Goal: Navigation & Orientation: Find specific page/section

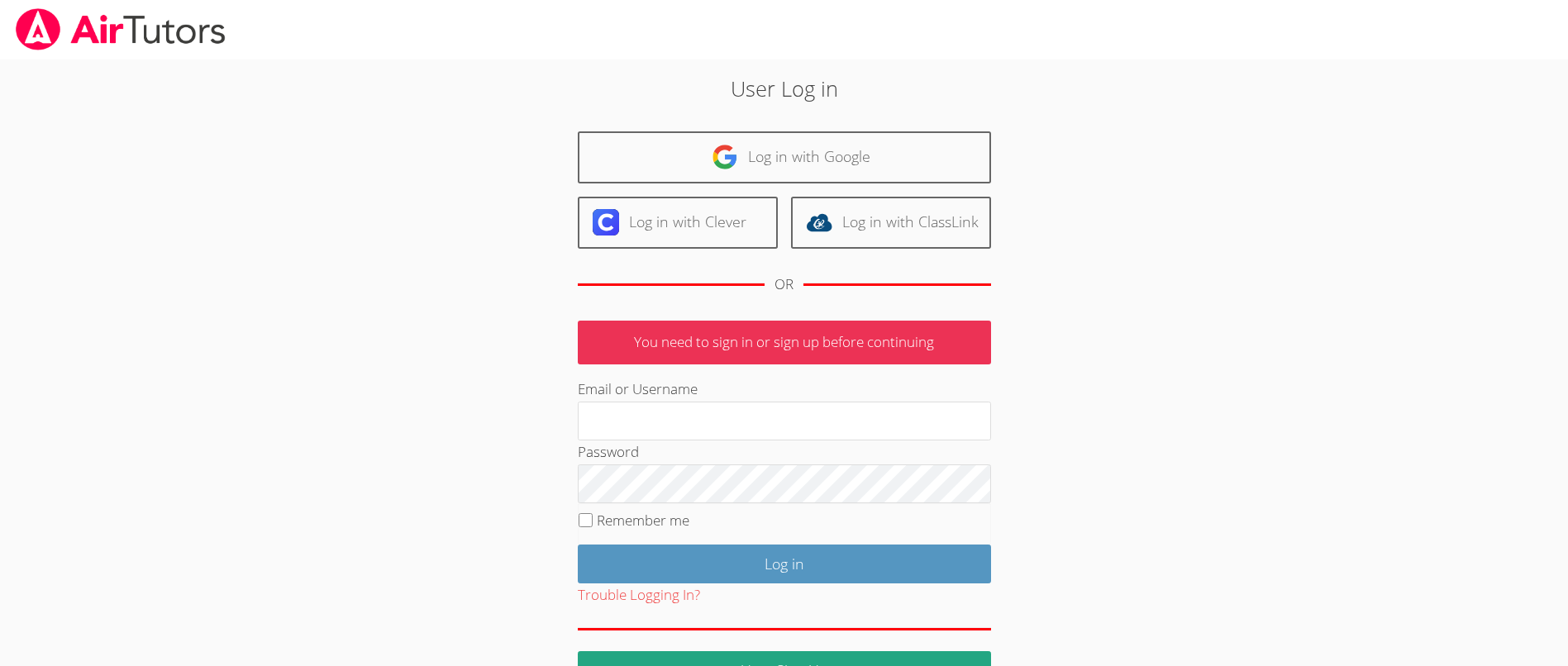
type input "[EMAIL_ADDRESS][DOMAIN_NAME]"
click at [1402, 294] on body "User Log in Log in with Google Log in with Clever Log in with ClassLink OR You …" at bounding box center [784, 333] width 1568 height 666
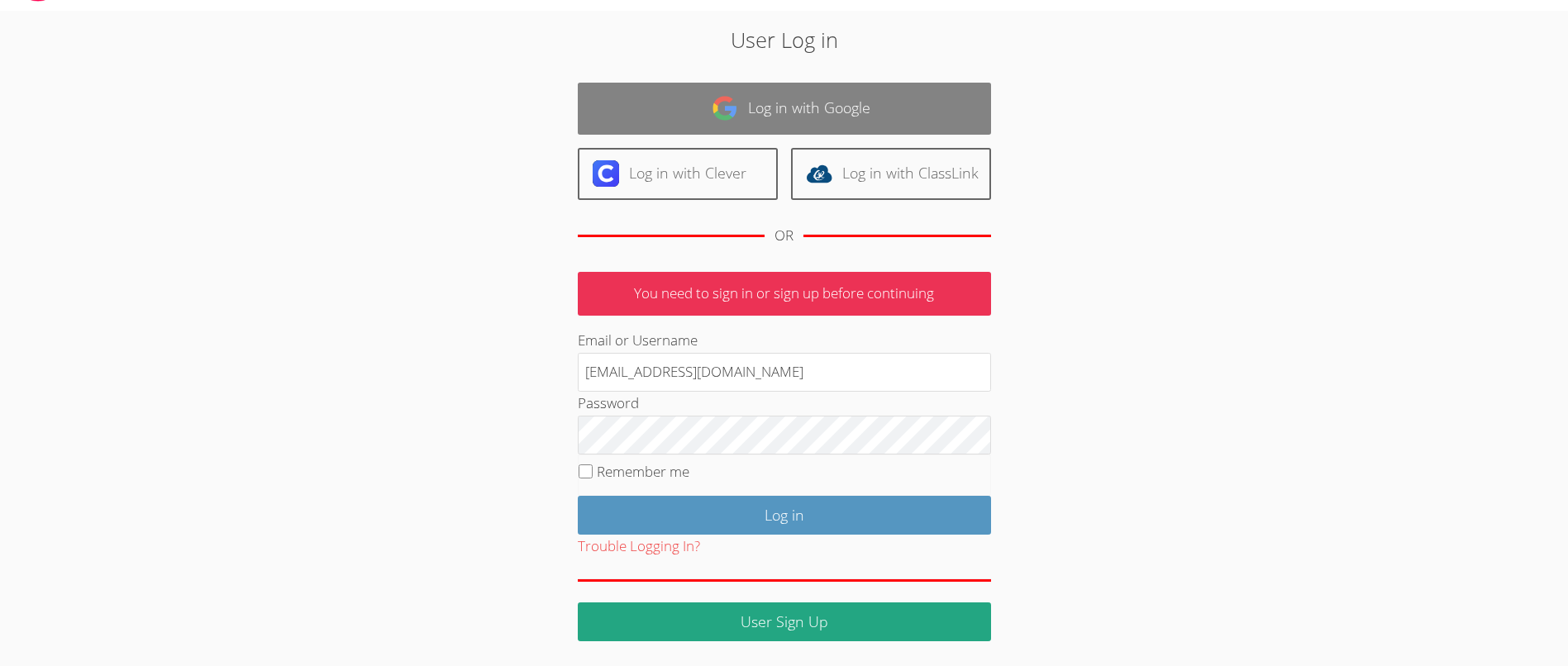
click at [833, 98] on link "Log in with Google" at bounding box center [784, 109] width 413 height 52
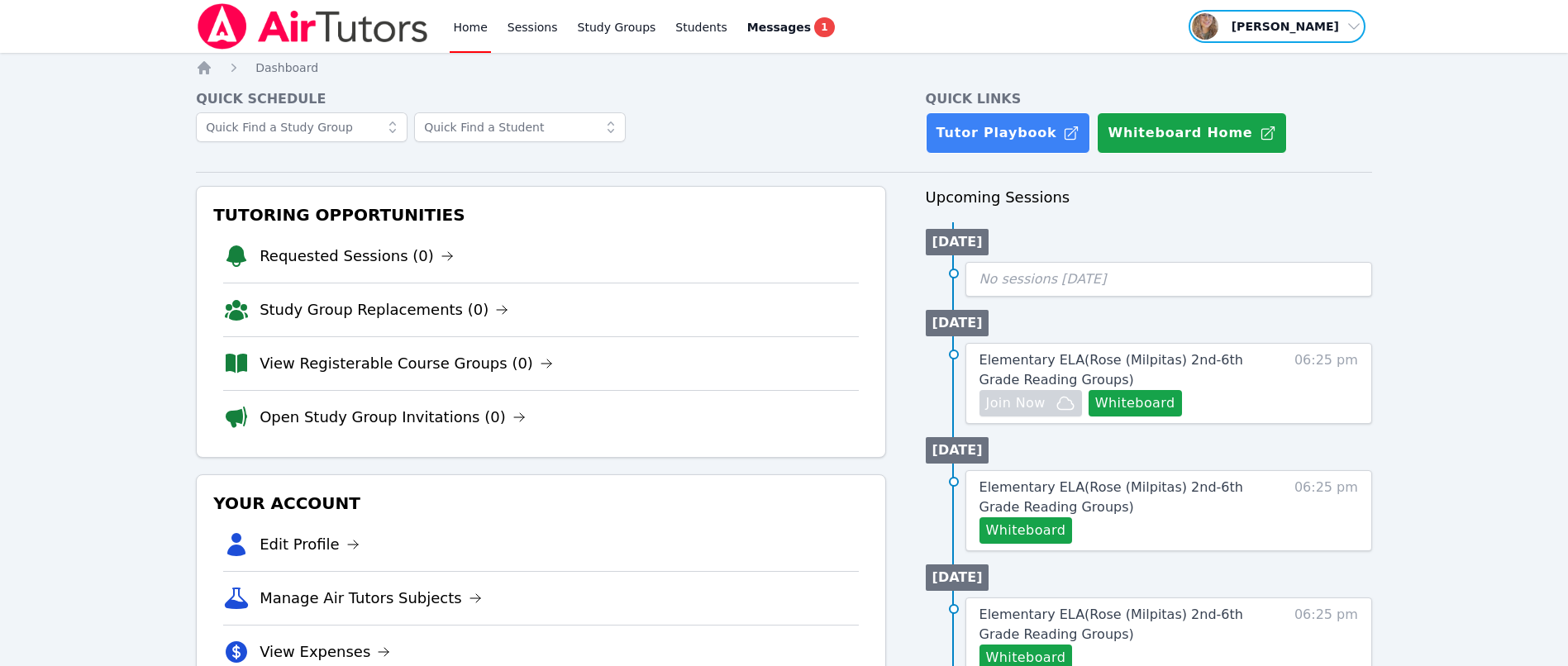
click at [1351, 30] on span "button" at bounding box center [1277, 27] width 180 height 36
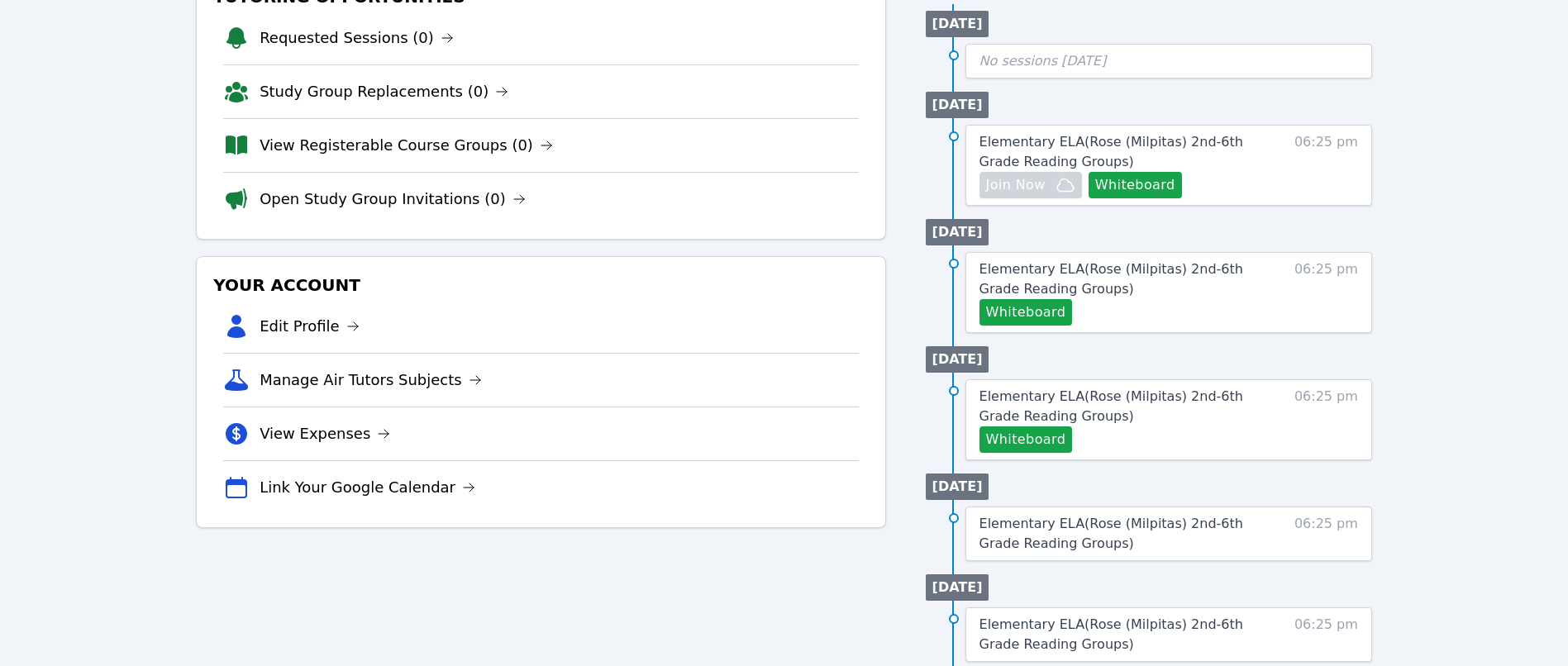
scroll to position [248, 0]
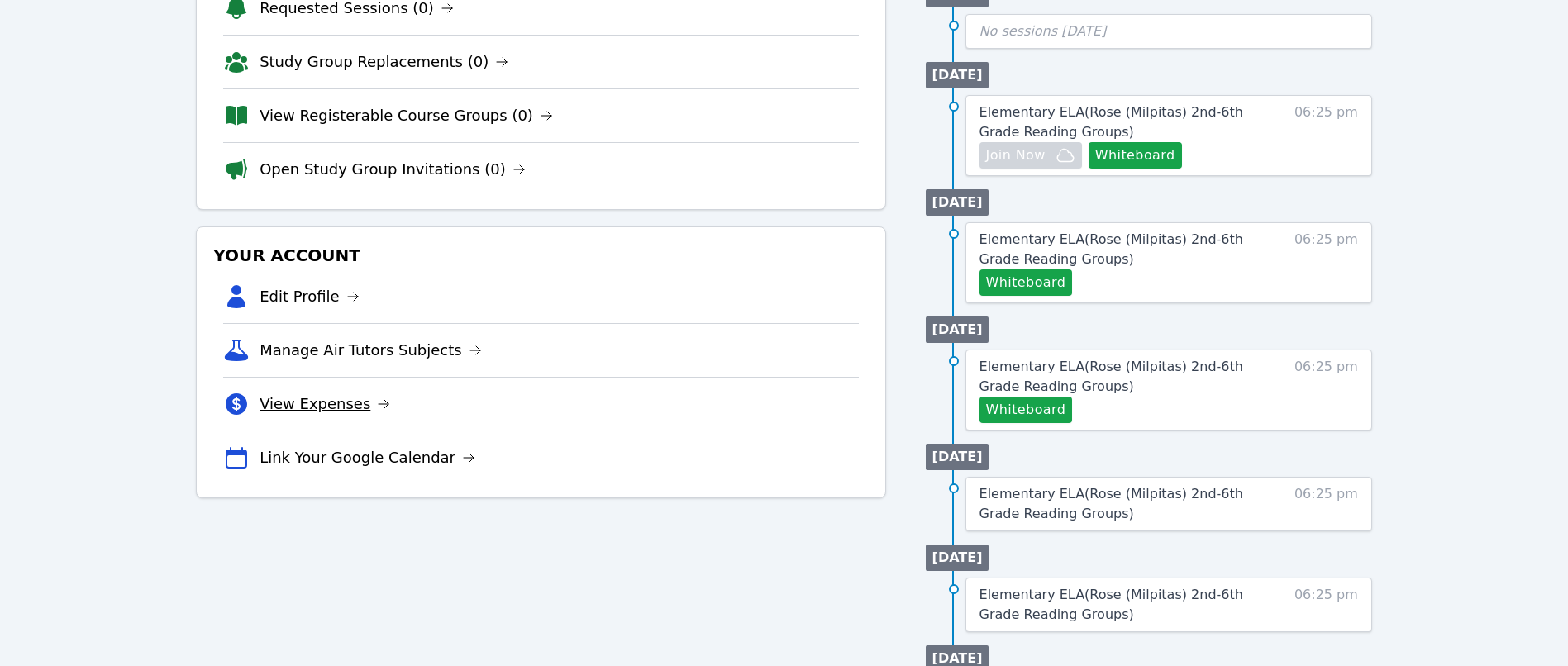
click at [349, 404] on link "View Expenses" at bounding box center [324, 404] width 131 height 23
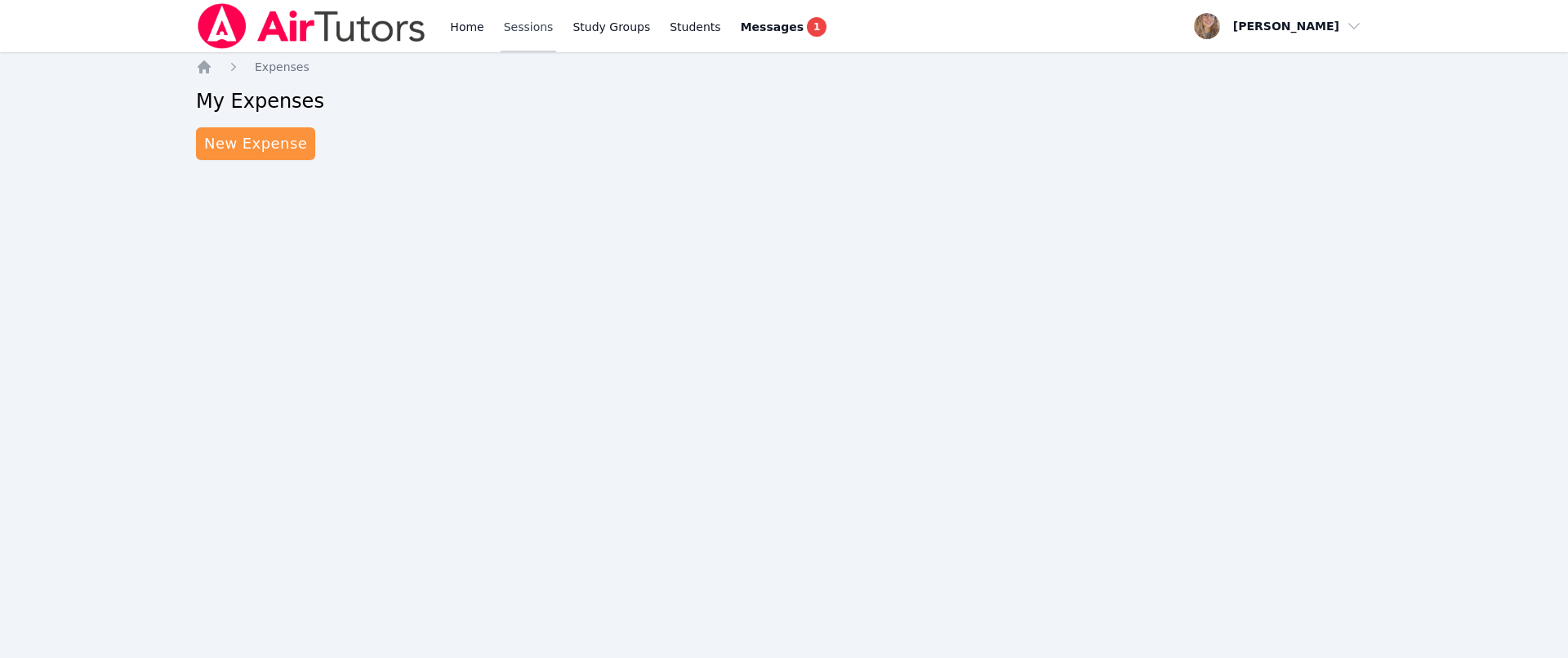
click at [513, 32] on link "Sessions" at bounding box center [529, 26] width 56 height 52
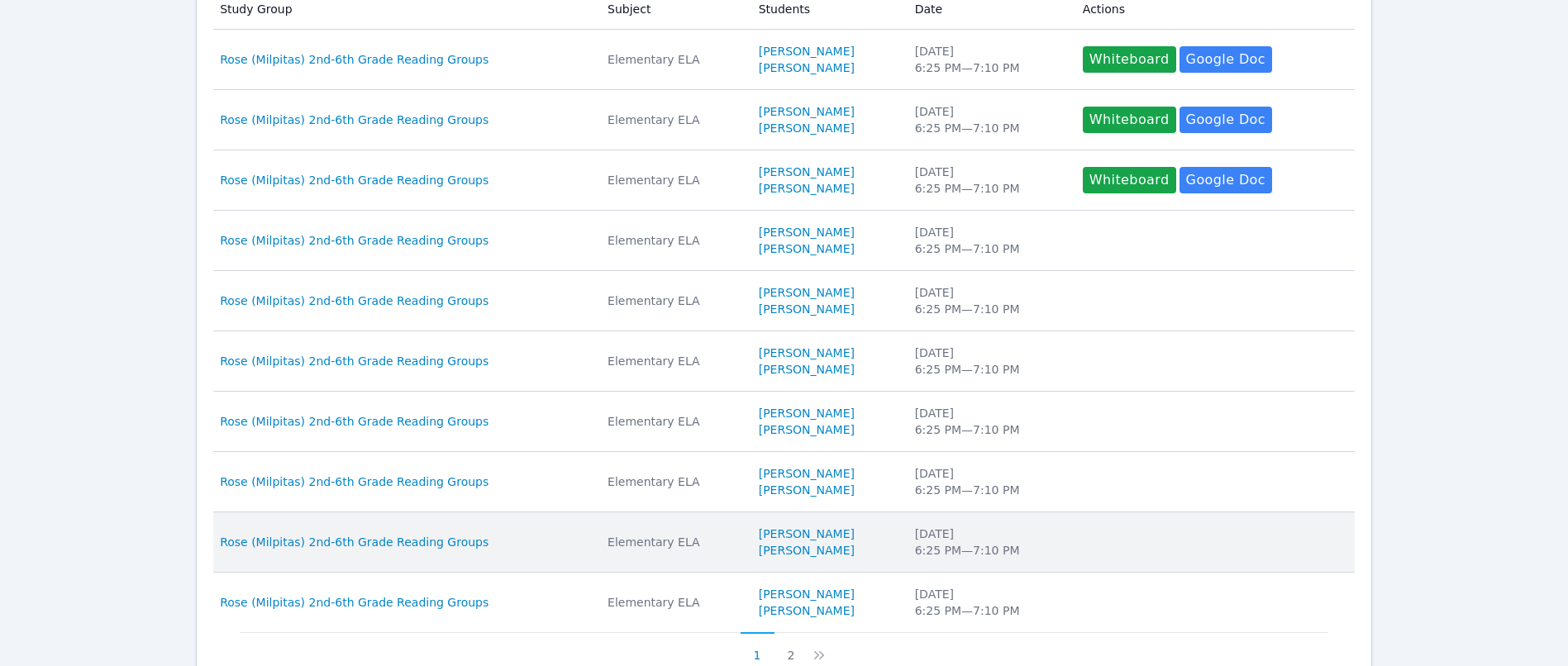
scroll to position [534, 0]
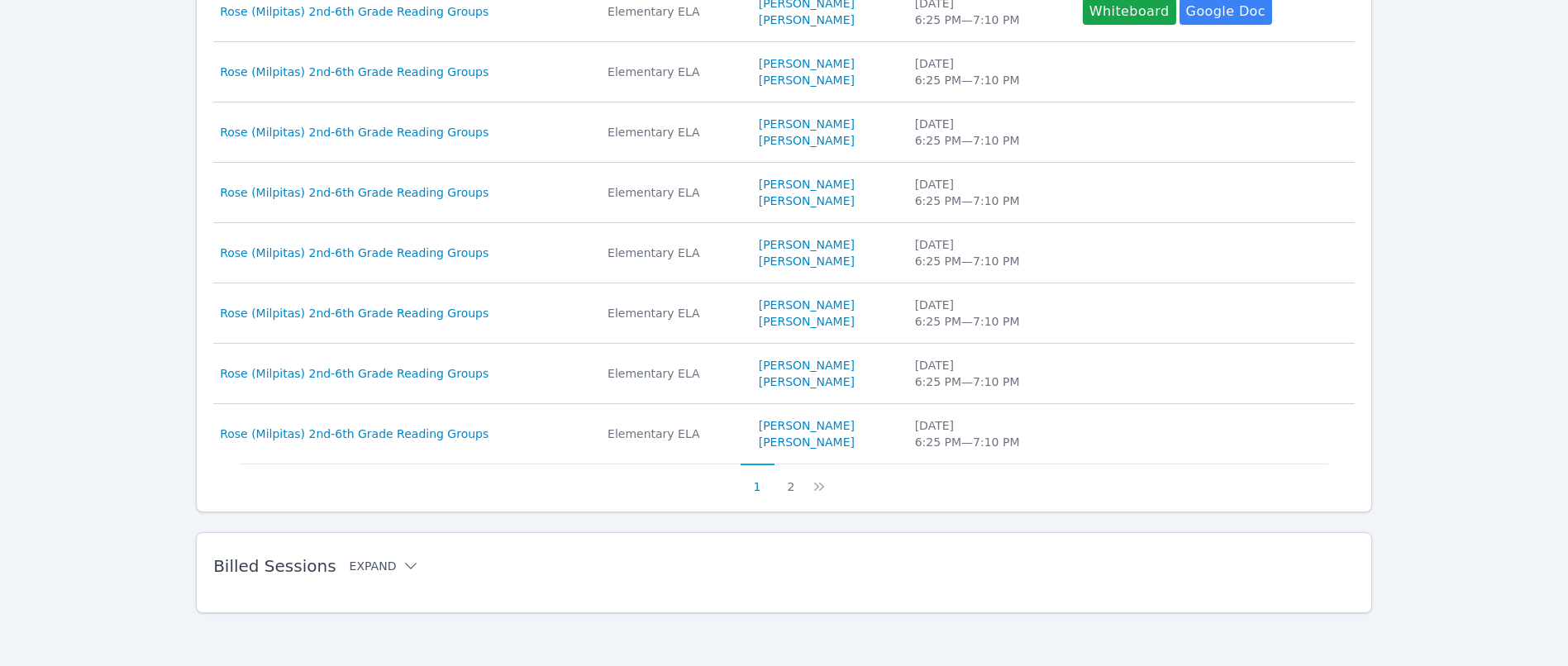
click at [403, 567] on icon at bounding box center [411, 566] width 16 height 16
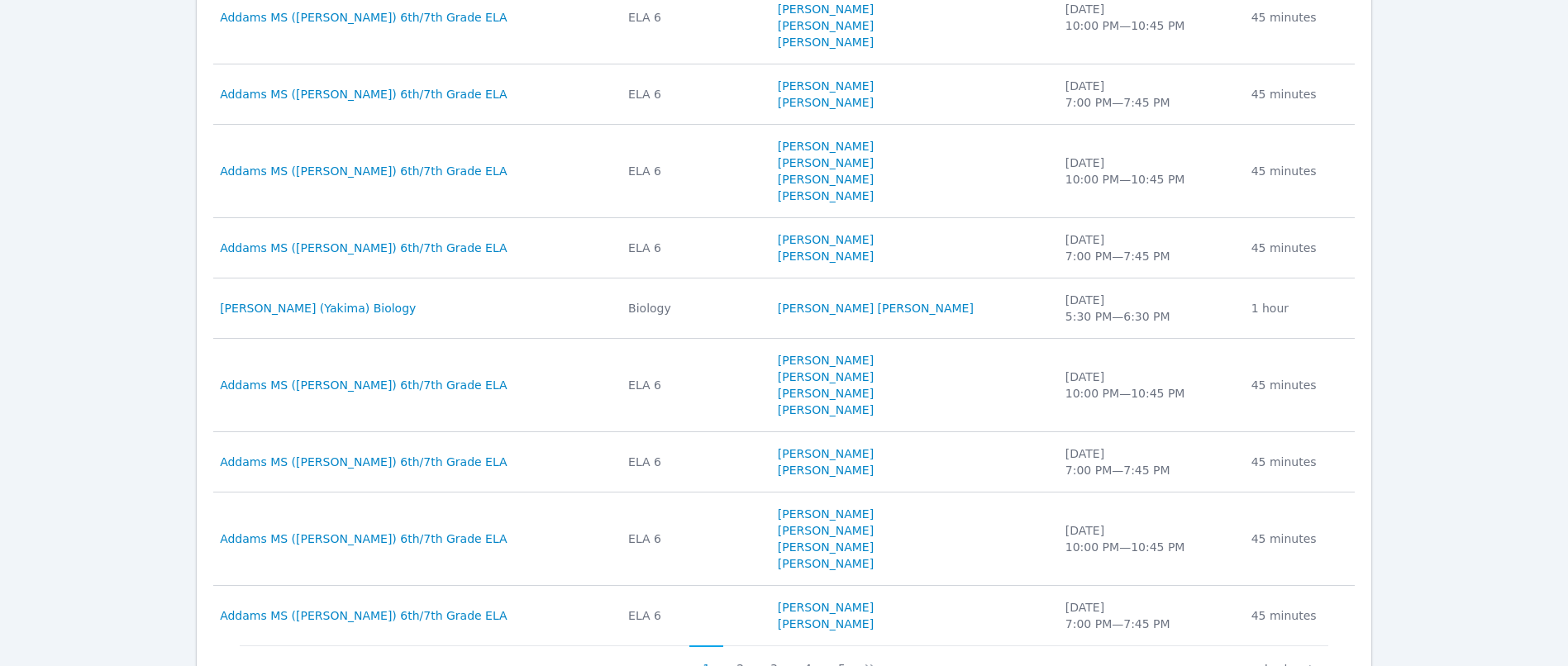
scroll to position [1334, 0]
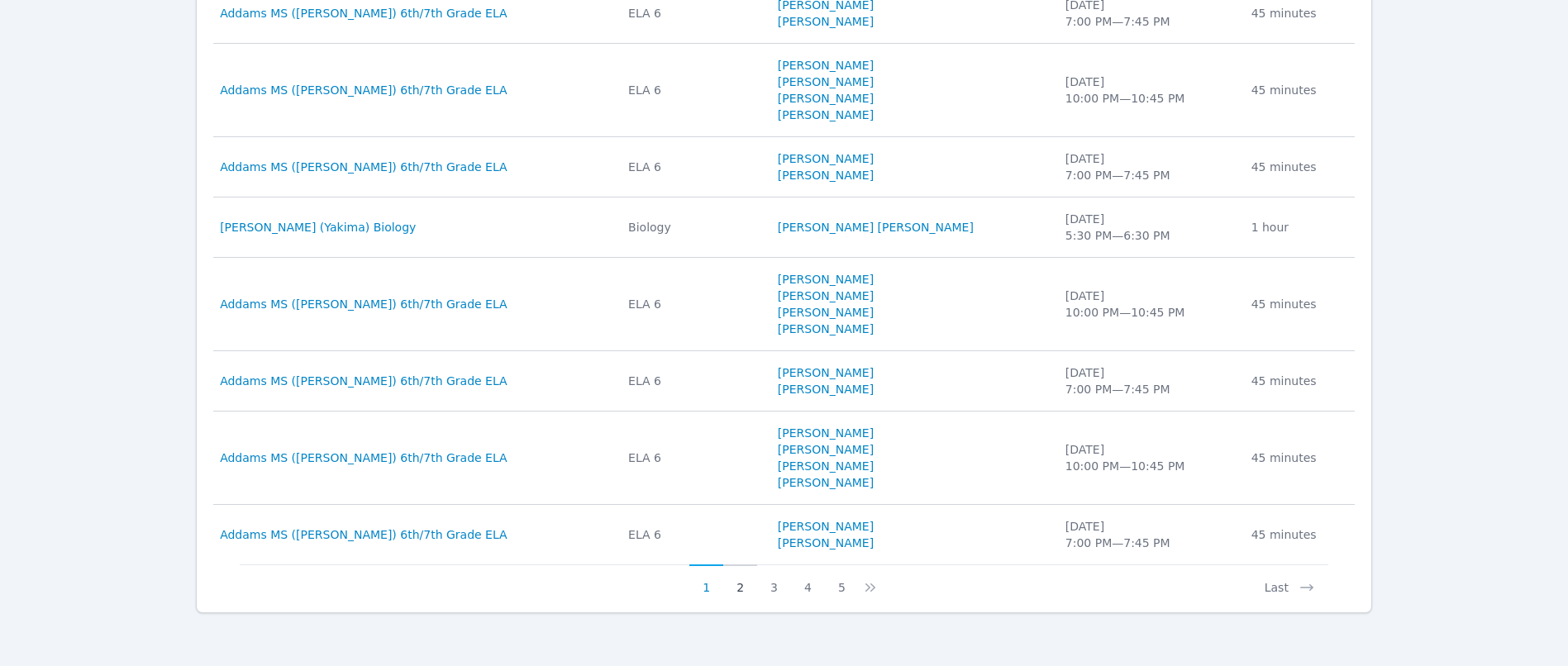
click at [741, 586] on button "2" at bounding box center [739, 580] width 34 height 31
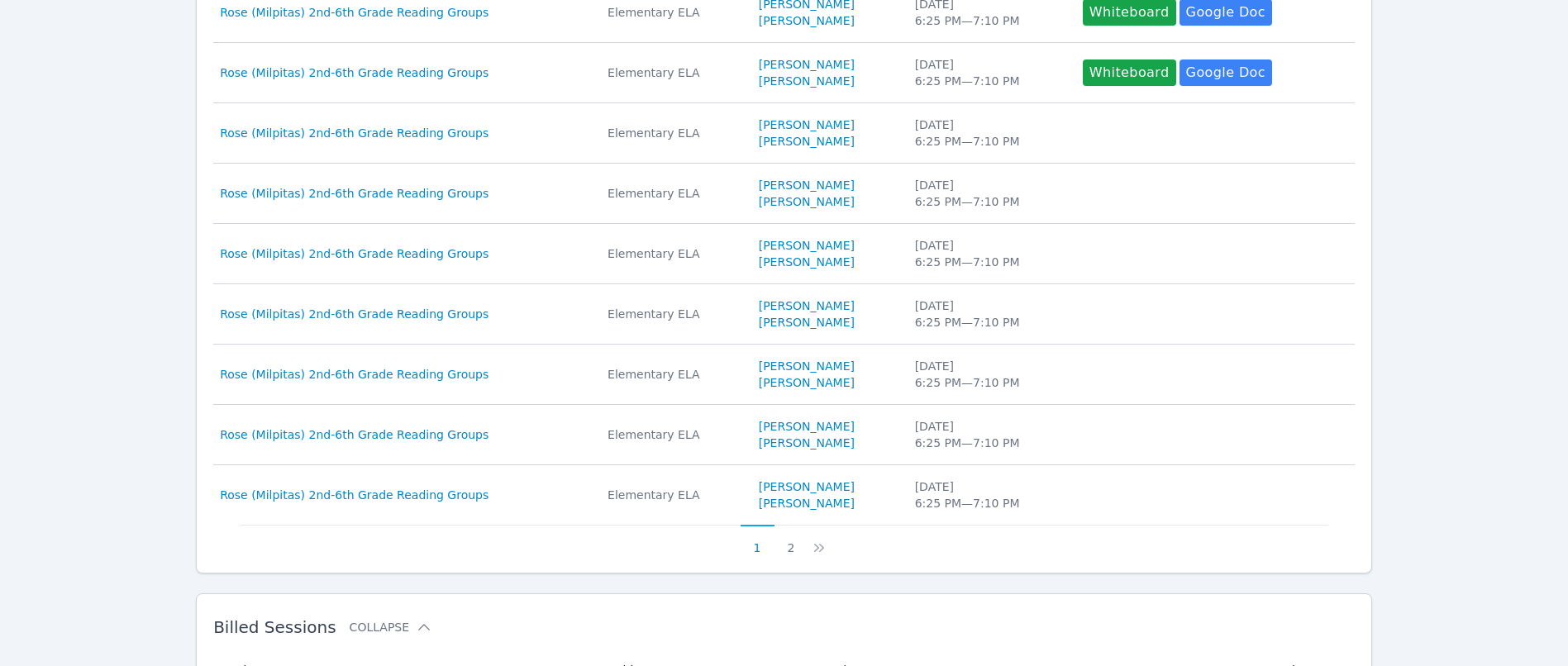
scroll to position [1284, 0]
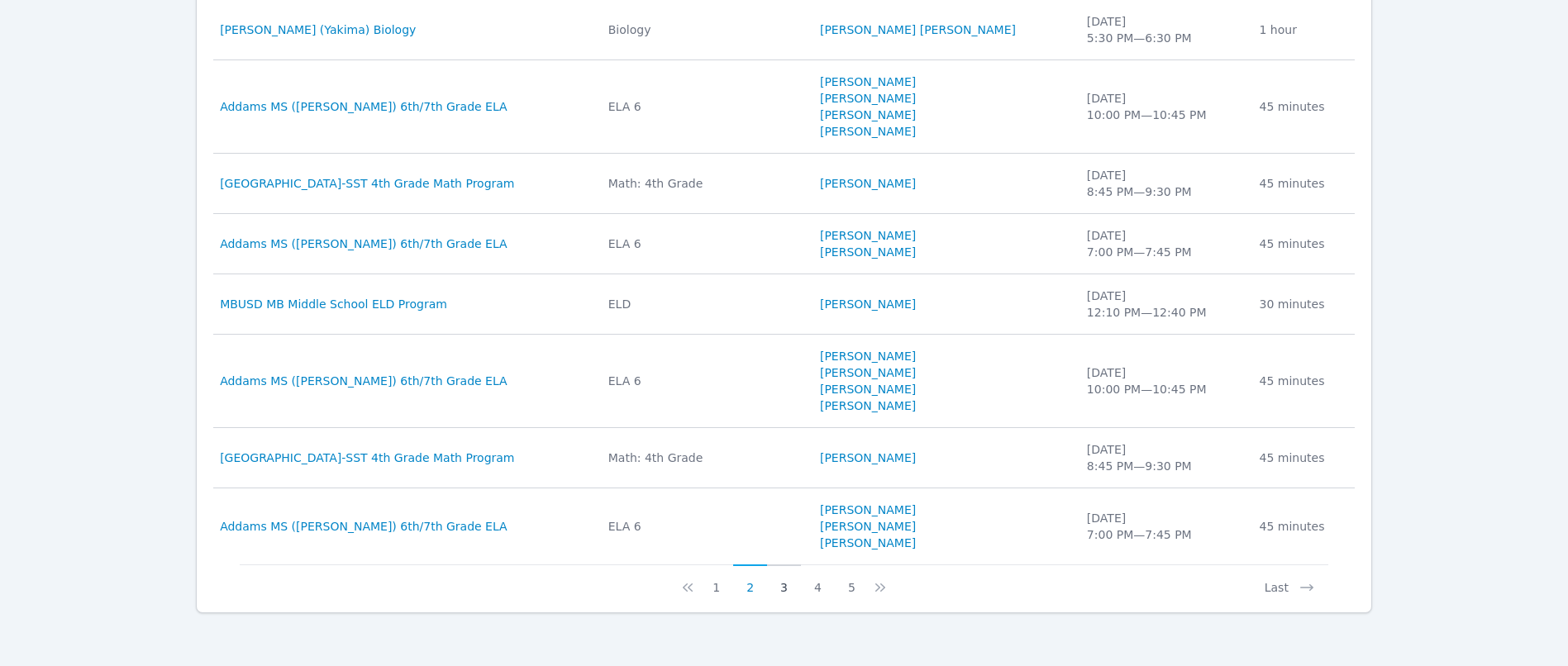
click at [790, 589] on button "3" at bounding box center [784, 580] width 34 height 31
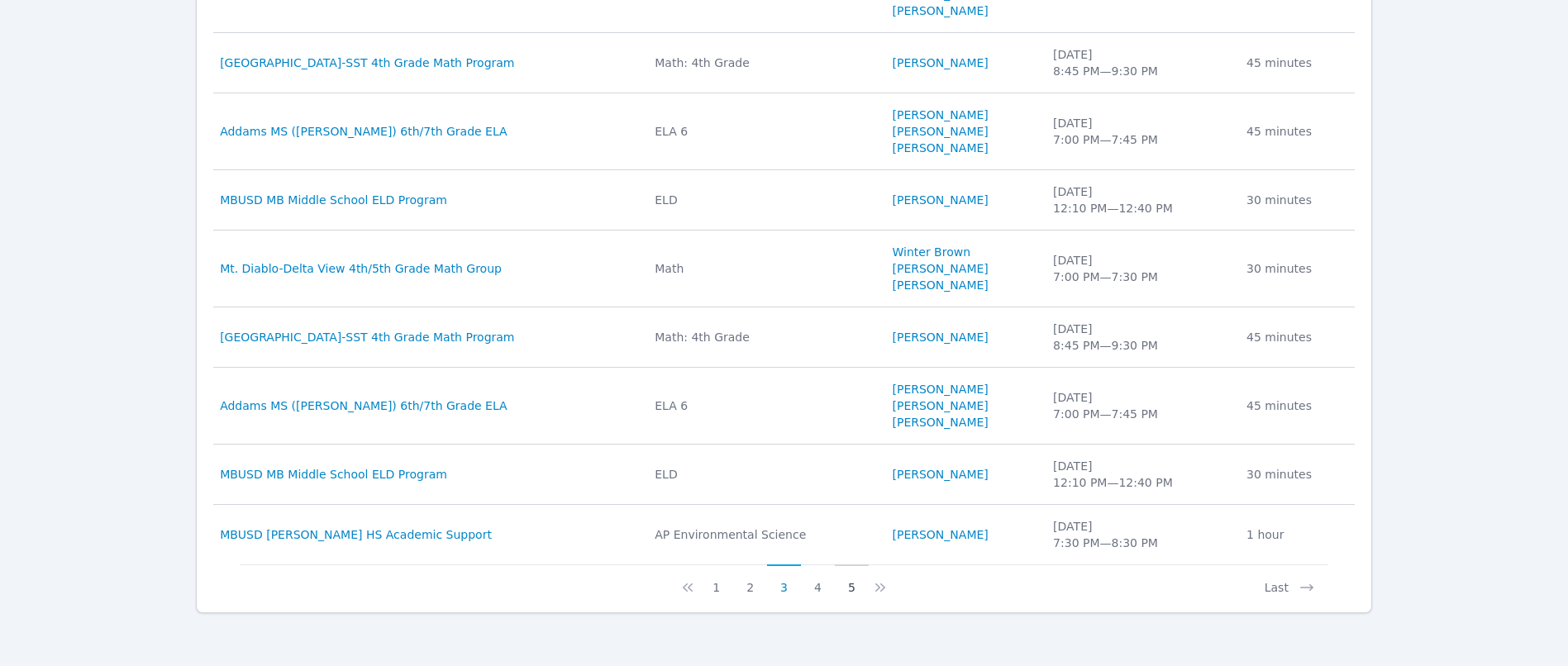
click at [849, 591] on button "5" at bounding box center [852, 580] width 34 height 31
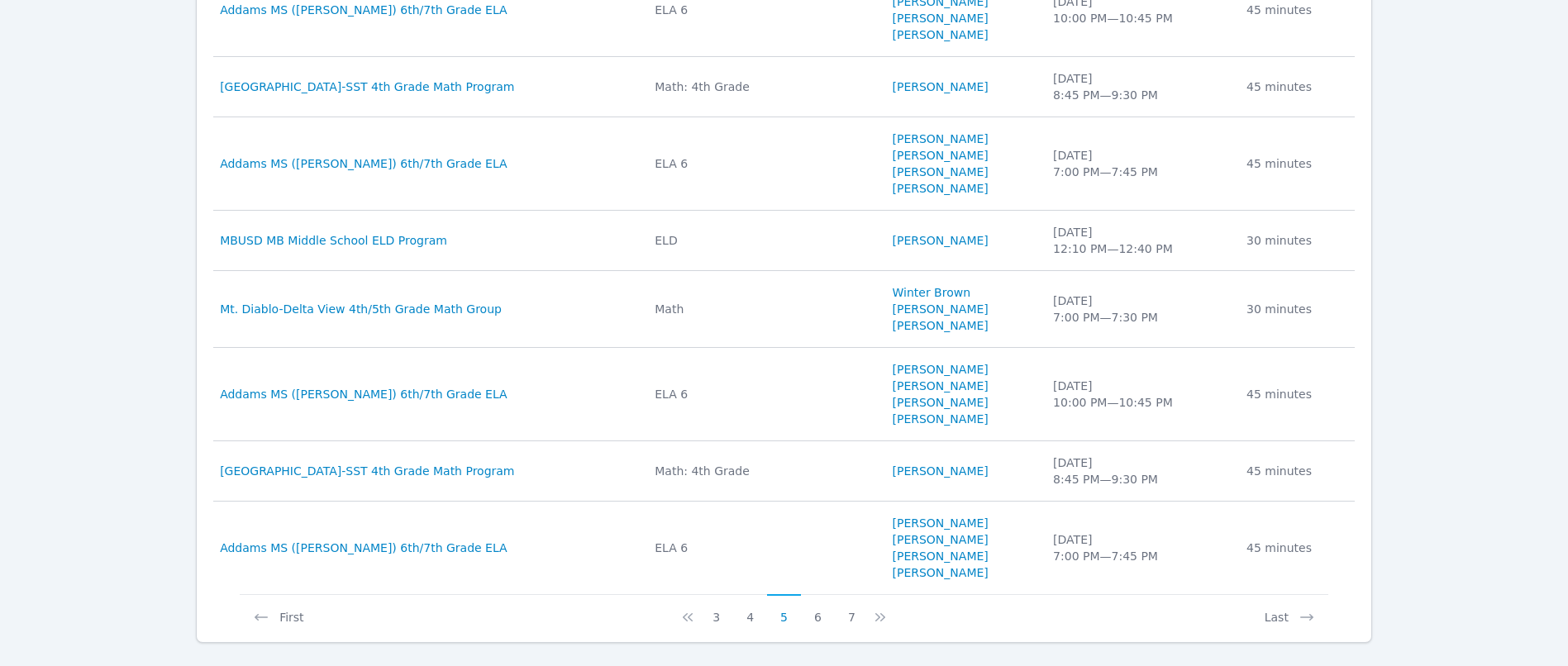
scroll to position [1367, 0]
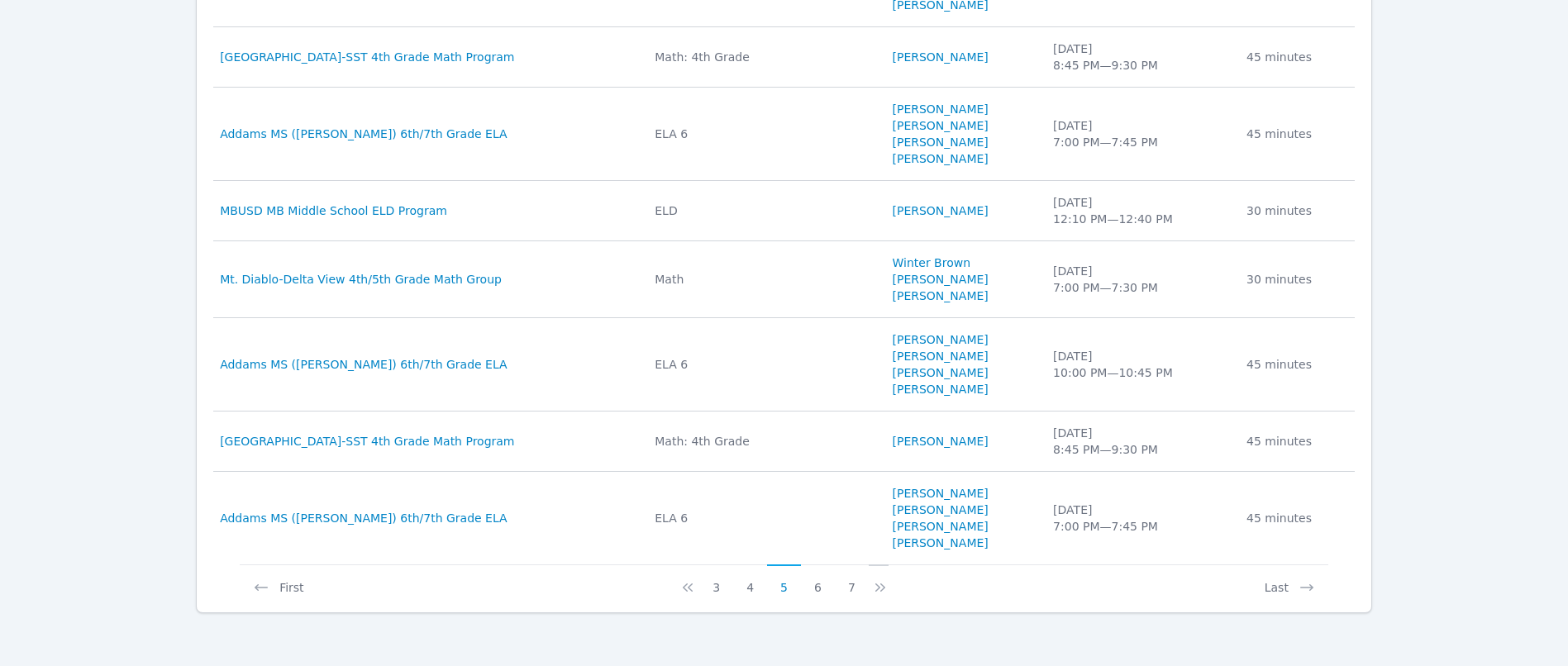
click at [874, 589] on icon at bounding box center [880, 587] width 16 height 16
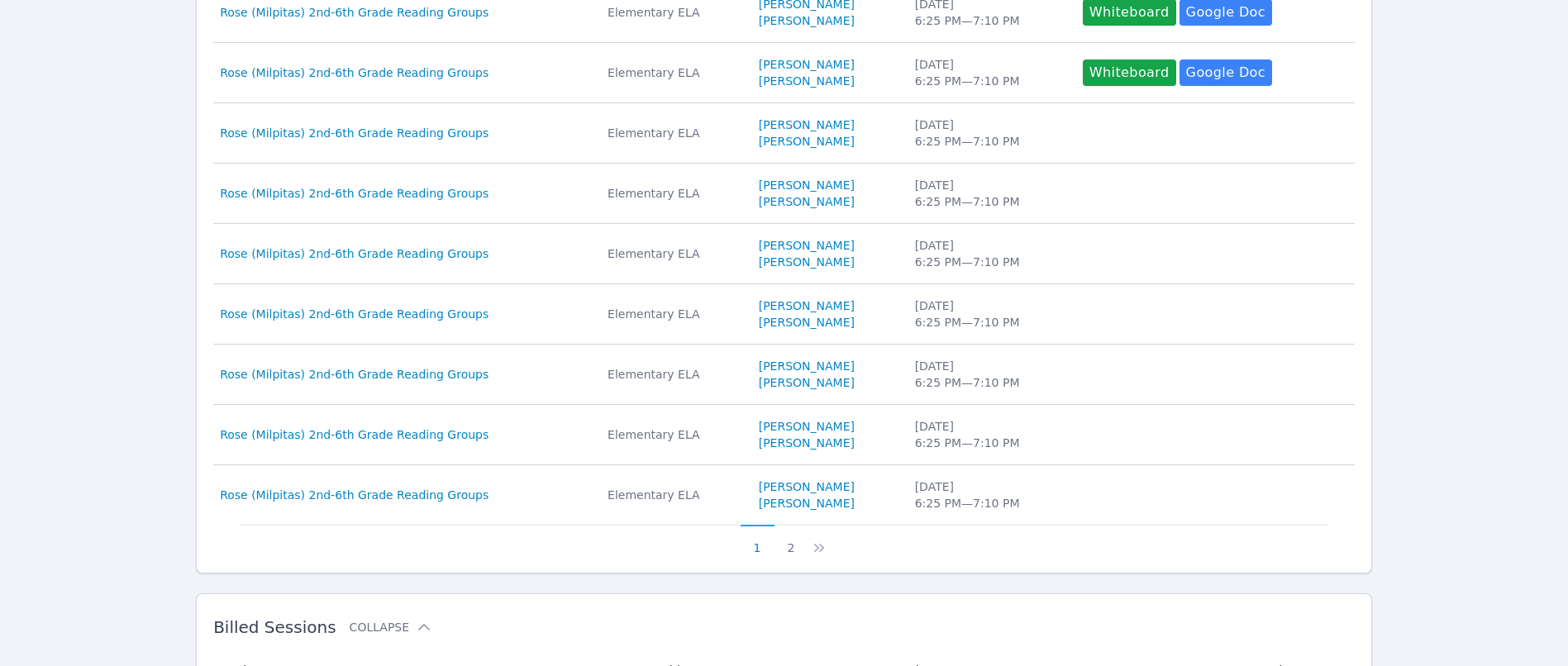
scroll to position [1334, 0]
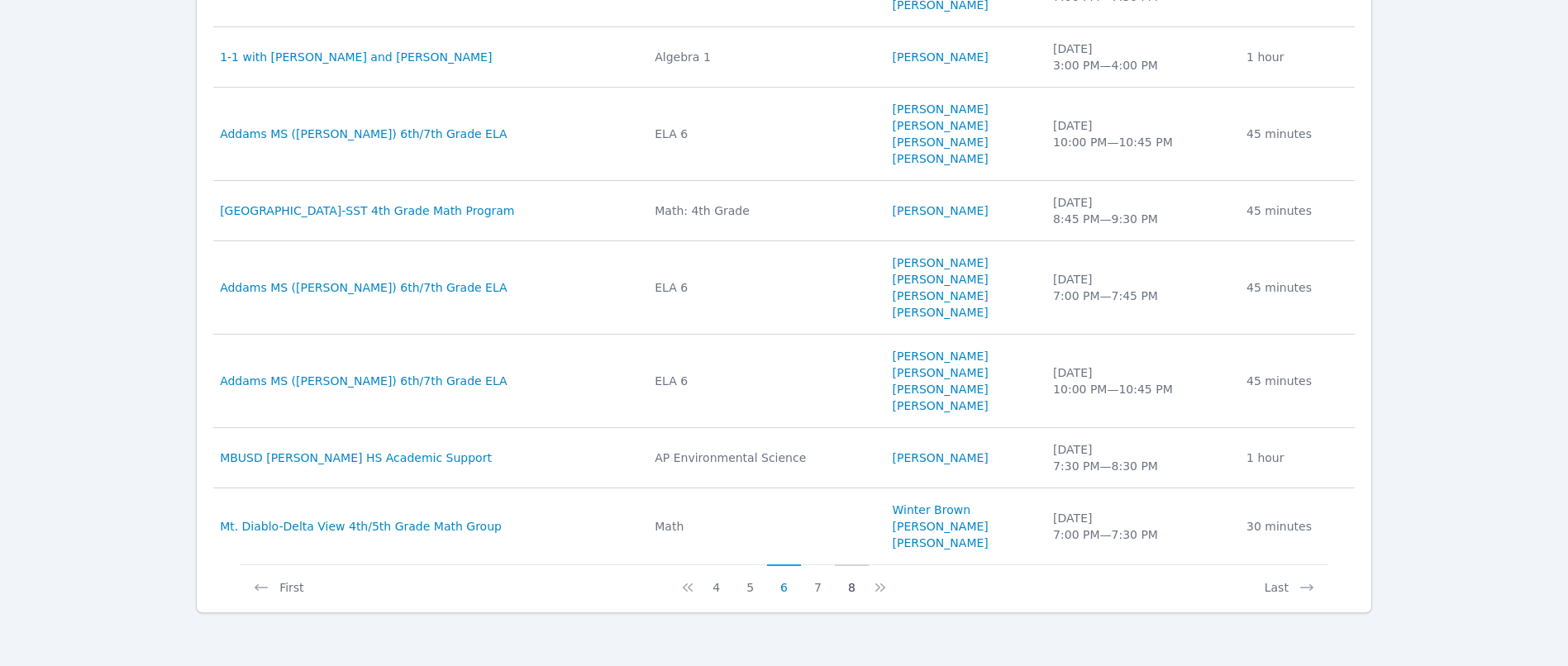
click at [850, 588] on button "8" at bounding box center [852, 580] width 34 height 31
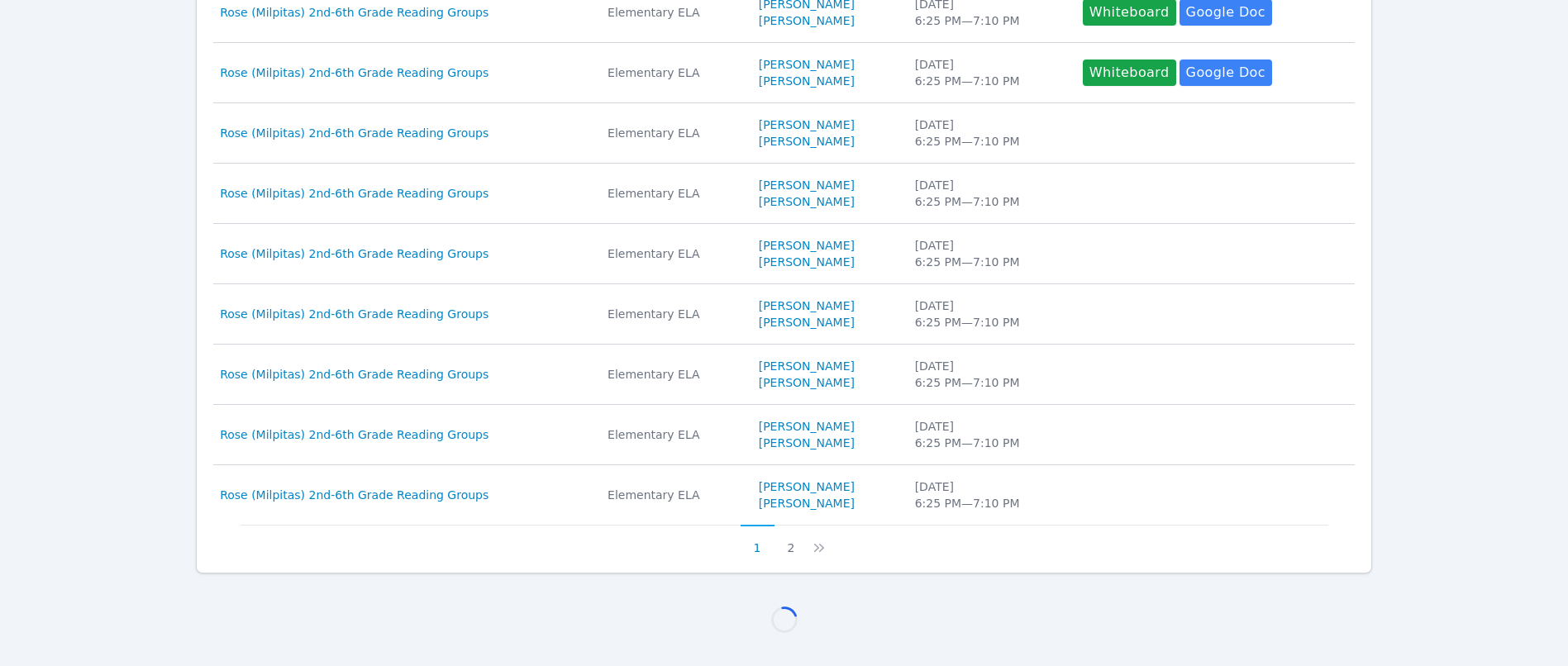
scroll to position [1267, 0]
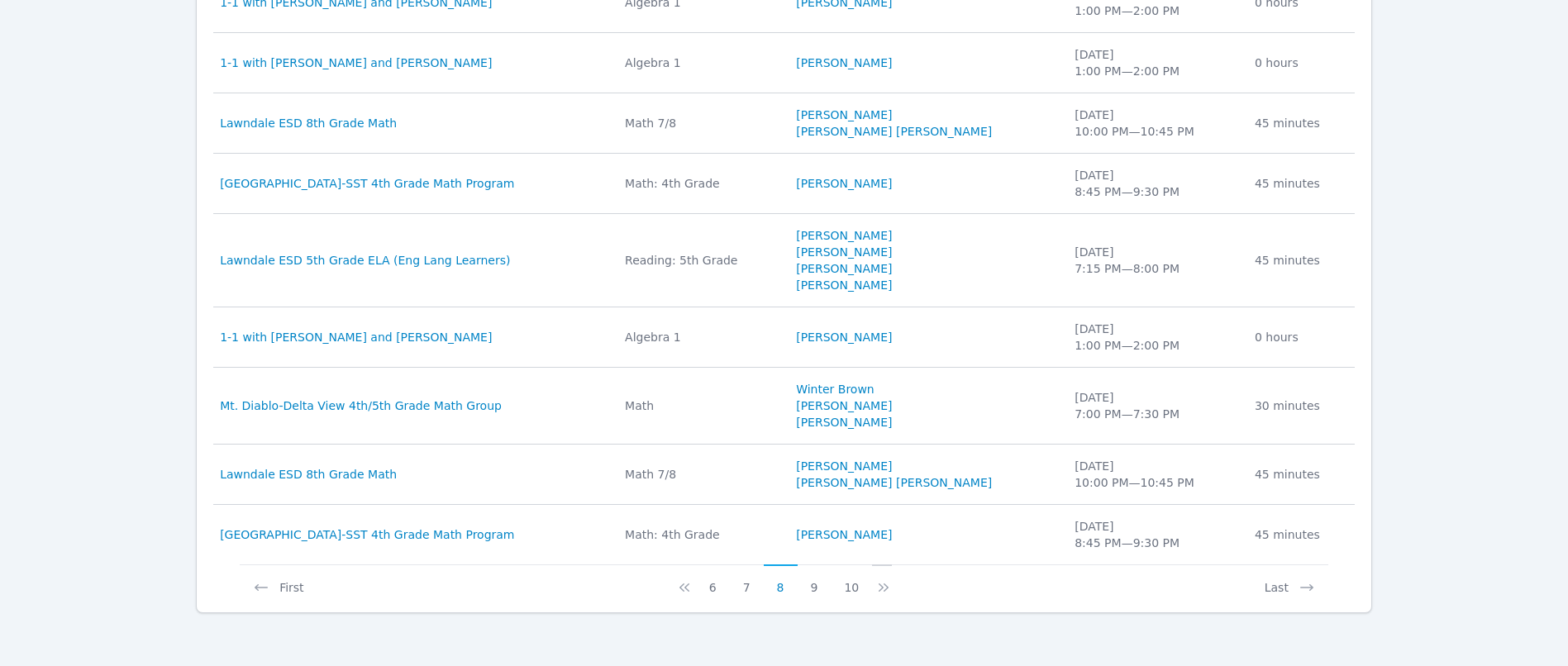
click at [884, 586] on icon at bounding box center [883, 587] width 16 height 16
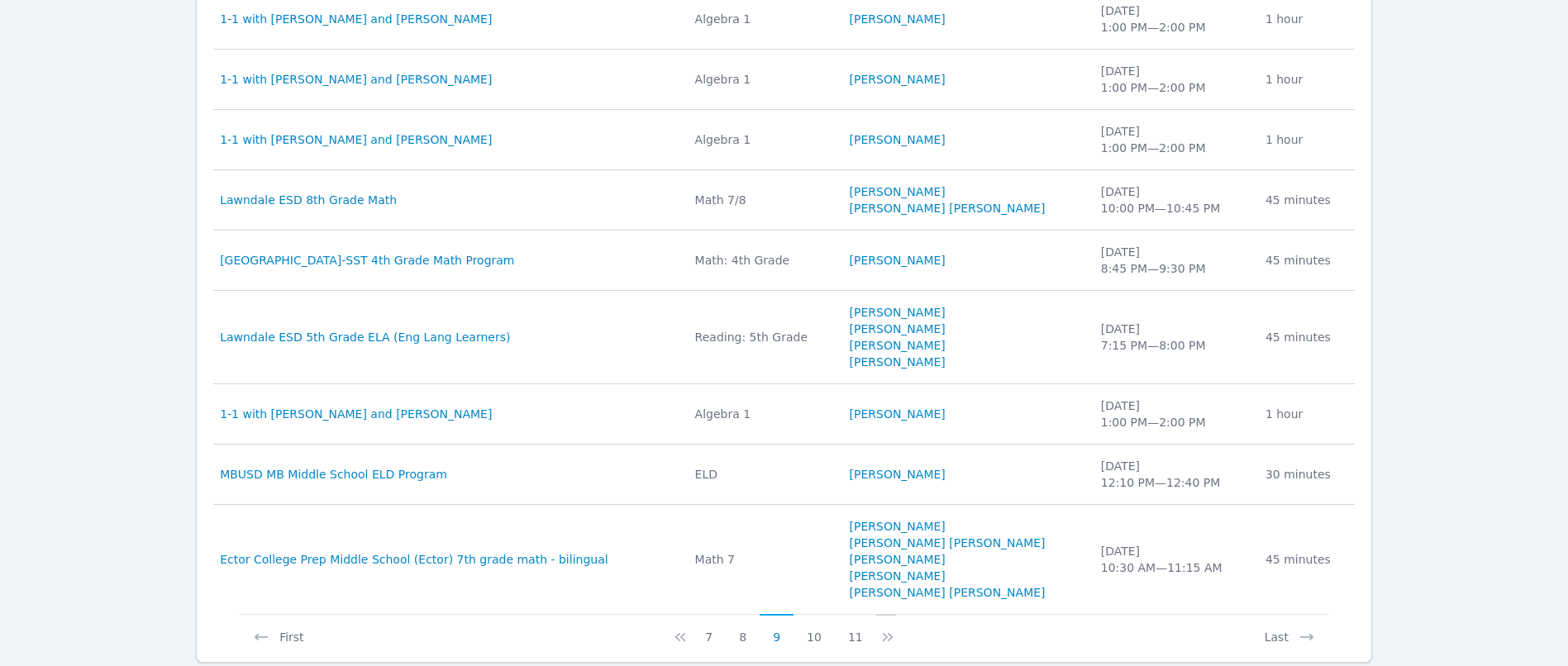
click at [883, 637] on icon at bounding box center [887, 637] width 16 height 16
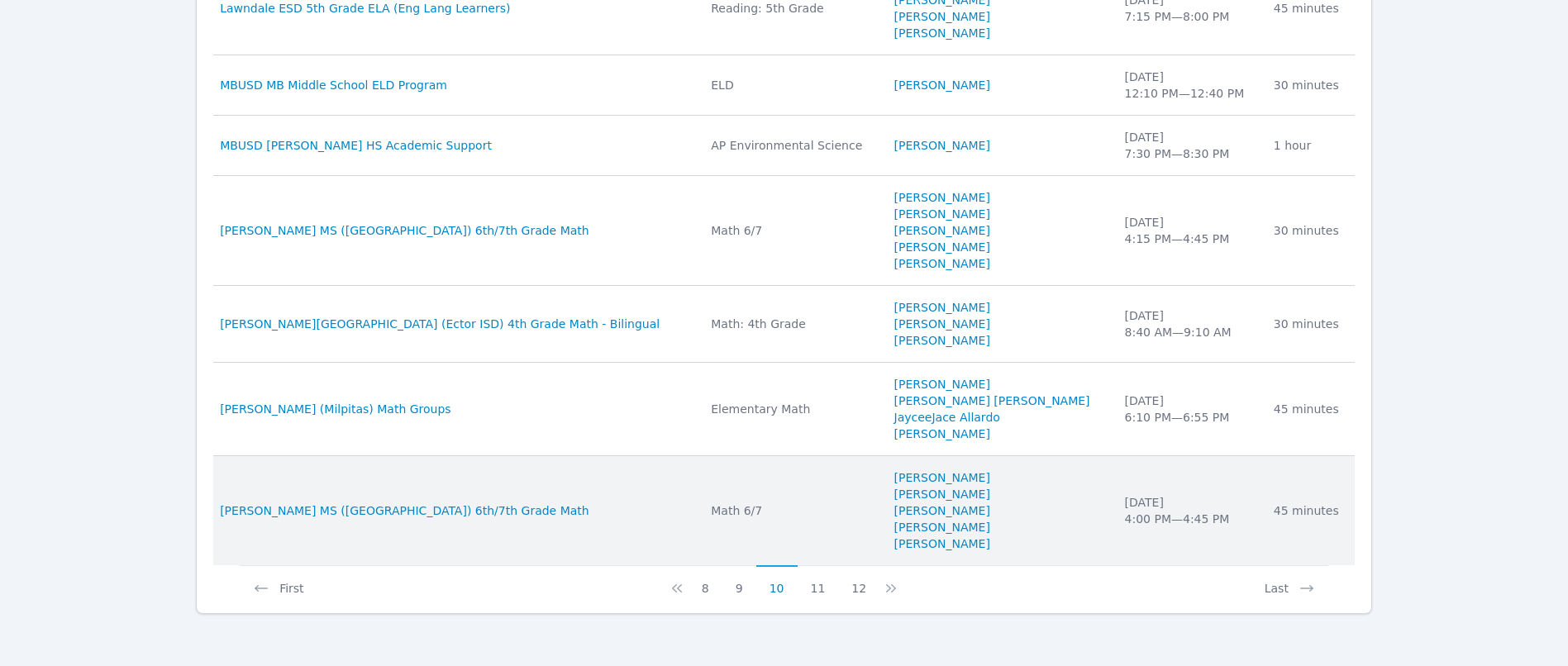
scroll to position [1383, 0]
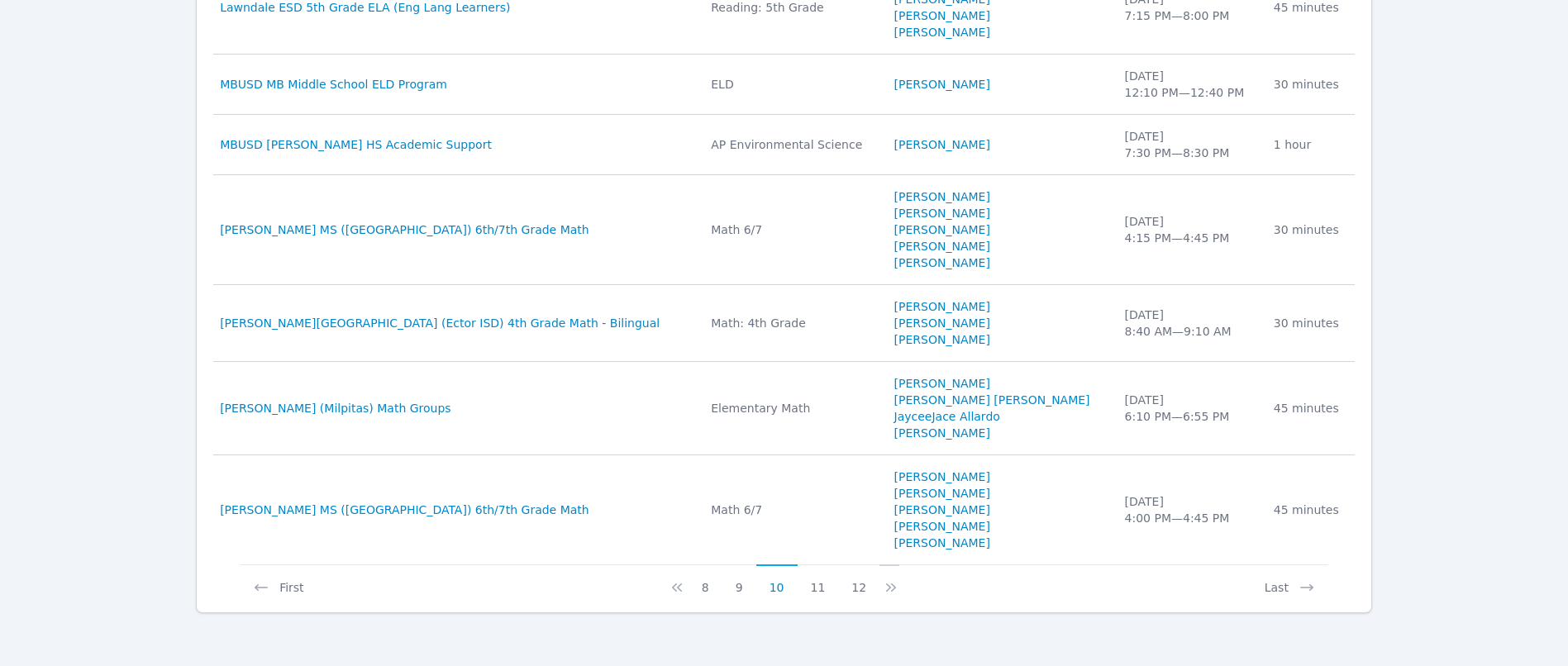
click at [892, 590] on icon at bounding box center [894, 588] width 5 height 9
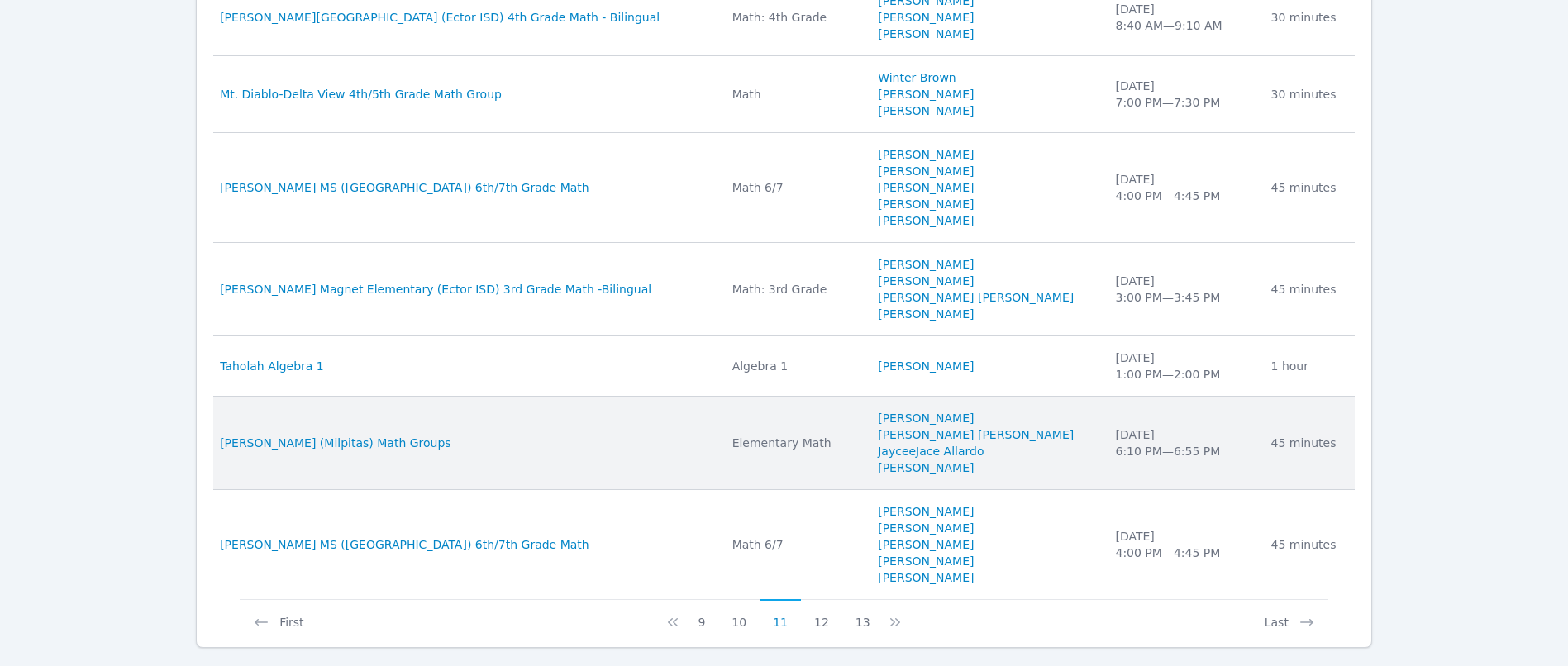
scroll to position [1482, 0]
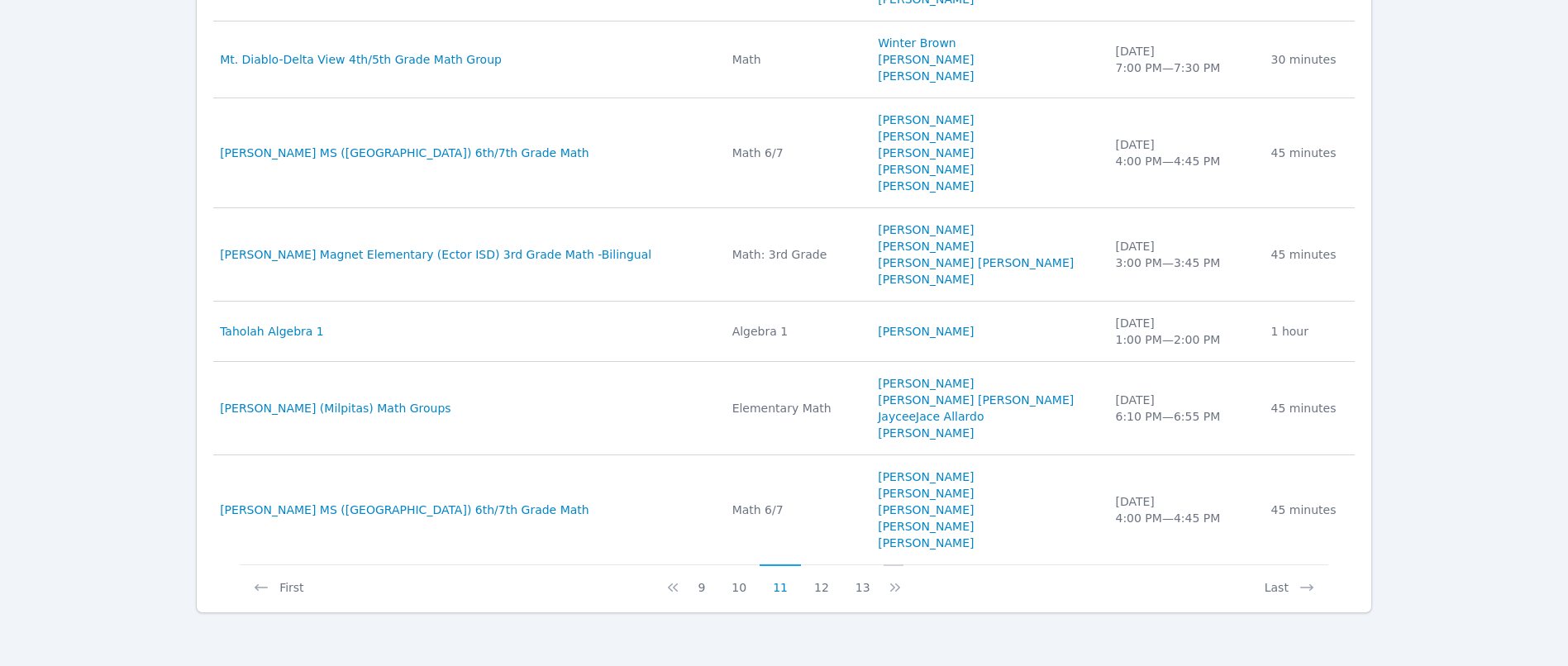
click at [887, 587] on icon at bounding box center [895, 587] width 16 height 16
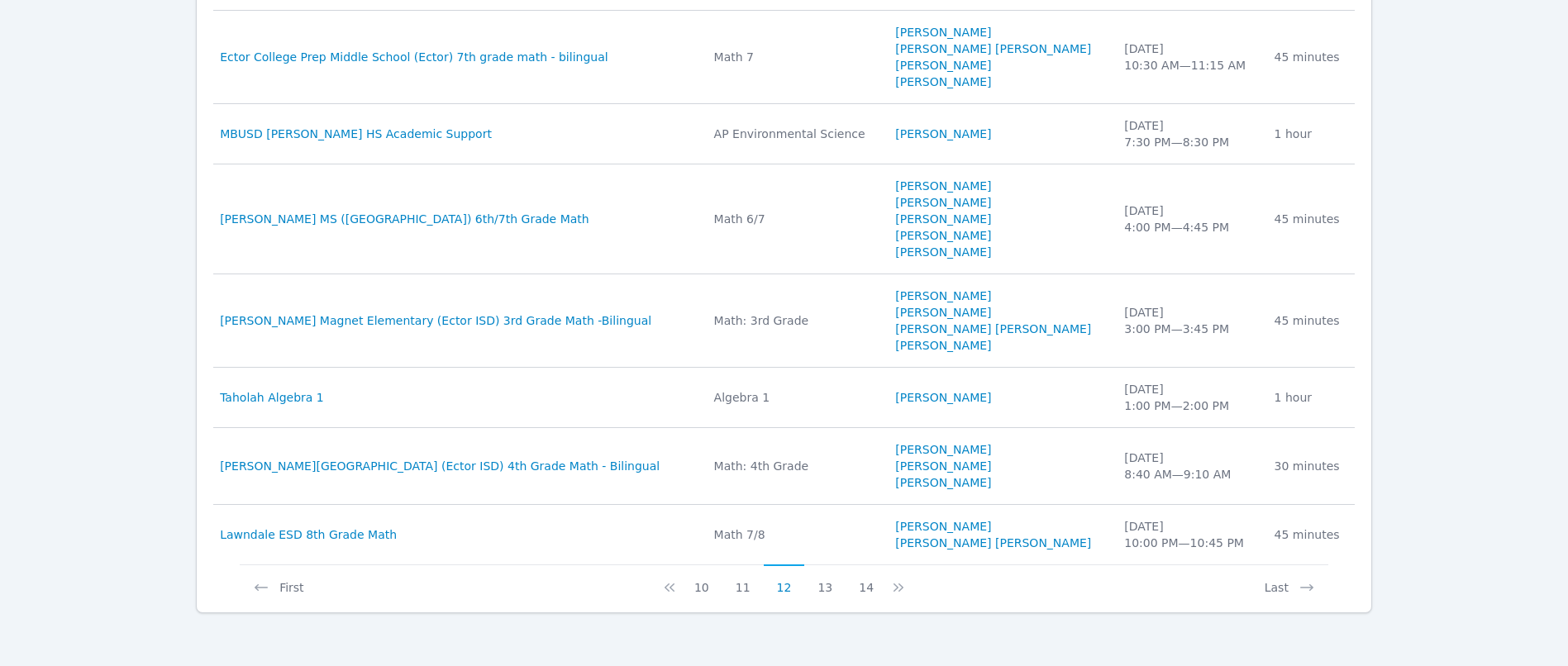
click at [893, 587] on icon at bounding box center [896, 588] width 5 height 9
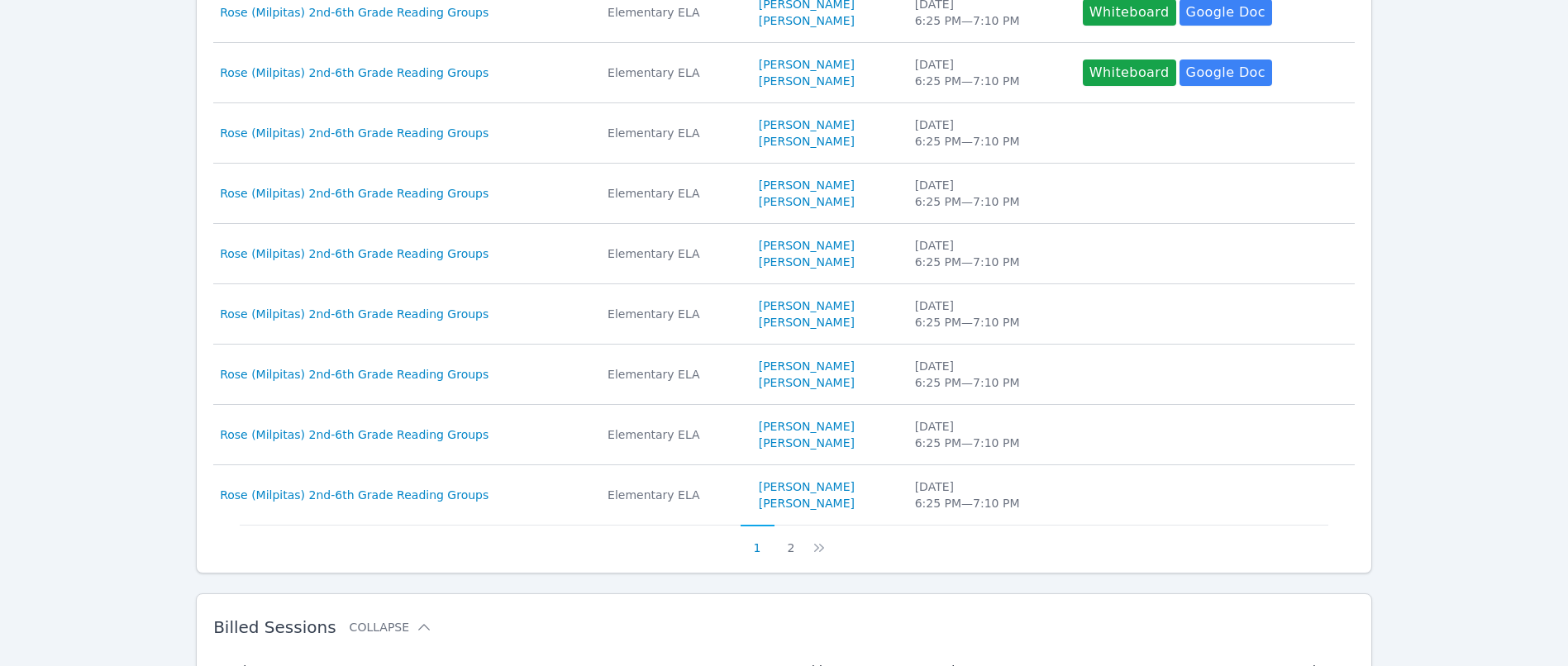
scroll to position [1367, 0]
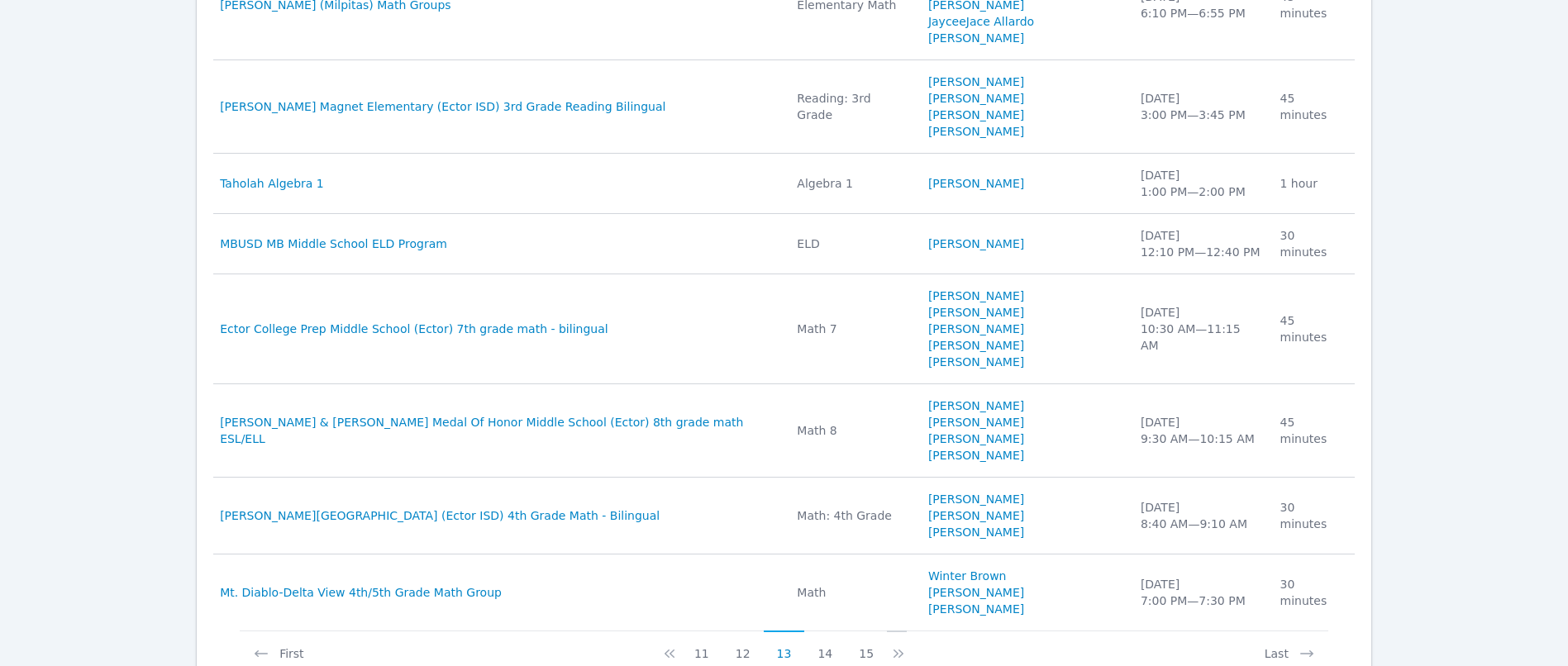
click at [891, 646] on icon at bounding box center [899, 654] width 16 height 16
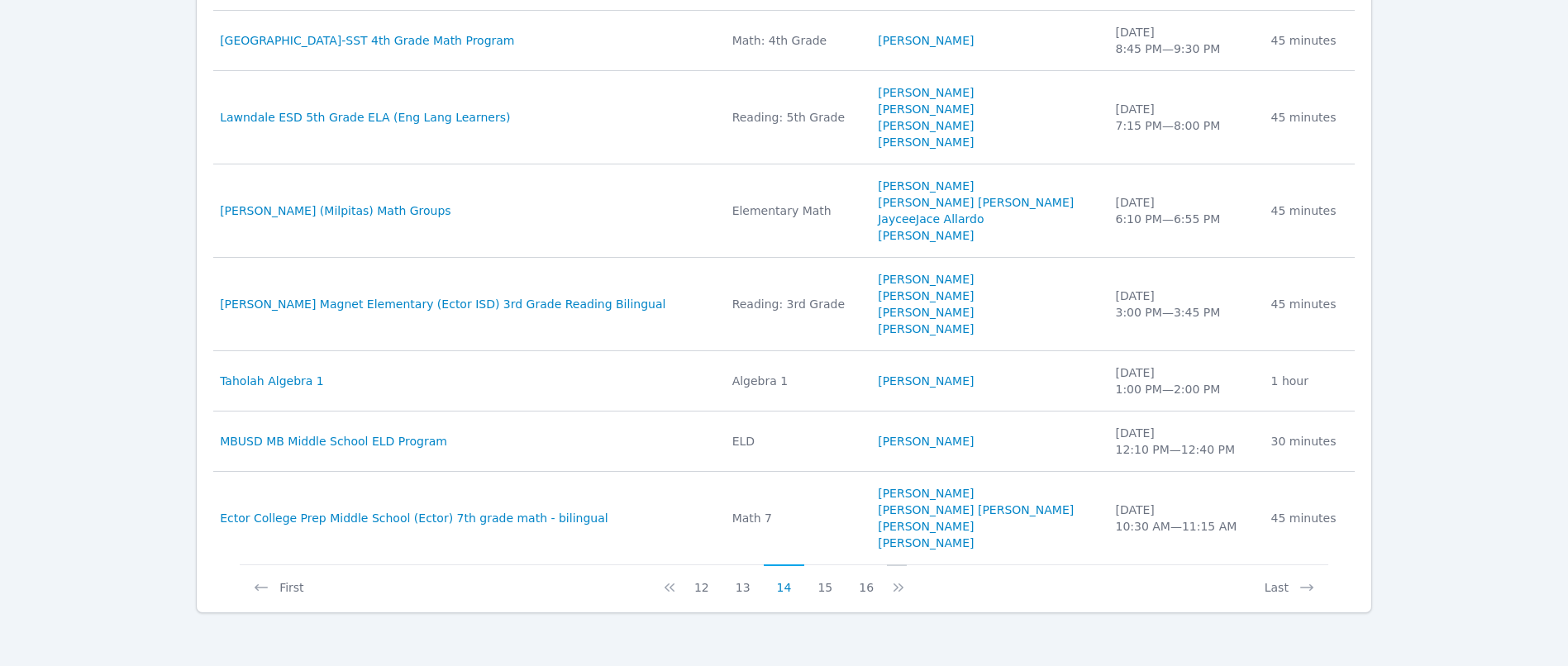
click at [891, 592] on icon at bounding box center [899, 587] width 16 height 16
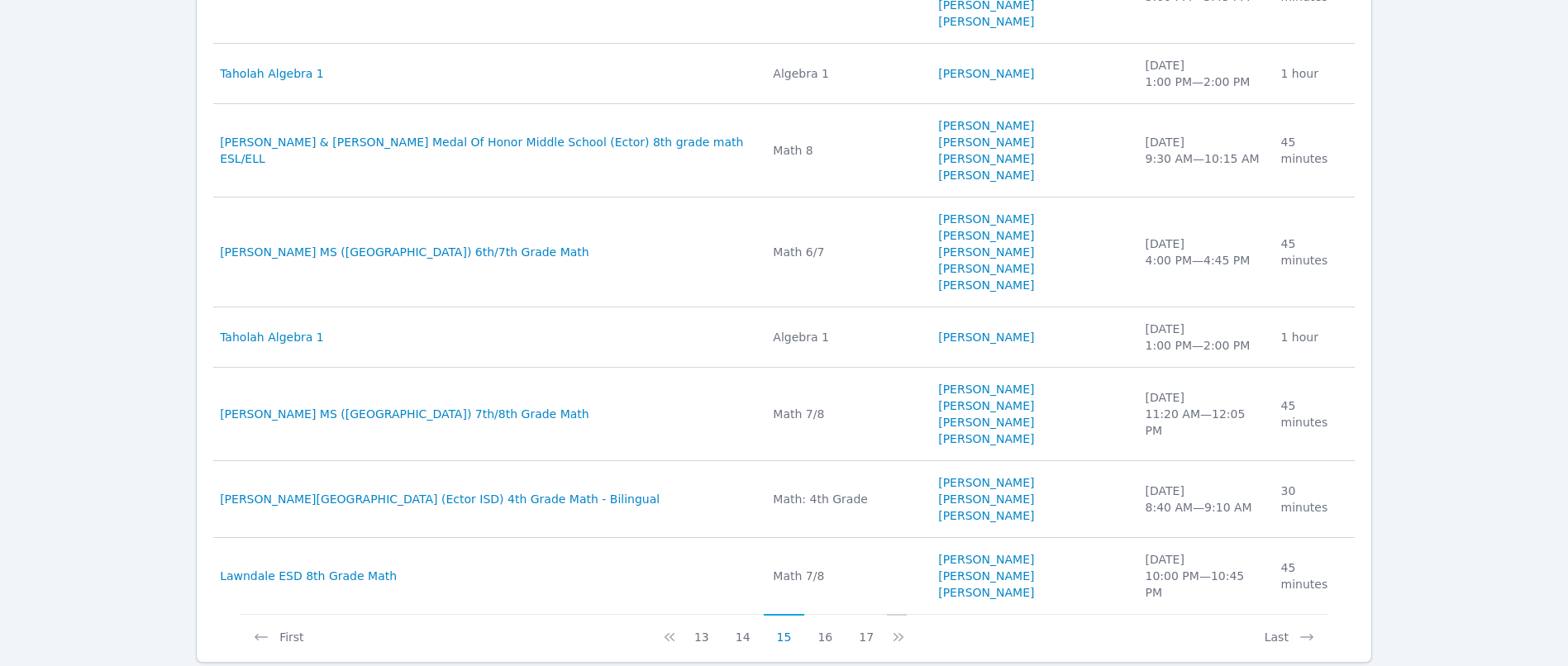
click at [891, 629] on icon at bounding box center [899, 637] width 16 height 16
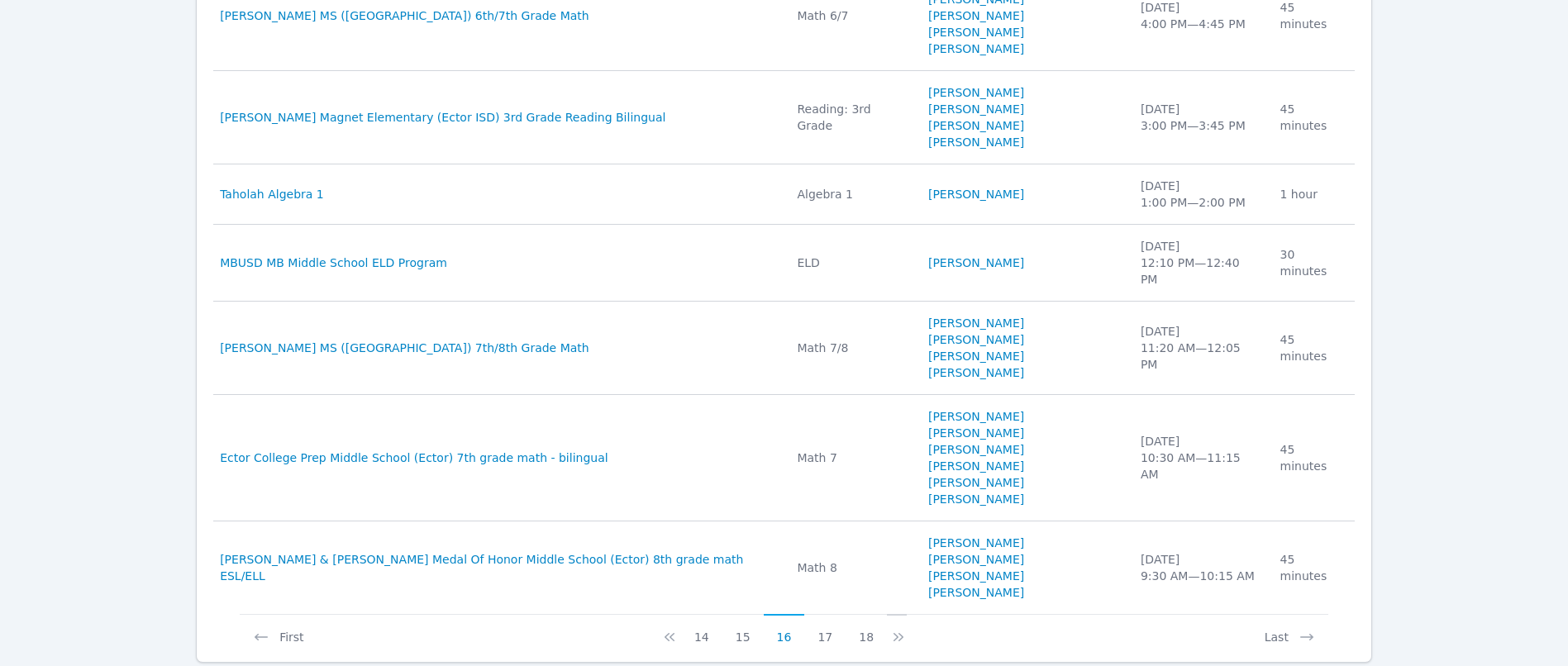
click at [891, 629] on icon at bounding box center [899, 637] width 16 height 16
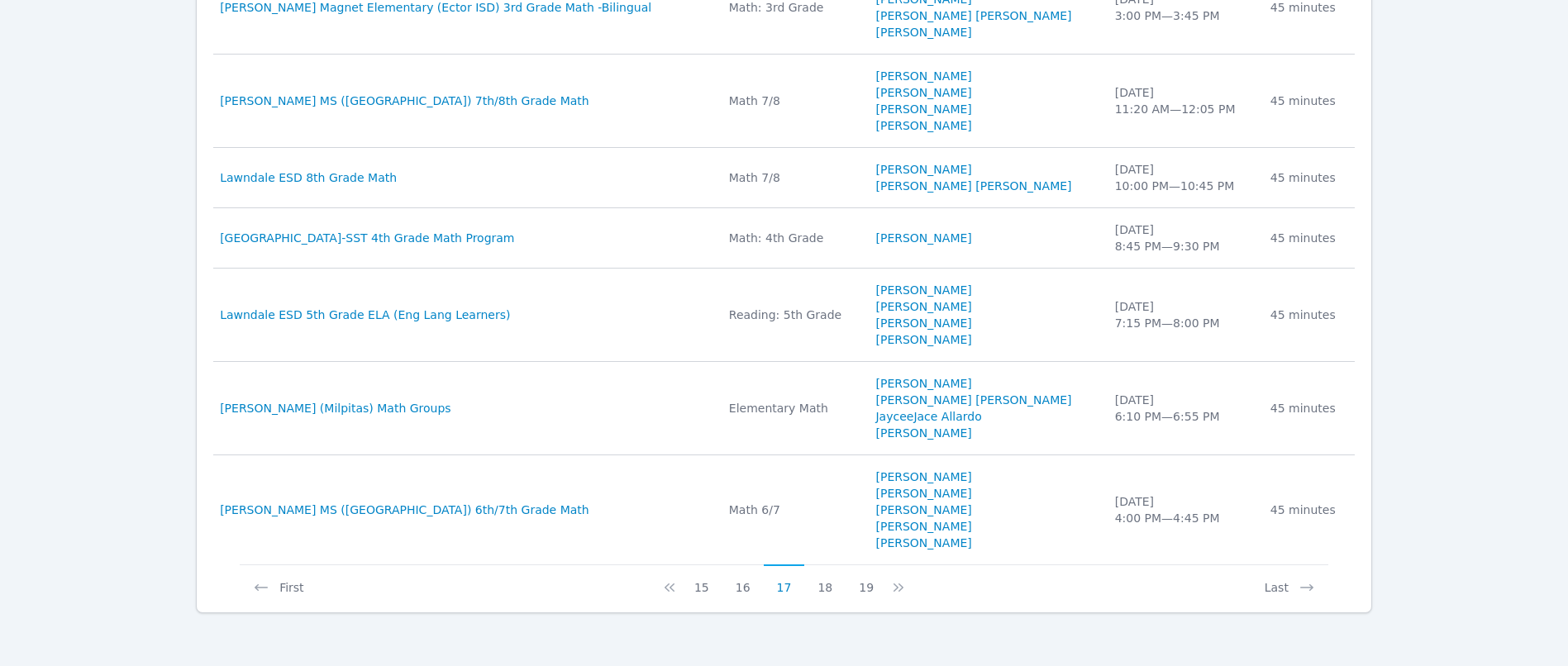
click at [891, 589] on icon at bounding box center [899, 587] width 16 height 16
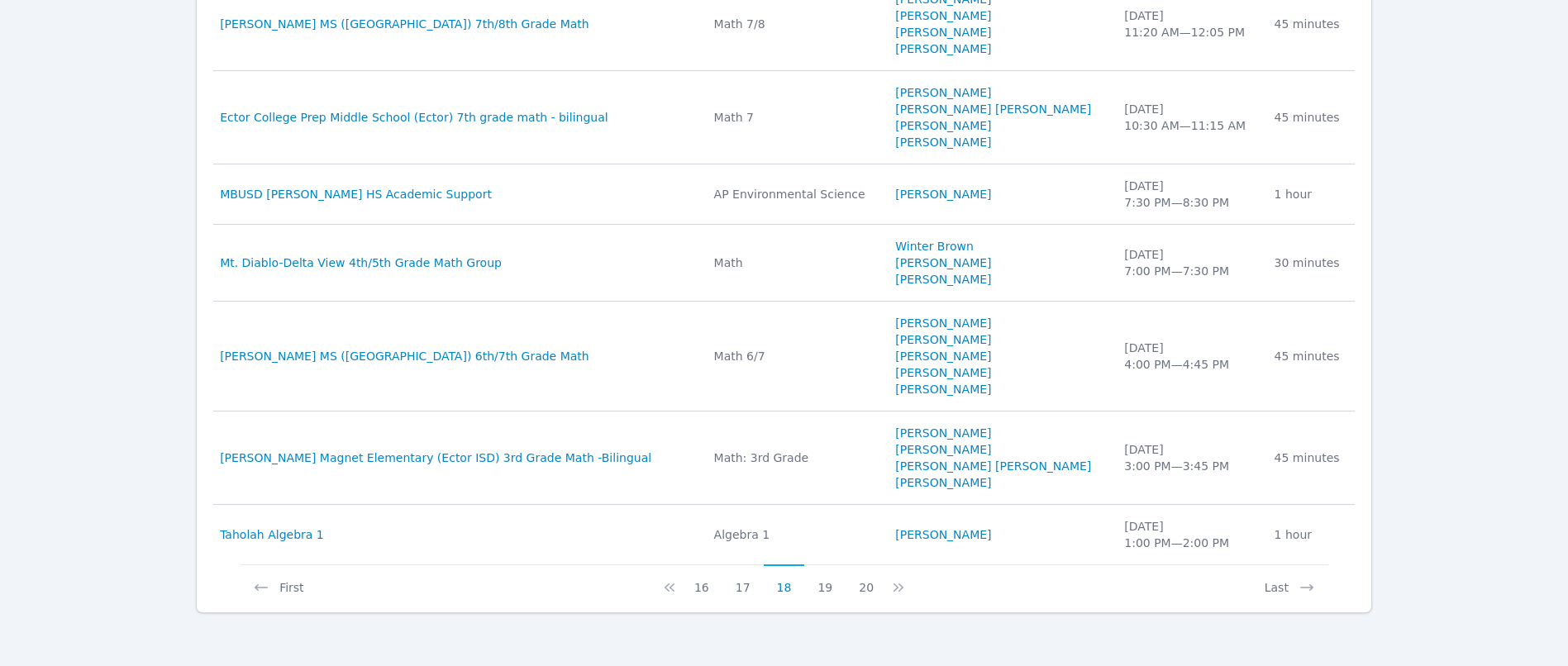
click at [891, 589] on icon at bounding box center [899, 587] width 16 height 16
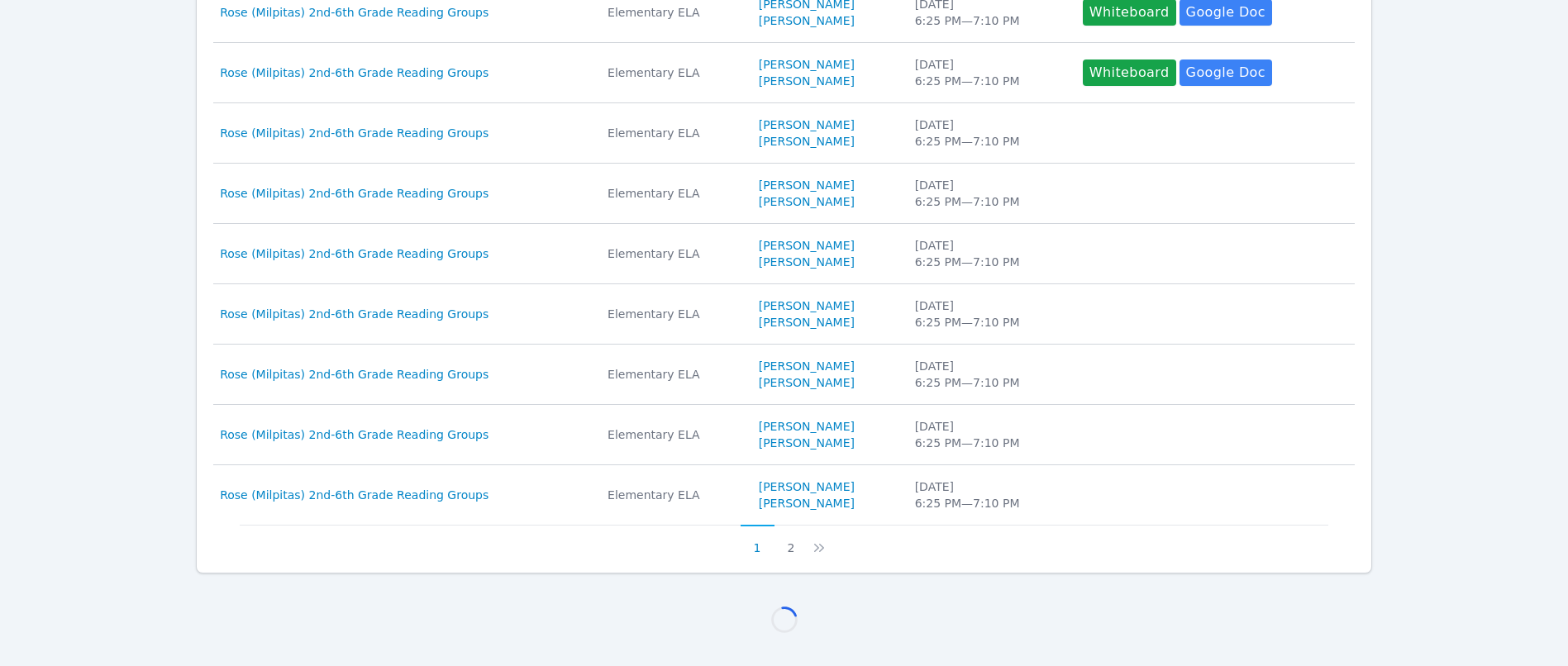
scroll to position [1383, 0]
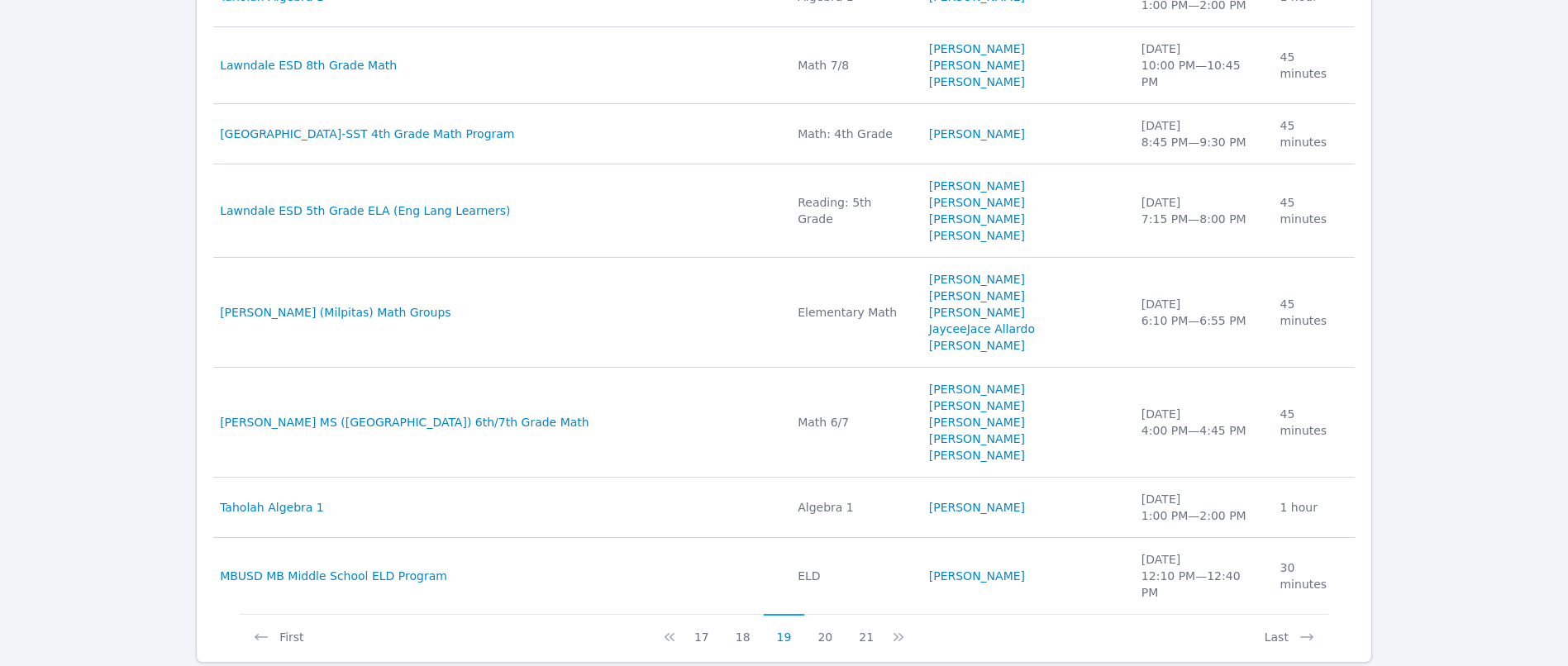
click at [891, 629] on icon at bounding box center [899, 637] width 16 height 16
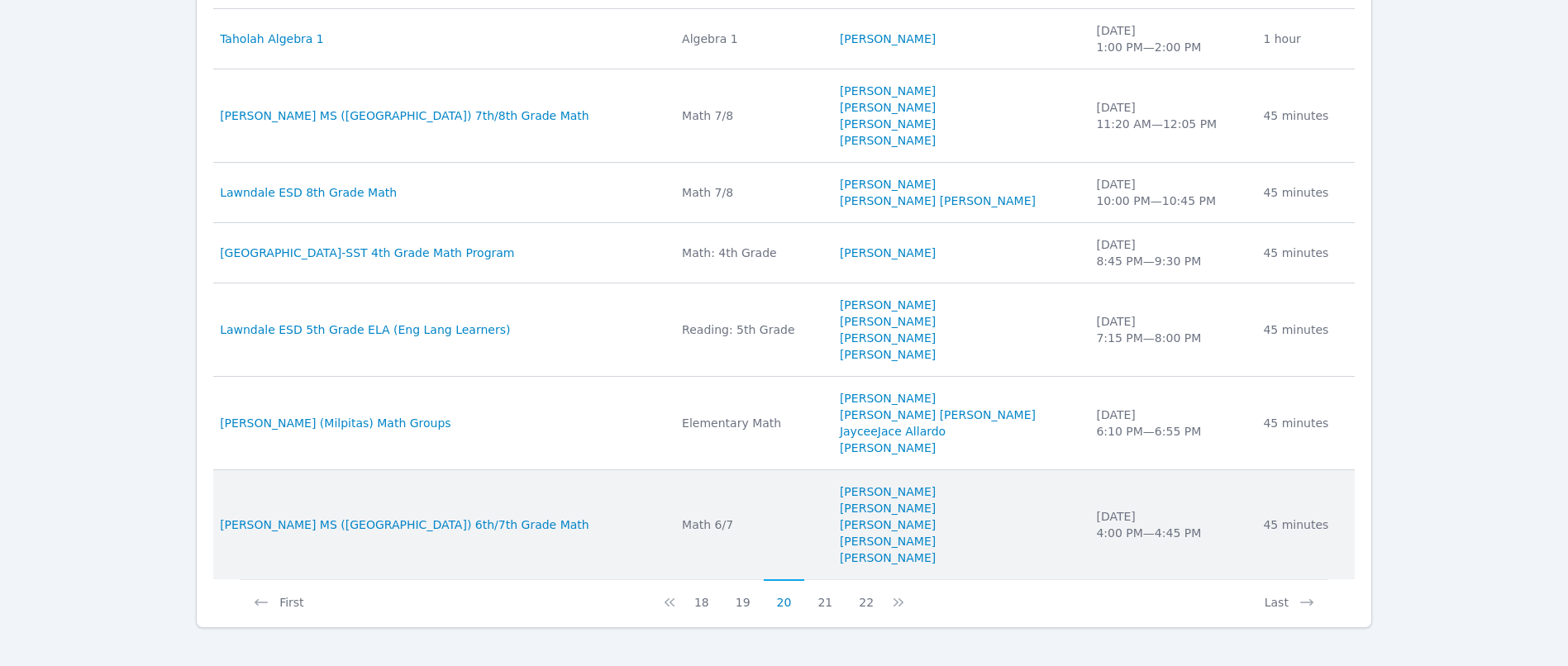
scroll to position [1450, 0]
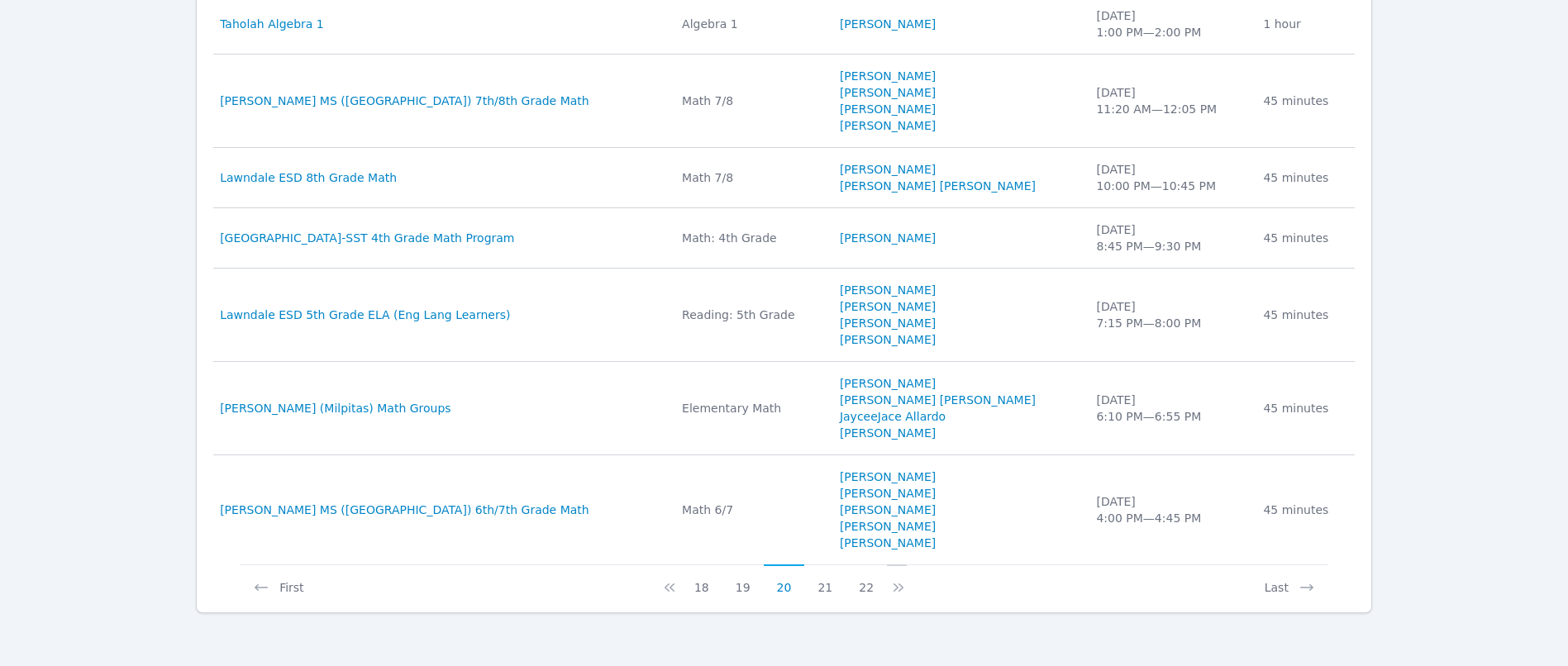
click at [896, 584] on icon at bounding box center [899, 587] width 16 height 16
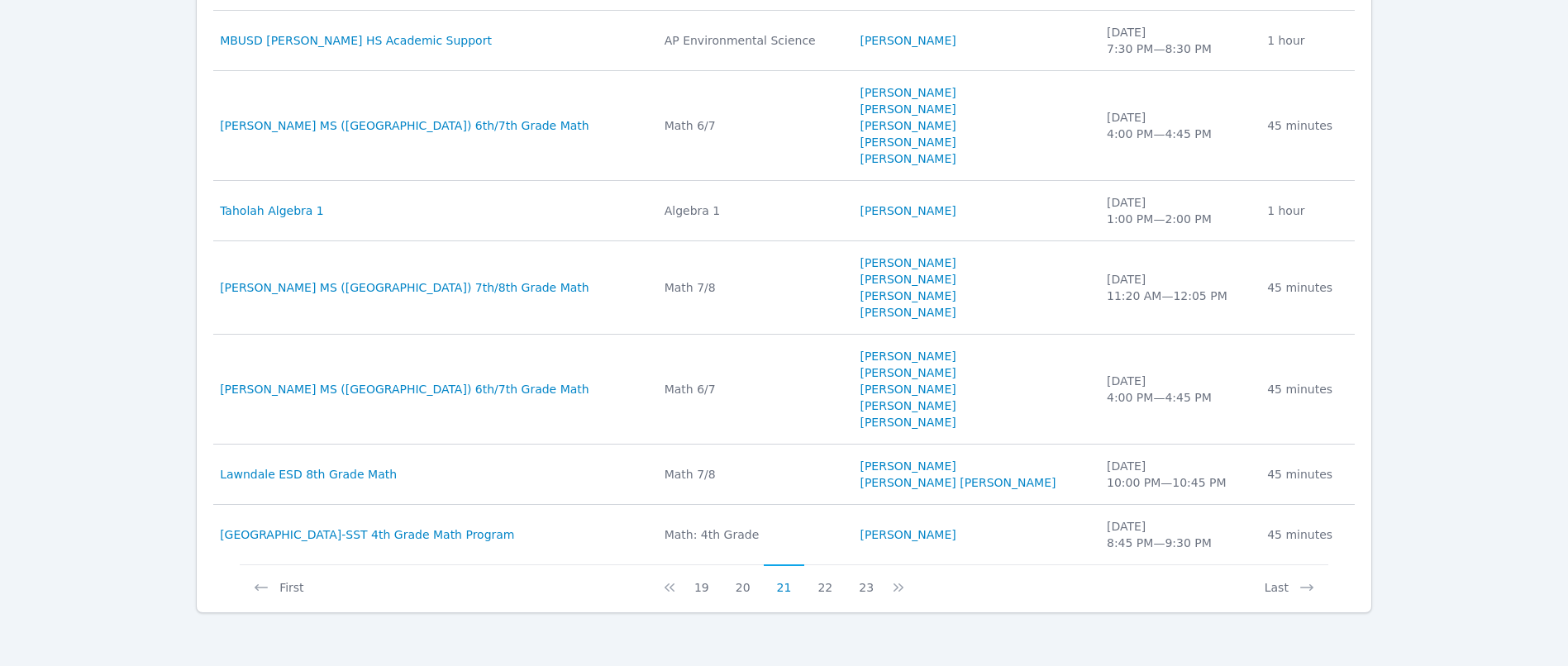
click at [896, 584] on icon at bounding box center [899, 587] width 16 height 16
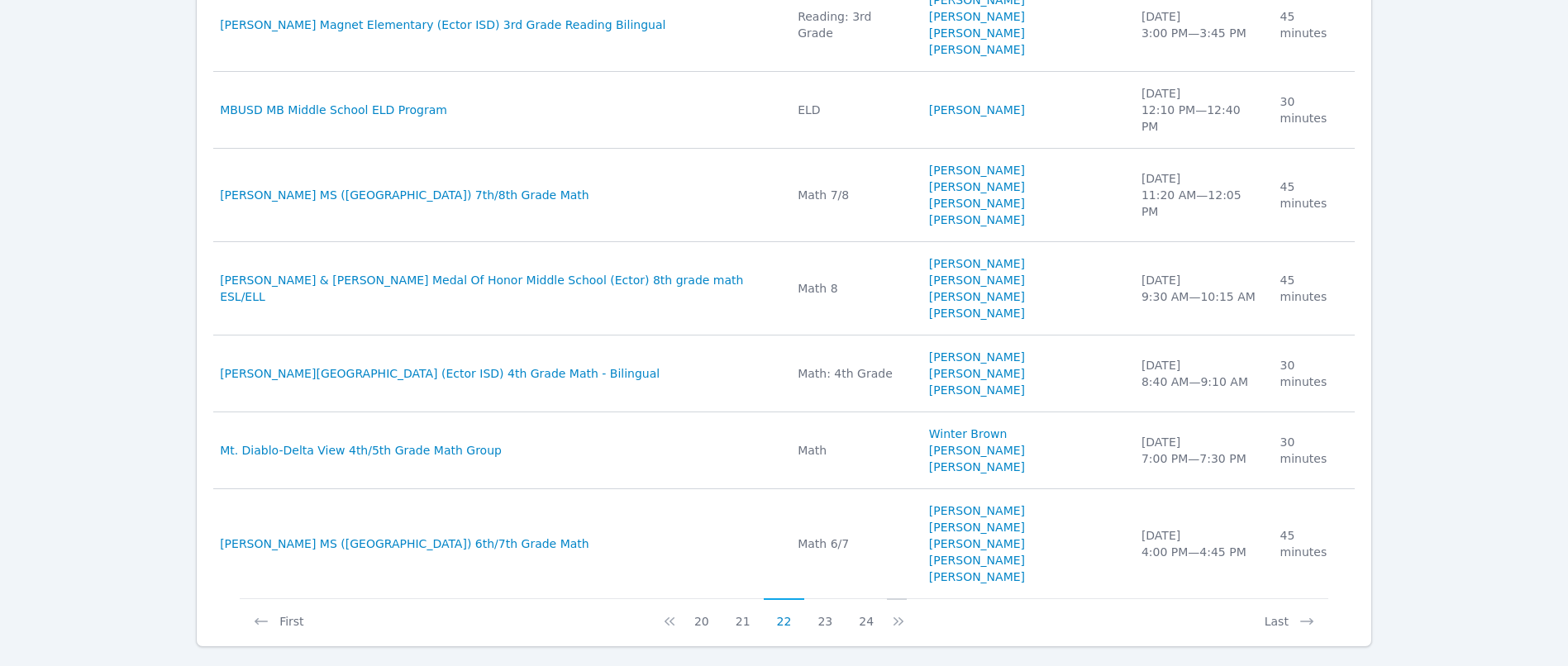
scroll to position [1499, 0]
click at [893, 612] on icon at bounding box center [899, 620] width 16 height 16
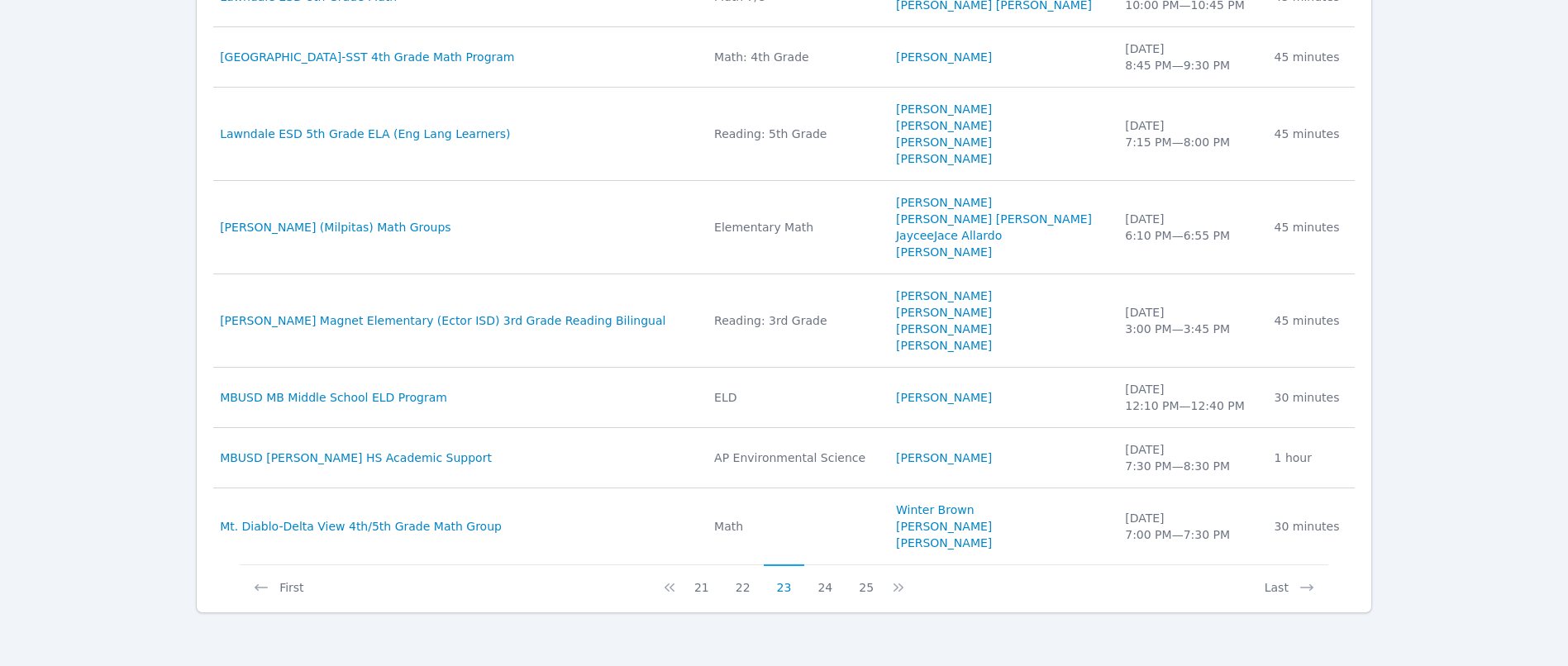
click at [893, 586] on icon at bounding box center [899, 587] width 16 height 16
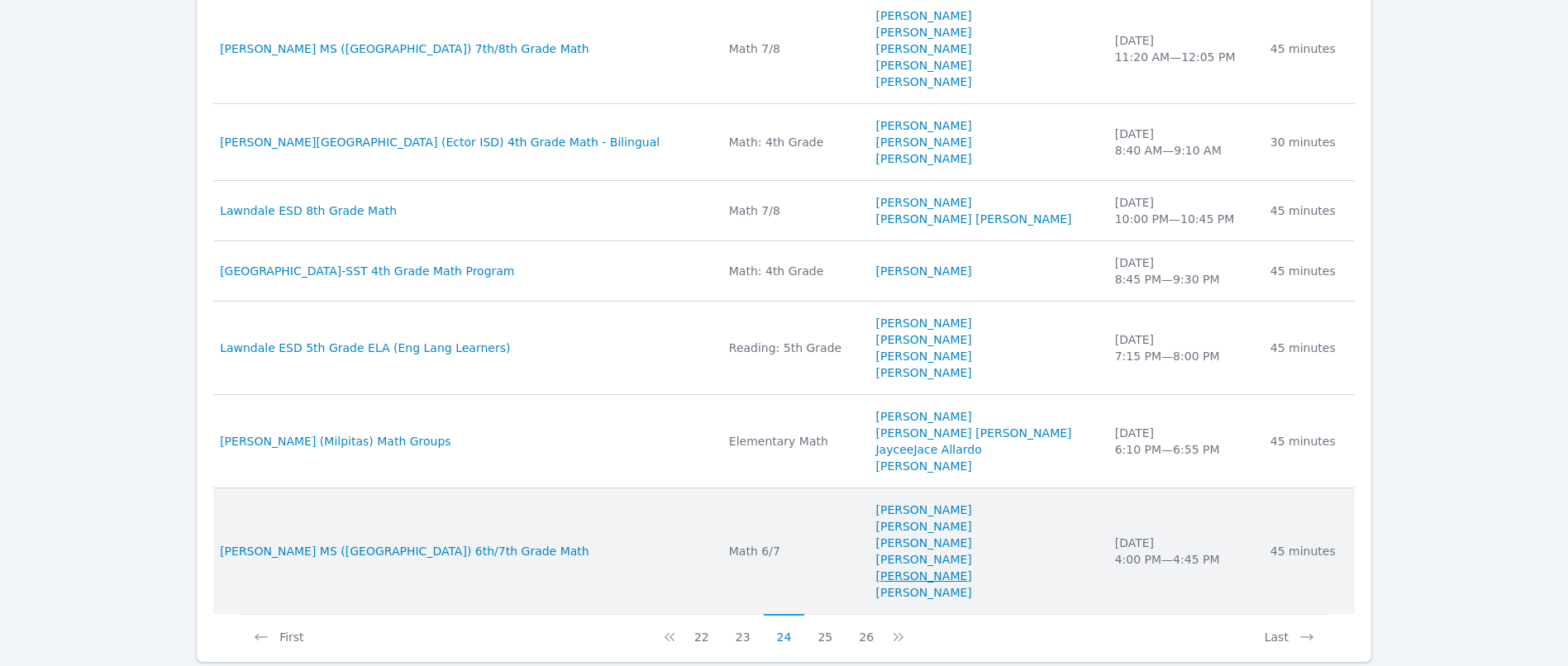
scroll to position [1433, 0]
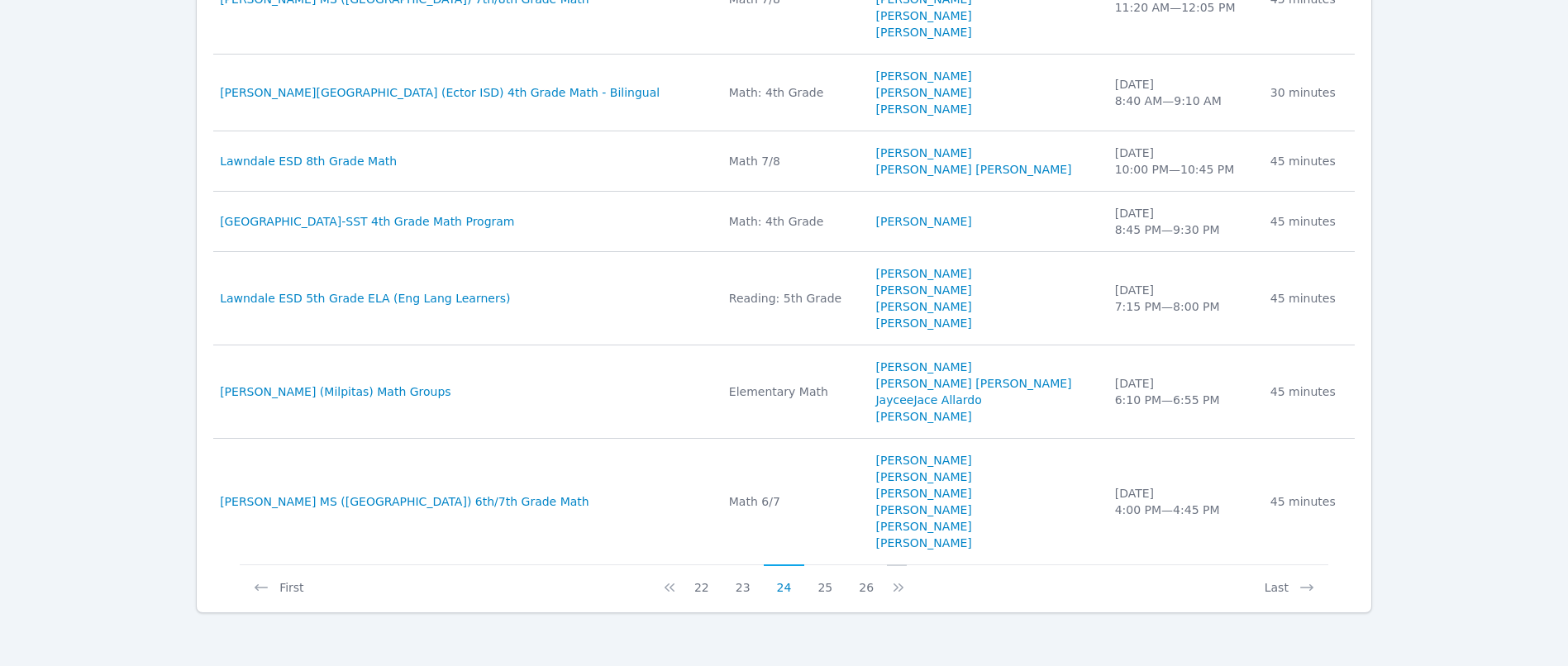
click at [894, 590] on icon at bounding box center [899, 587] width 16 height 16
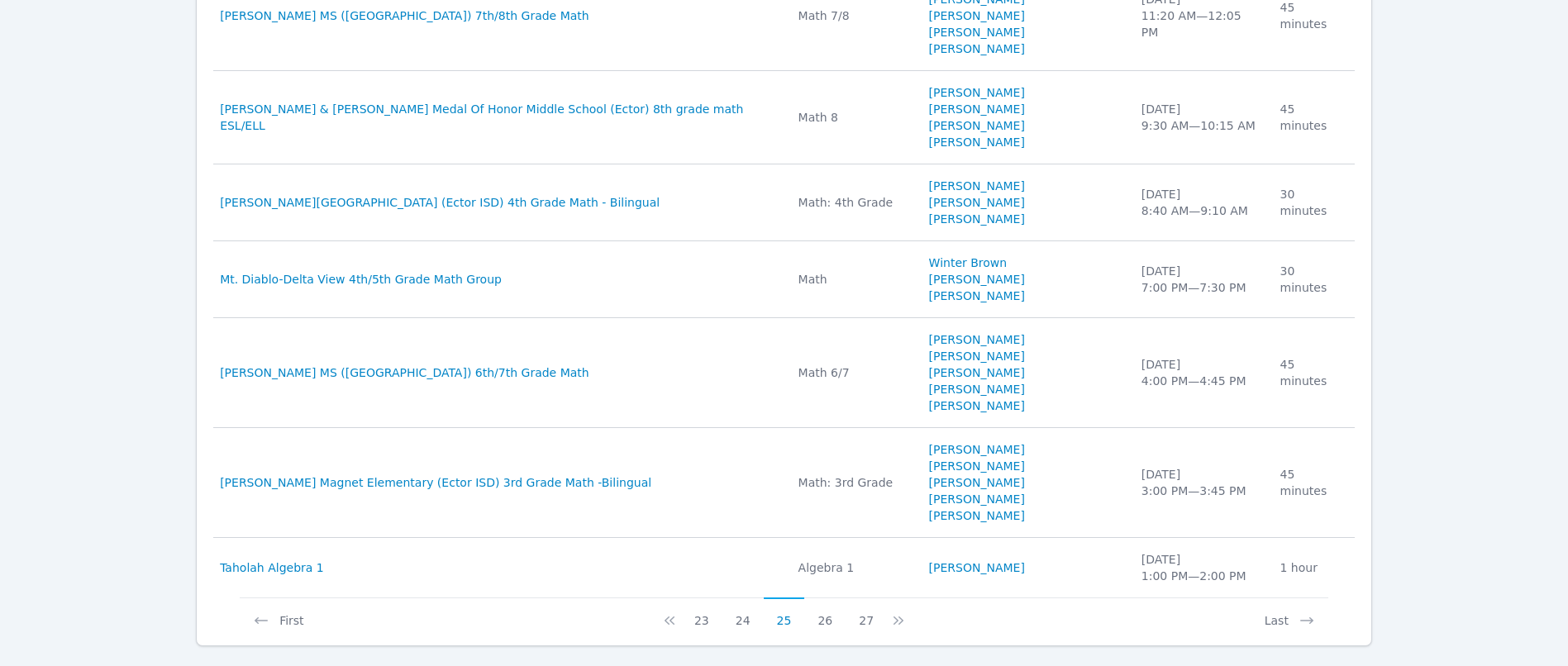
click at [894, 612] on icon at bounding box center [899, 620] width 16 height 16
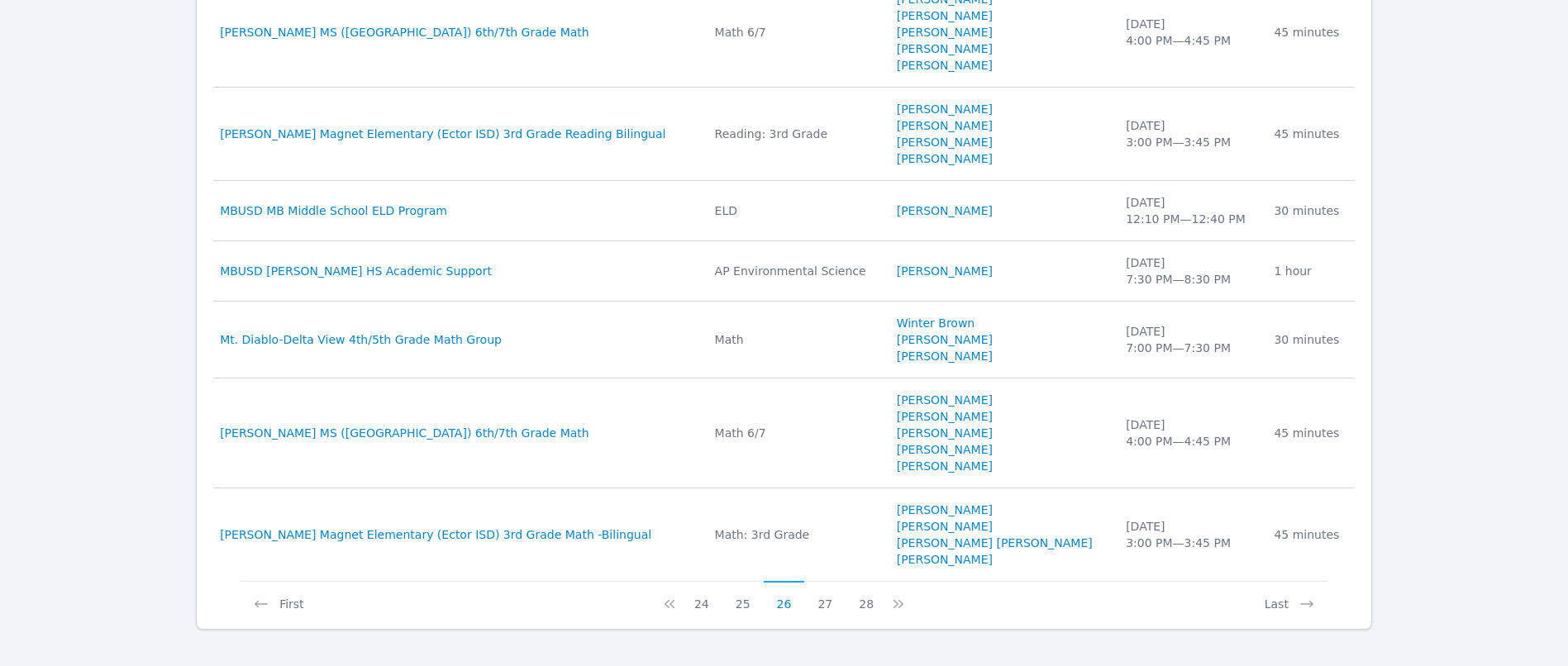
click at [894, 590] on button at bounding box center [897, 597] width 20 height 31
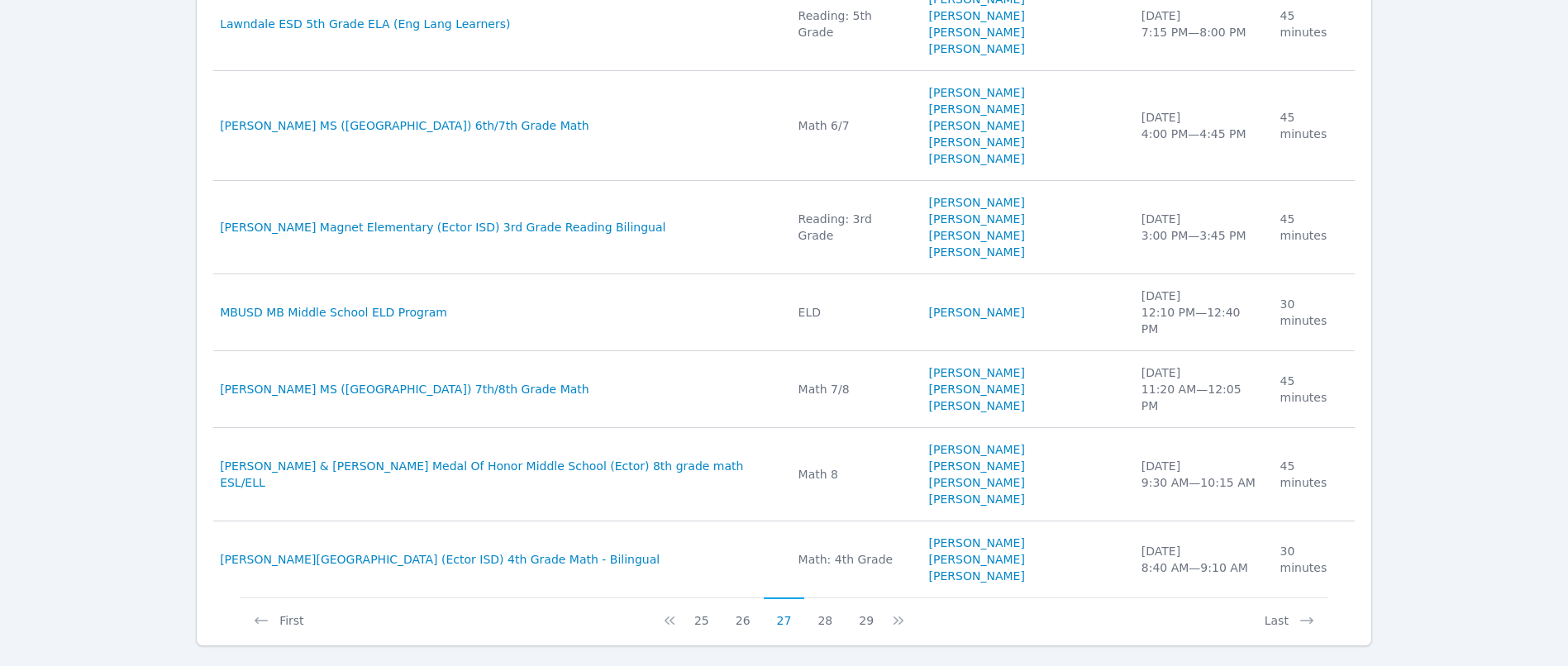
click at [894, 612] on icon at bounding box center [899, 620] width 16 height 16
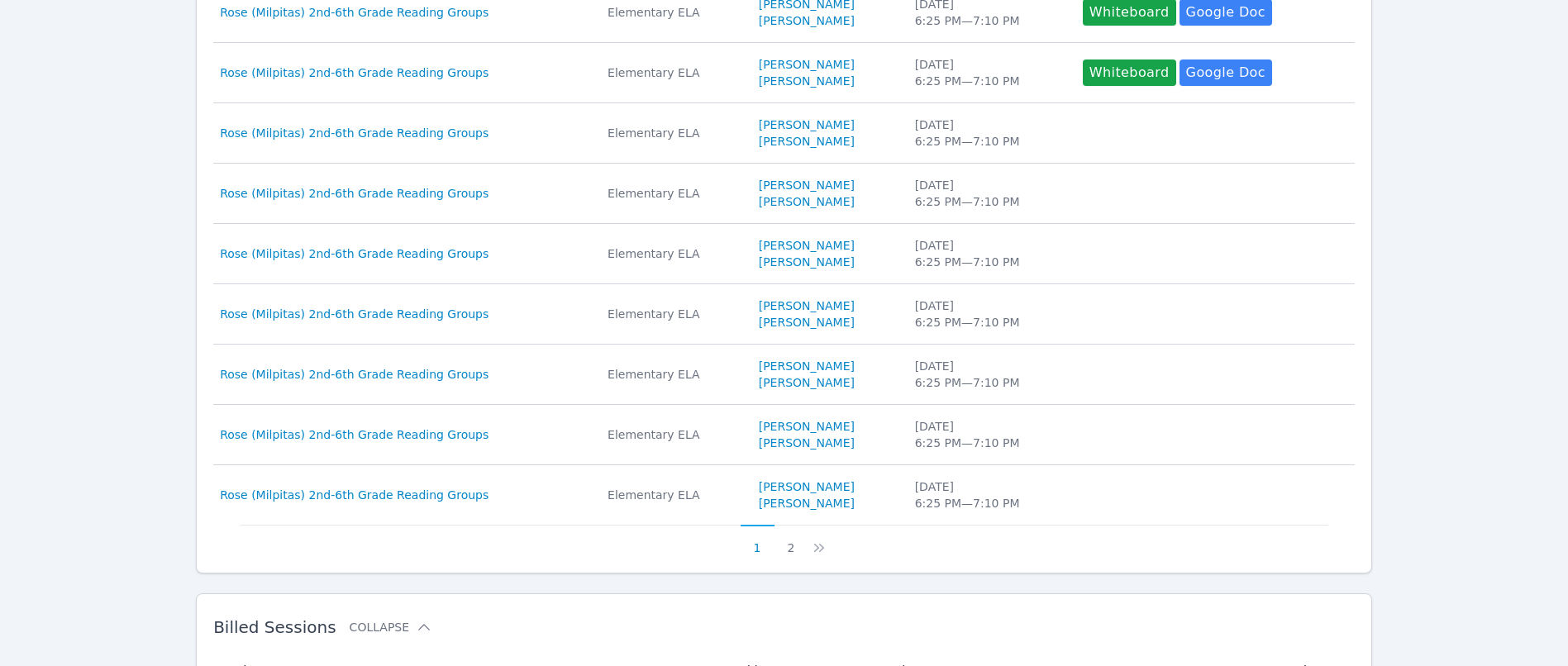
scroll to position [1417, 0]
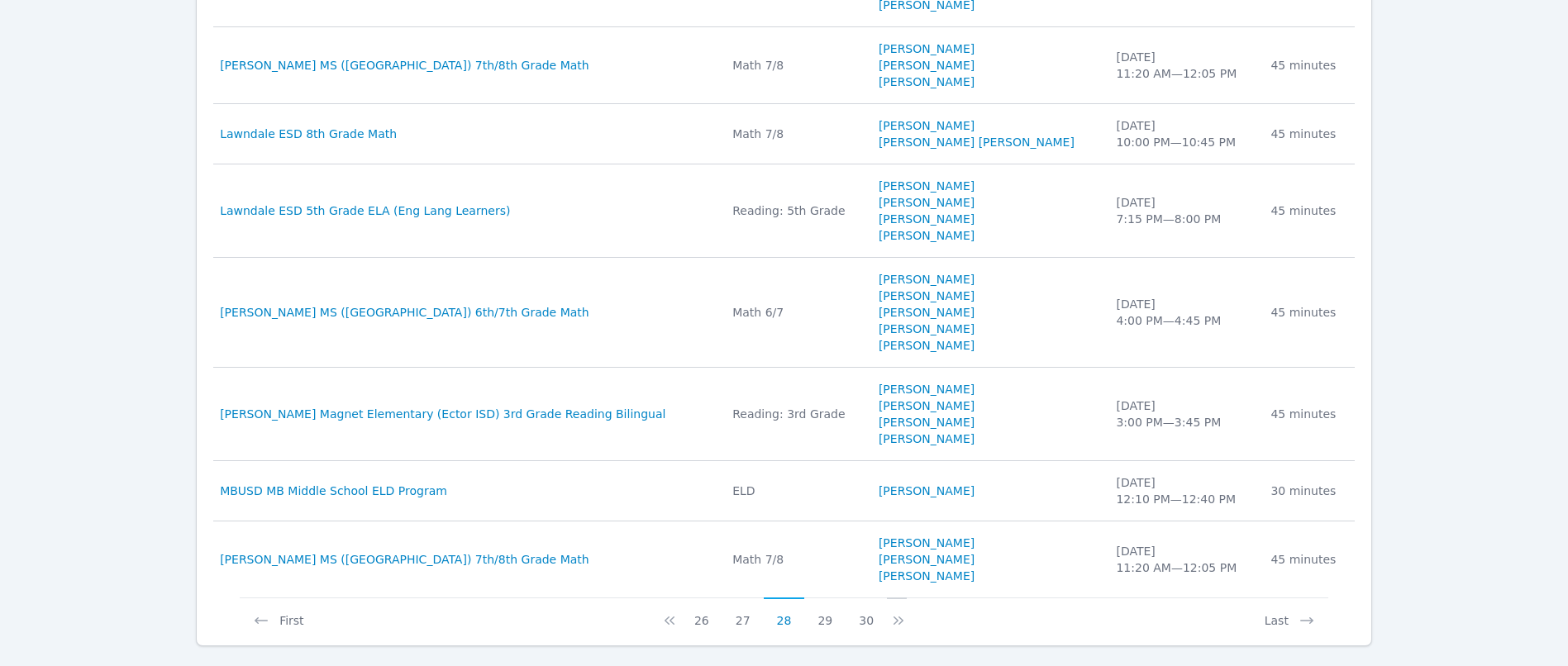
click at [891, 620] on icon at bounding box center [899, 620] width 16 height 16
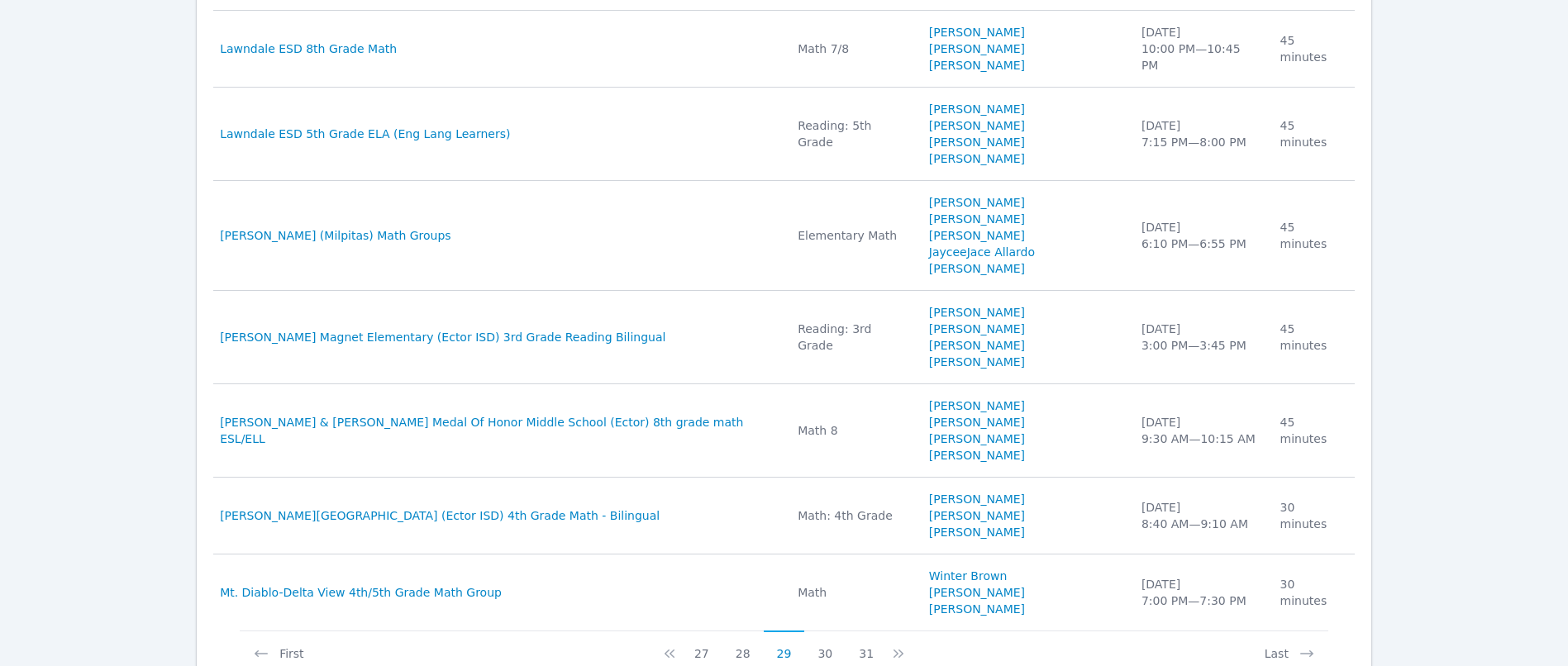
click at [891, 646] on icon at bounding box center [899, 654] width 16 height 16
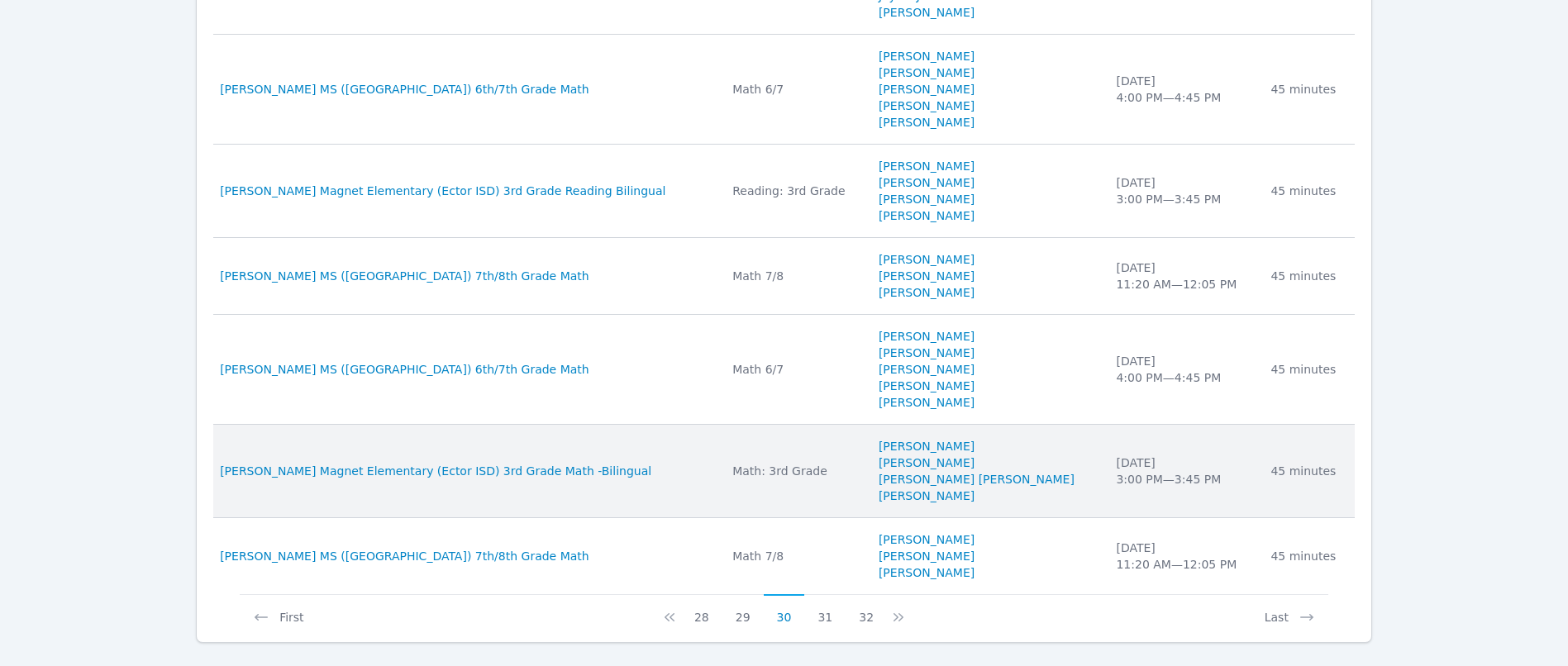
scroll to position [1499, 0]
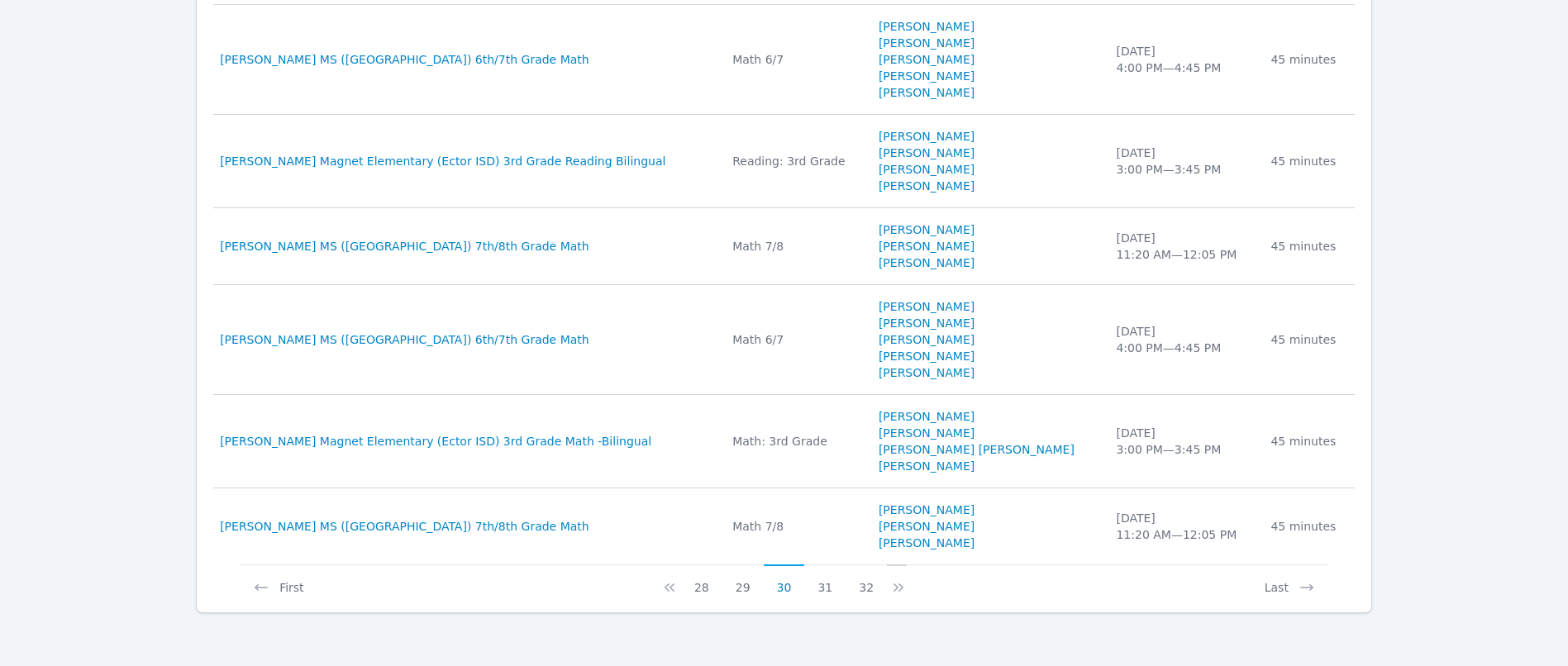
click at [892, 585] on icon at bounding box center [899, 587] width 16 height 16
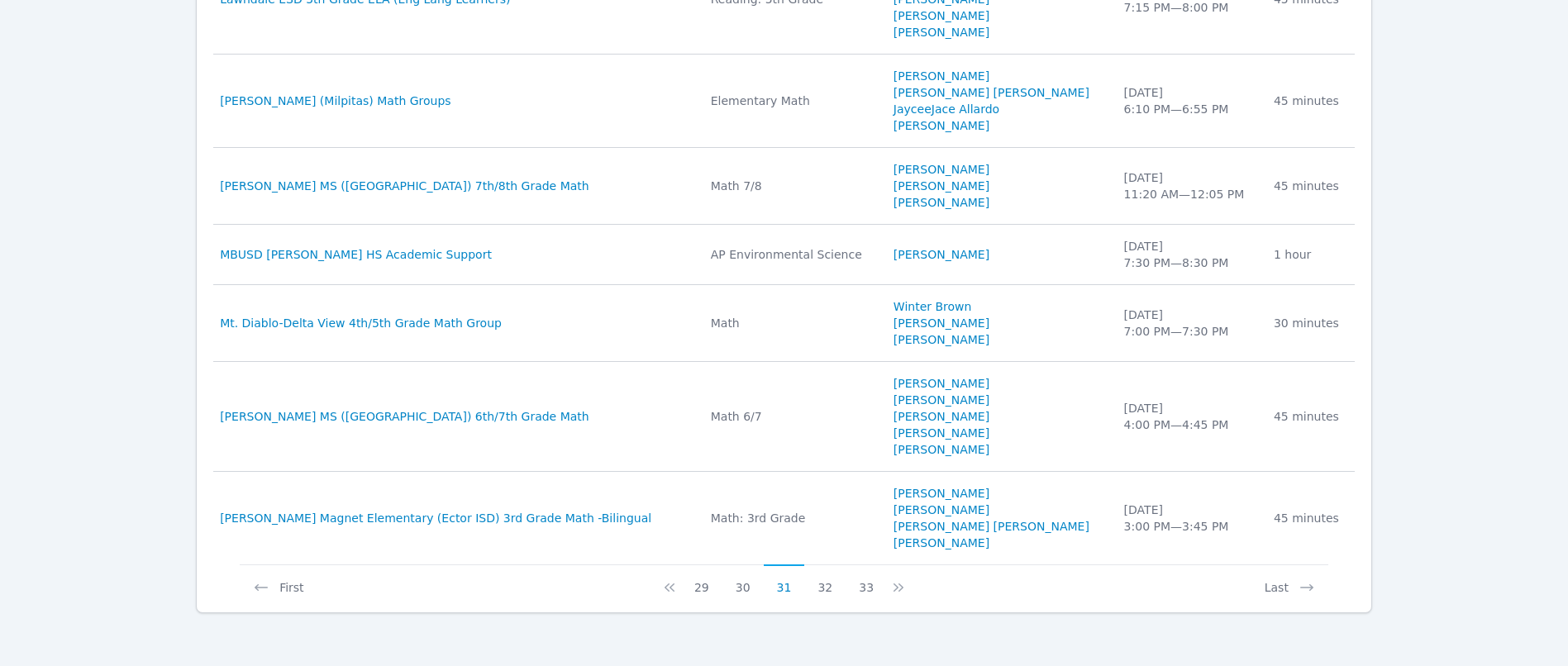
click at [892, 585] on icon at bounding box center [899, 587] width 16 height 16
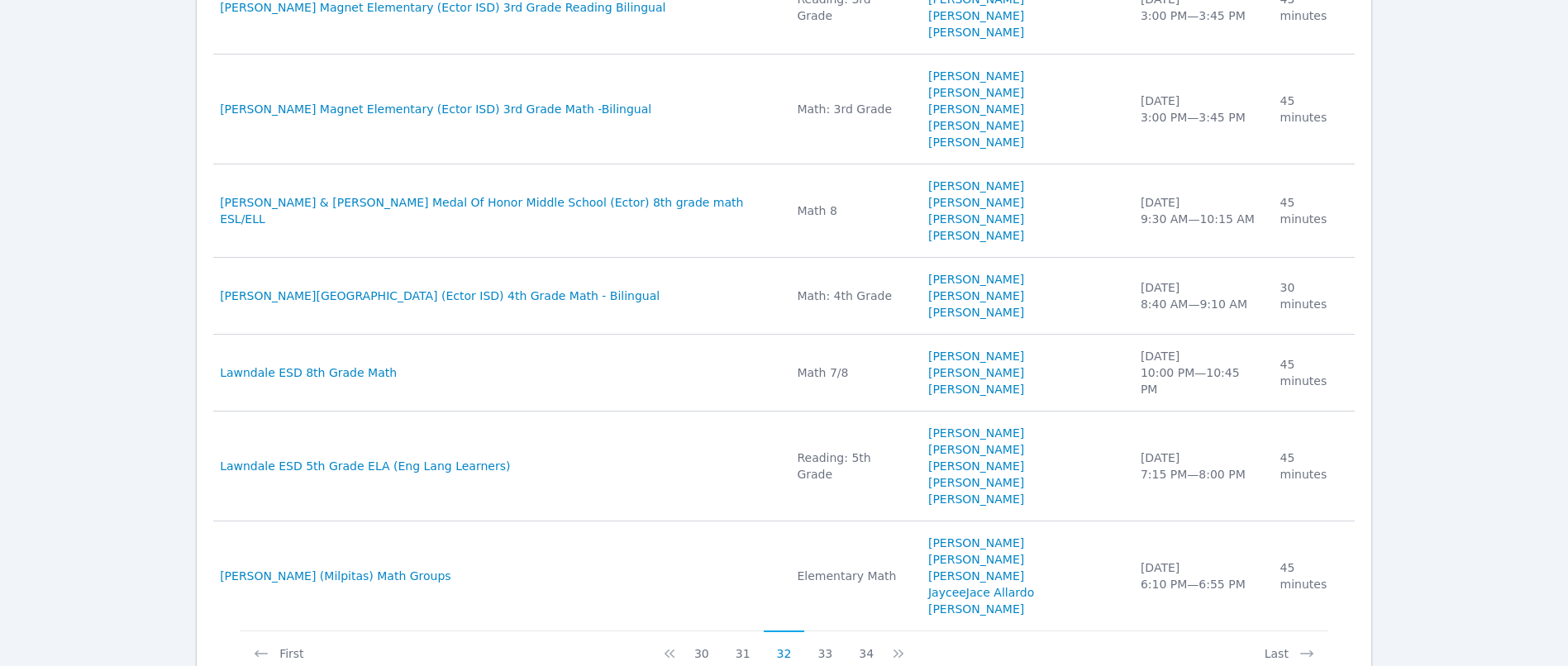
click at [892, 646] on icon at bounding box center [899, 654] width 16 height 16
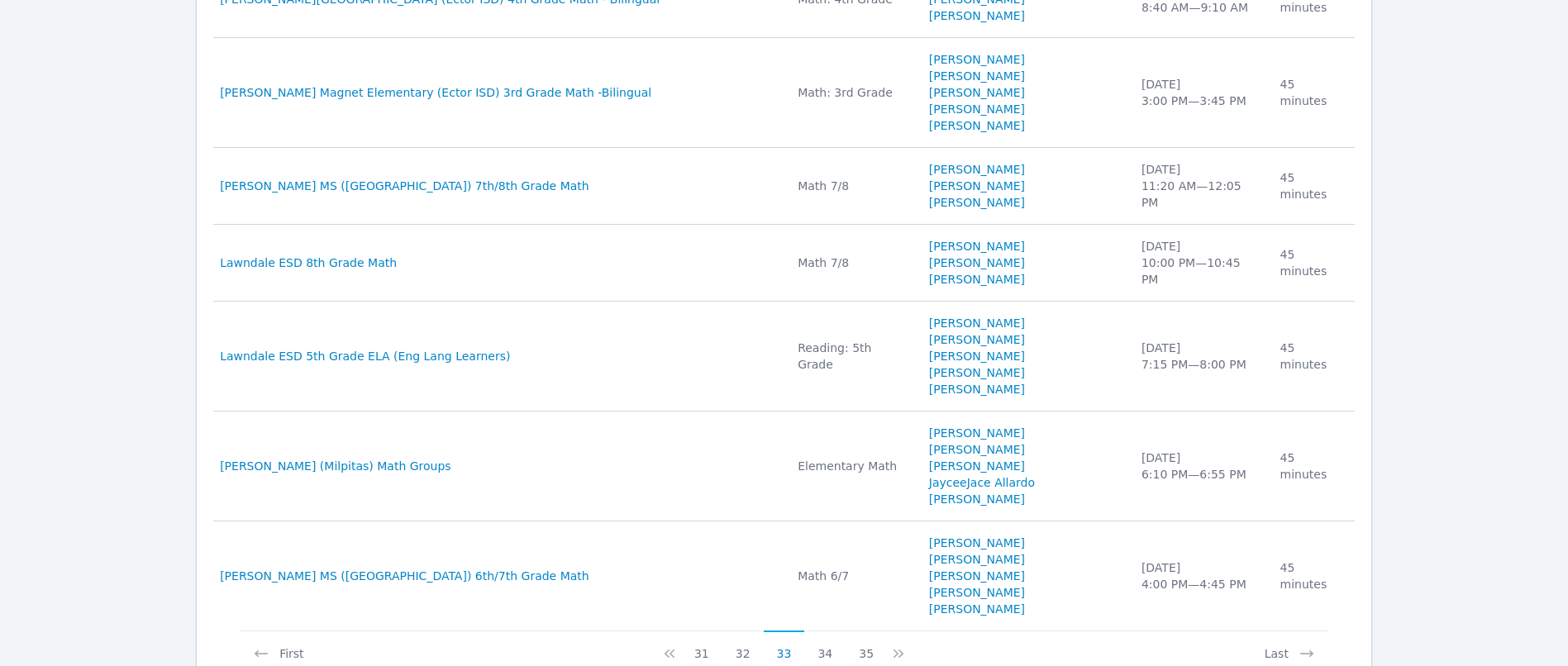
click at [892, 646] on icon at bounding box center [899, 654] width 16 height 16
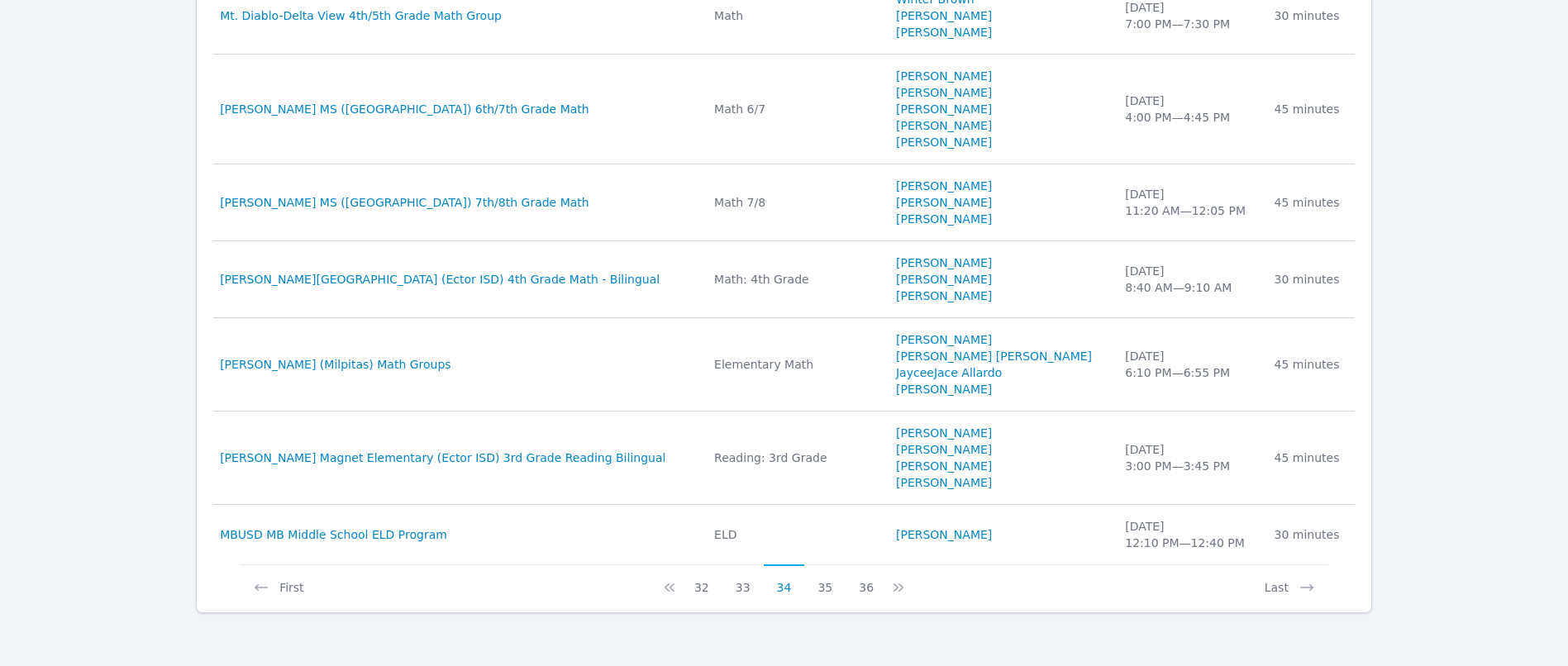
click at [893, 585] on icon at bounding box center [896, 588] width 5 height 9
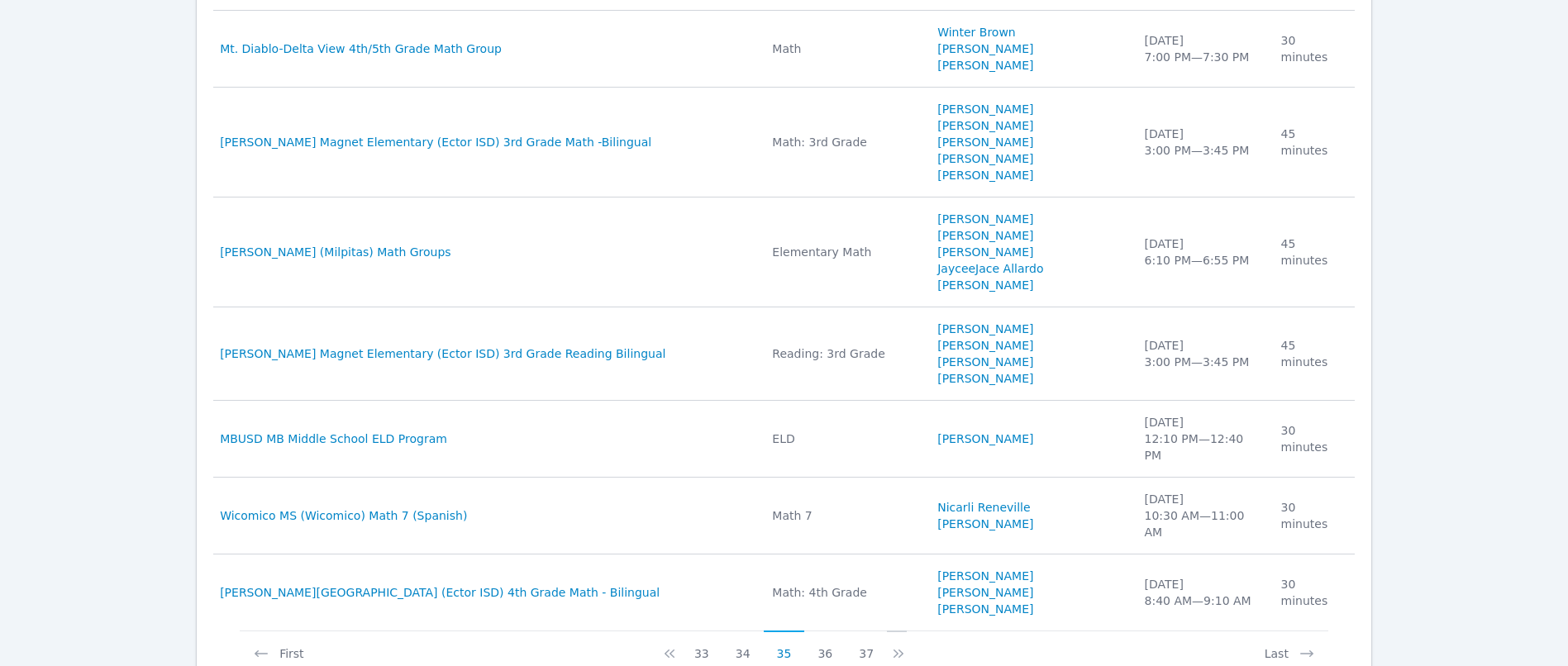
click at [893, 650] on icon at bounding box center [896, 654] width 5 height 9
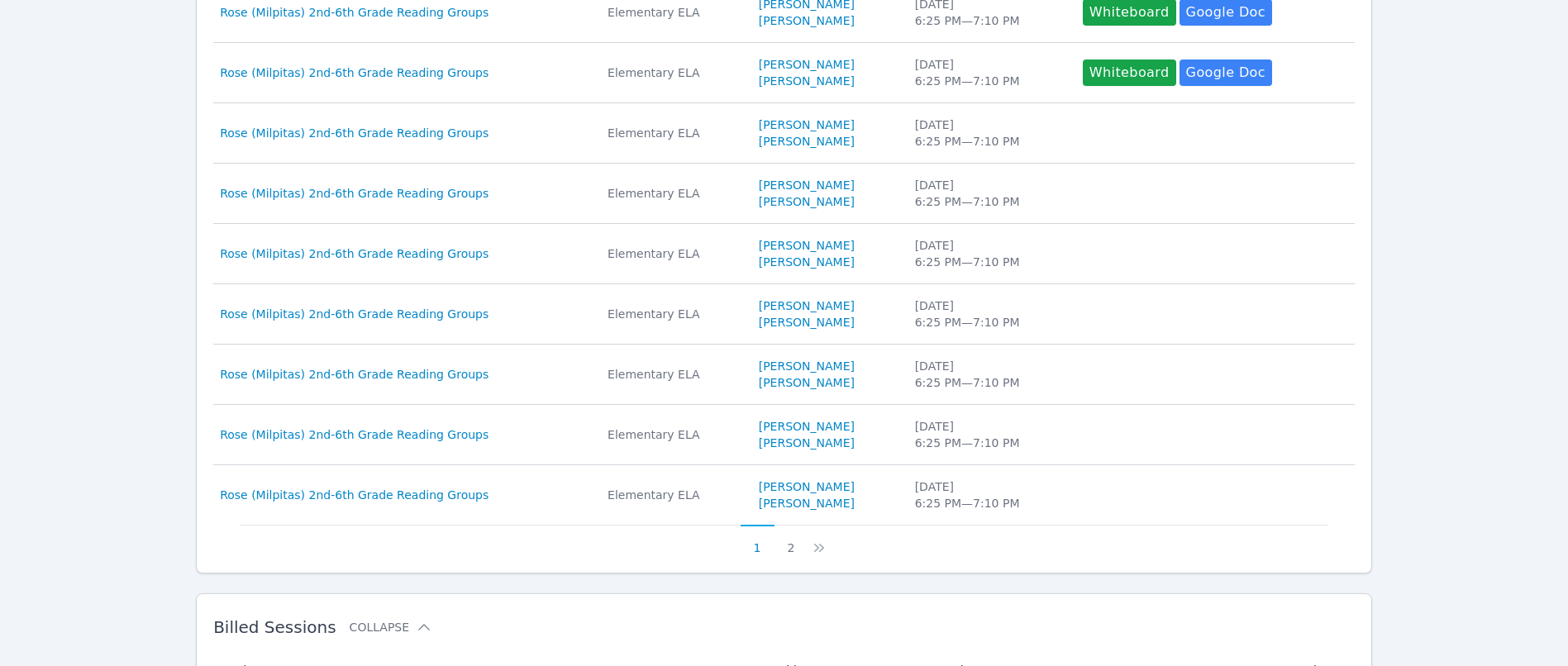
scroll to position [1383, 0]
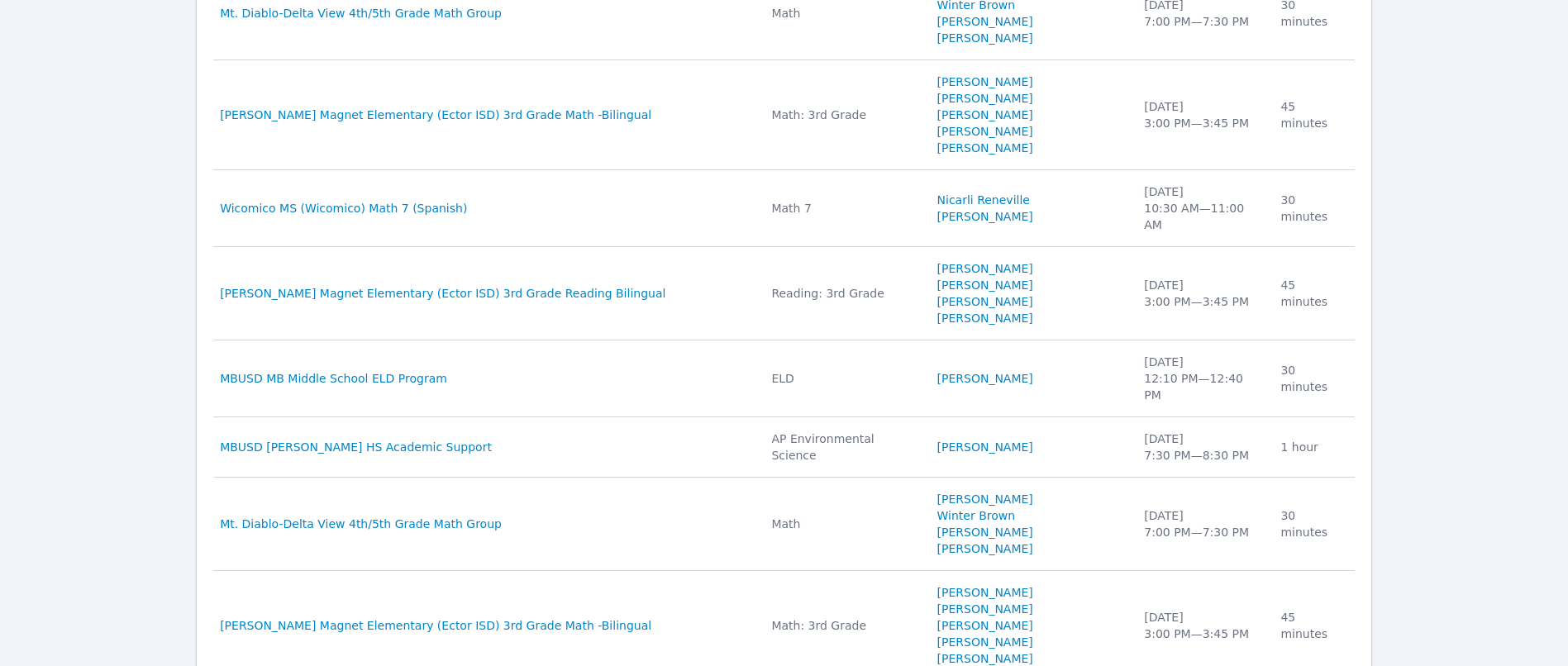
click at [928, 585] on td "Students ALEJANDRA HINOJOS Andrew Mena Machado MELANY PILETA DIAZ PABLO FRANCO" at bounding box center [1032, 626] width 208 height 109
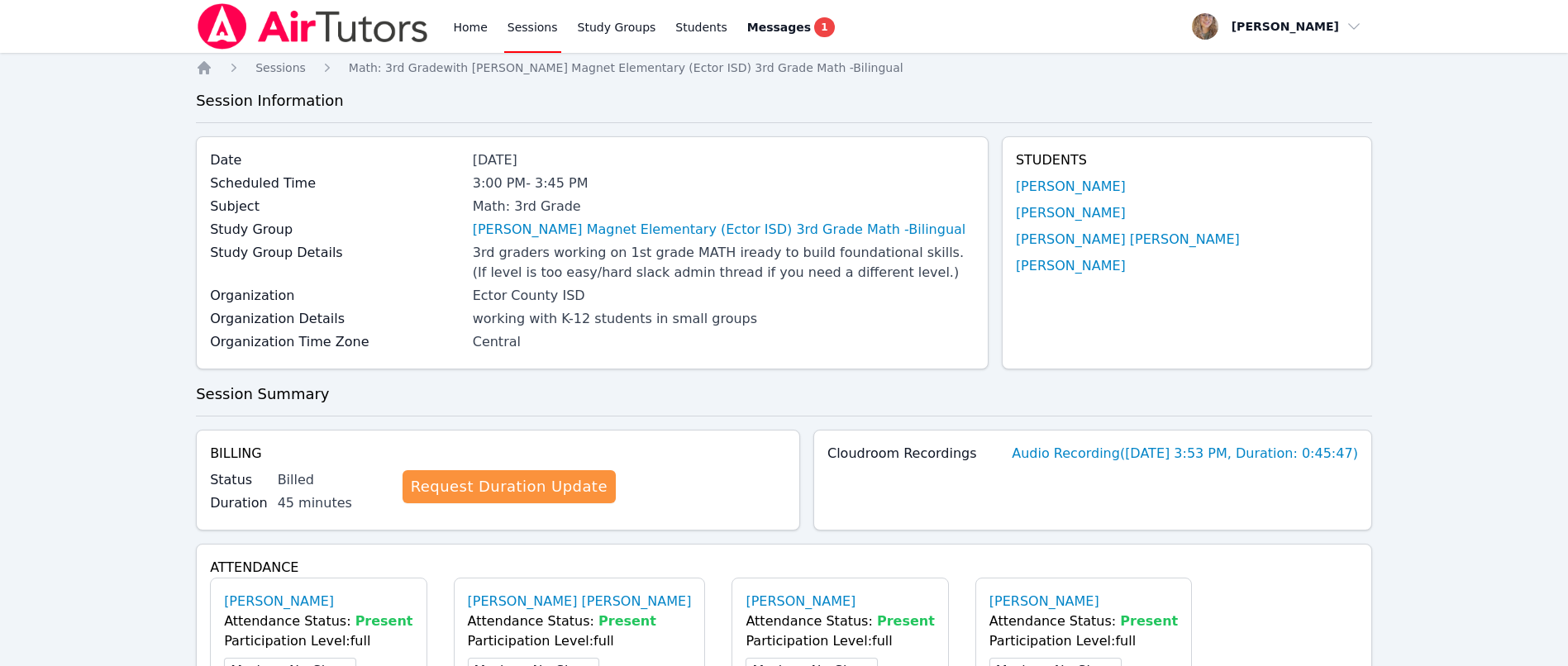
scroll to position [534, 0]
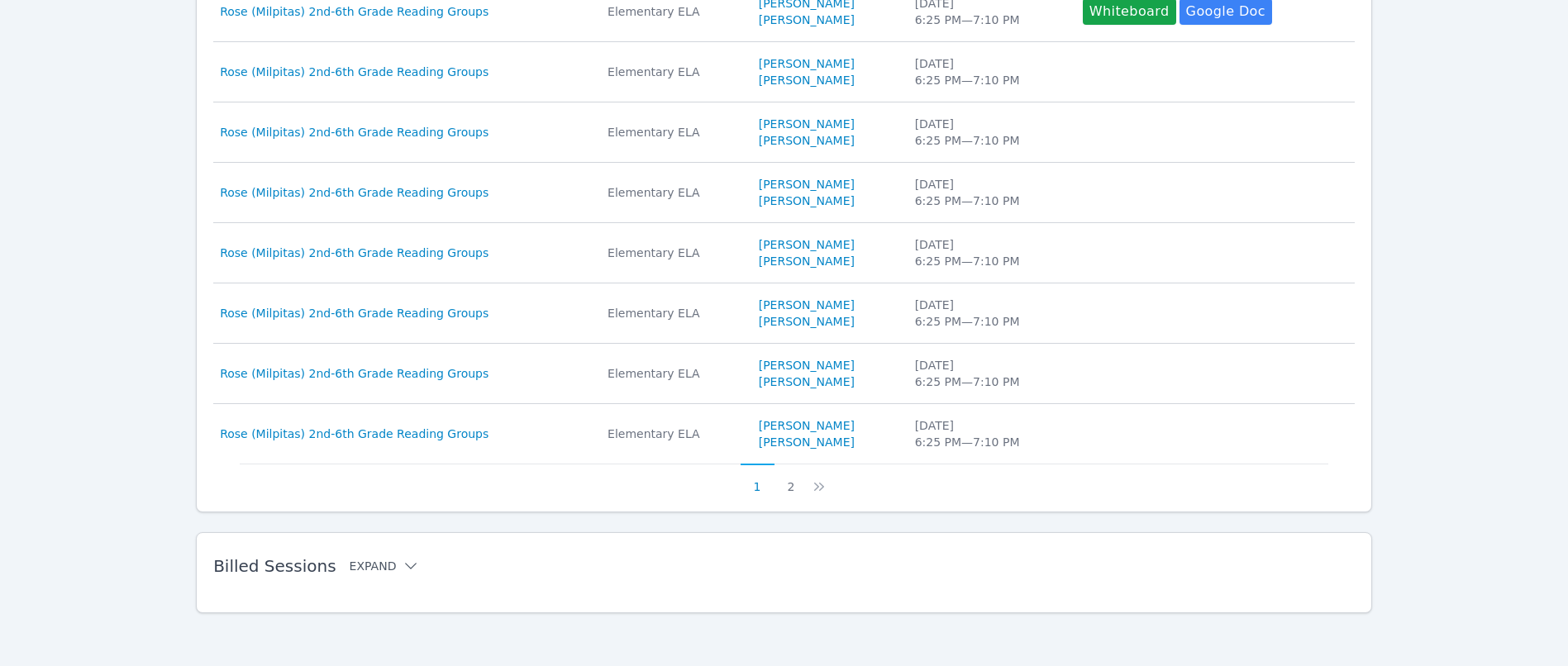
click at [403, 567] on icon at bounding box center [411, 566] width 16 height 16
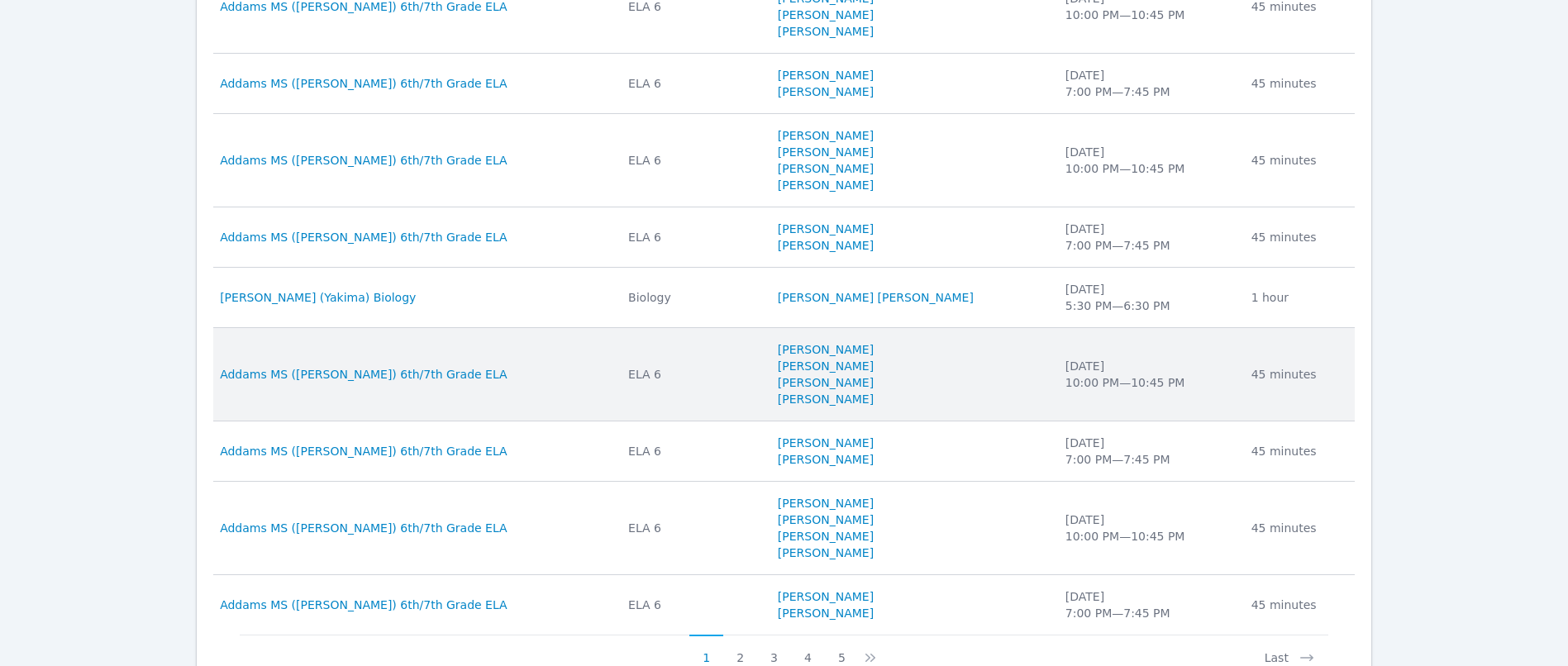
scroll to position [1334, 0]
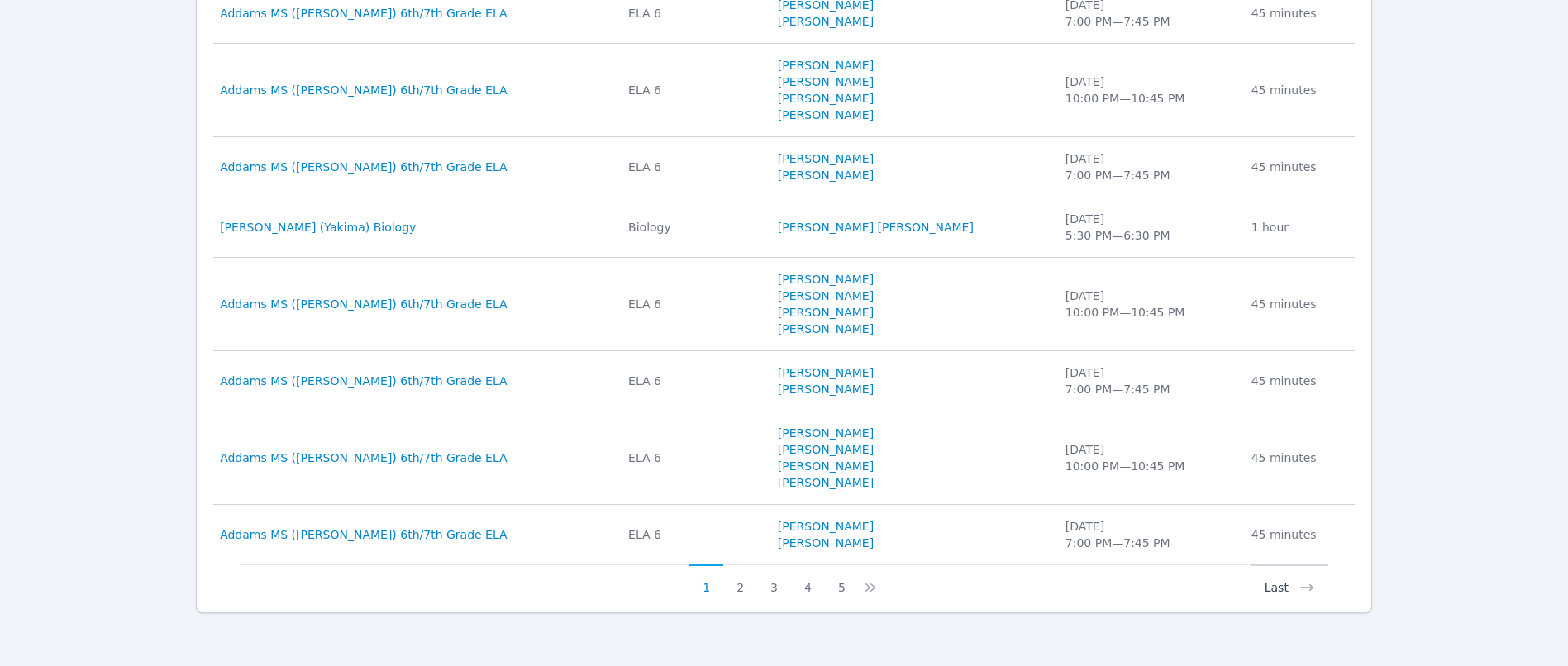
click at [1290, 588] on button "Last" at bounding box center [1290, 580] width 77 height 31
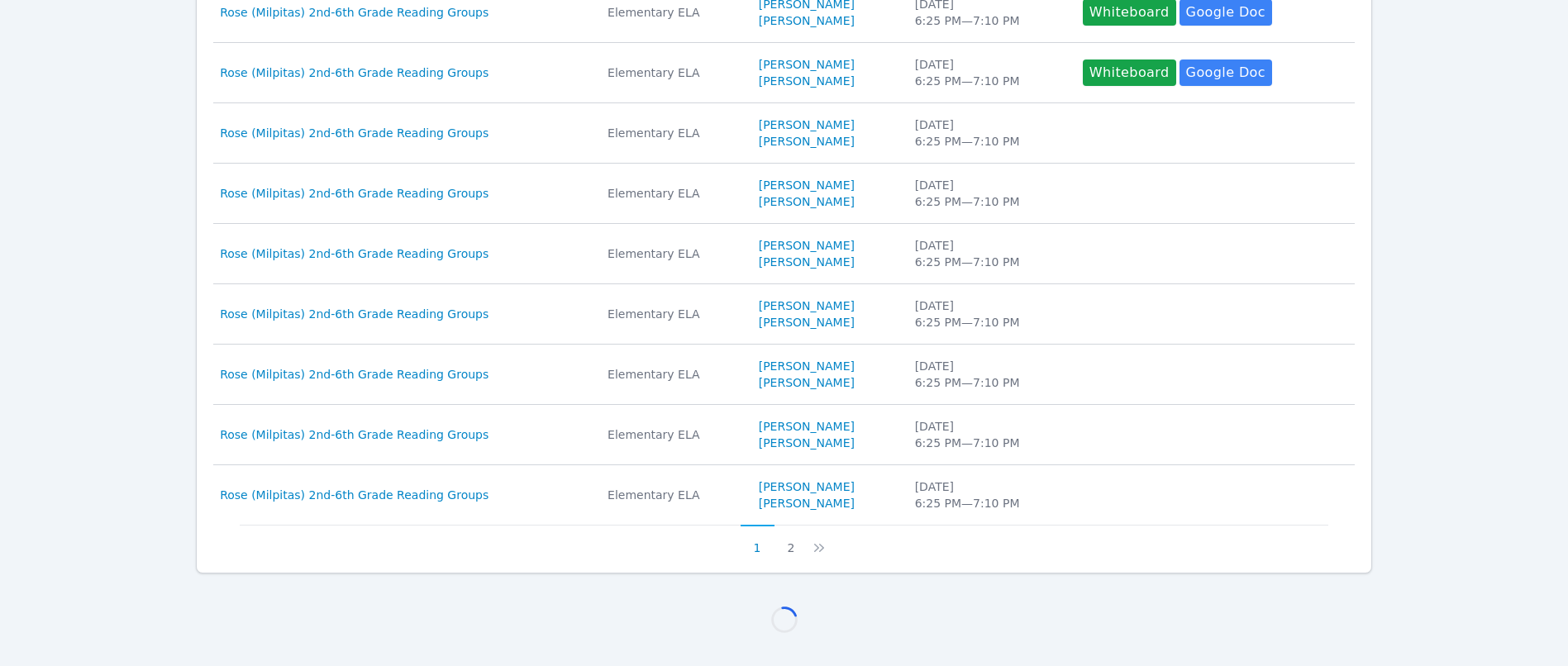
scroll to position [1201, 0]
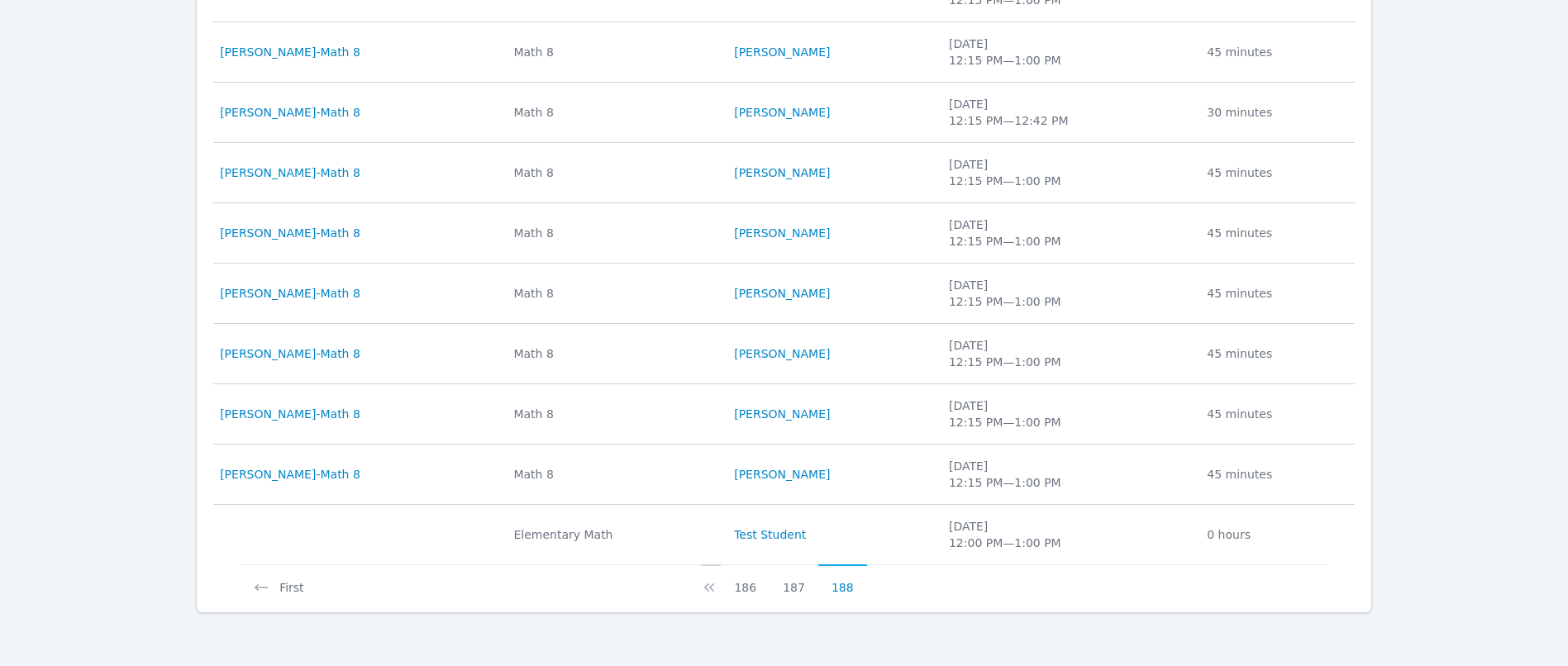
click at [718, 586] on icon at bounding box center [709, 587] width 16 height 16
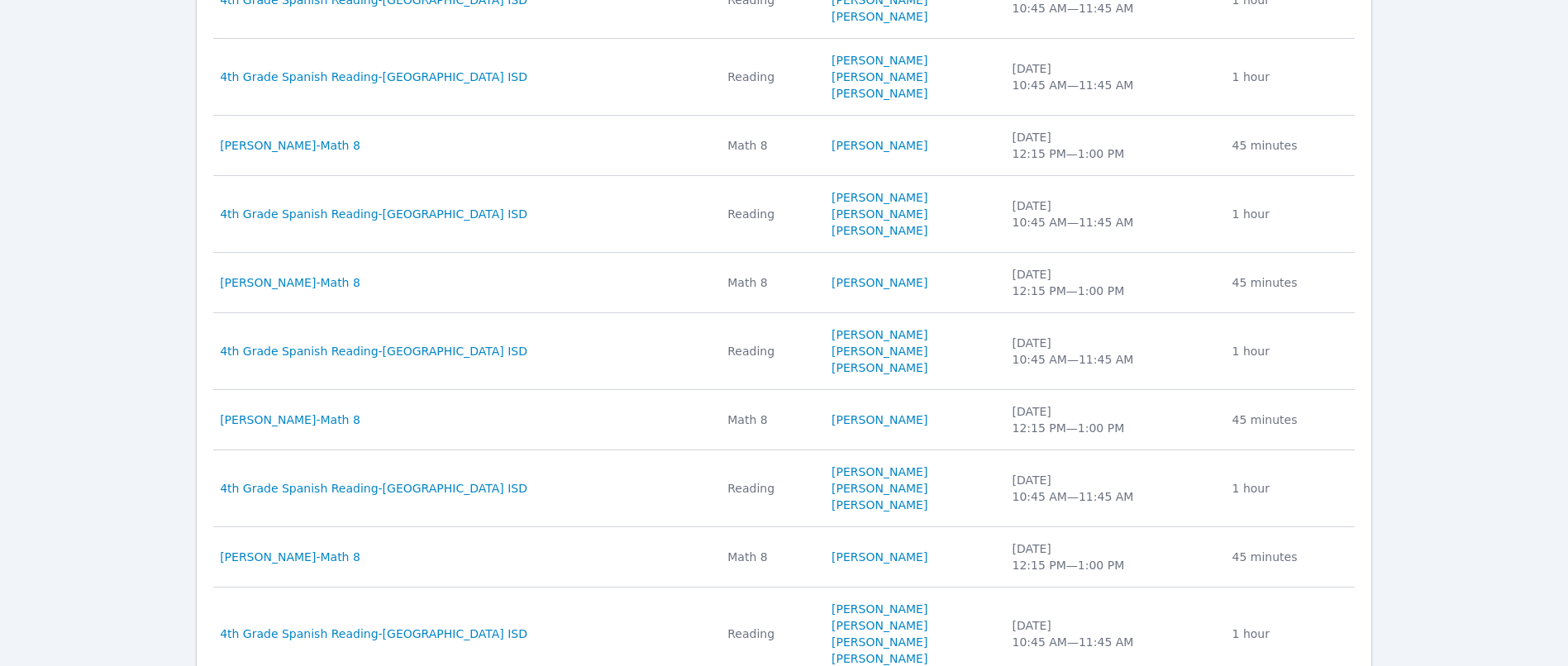
scroll to position [1317, 0]
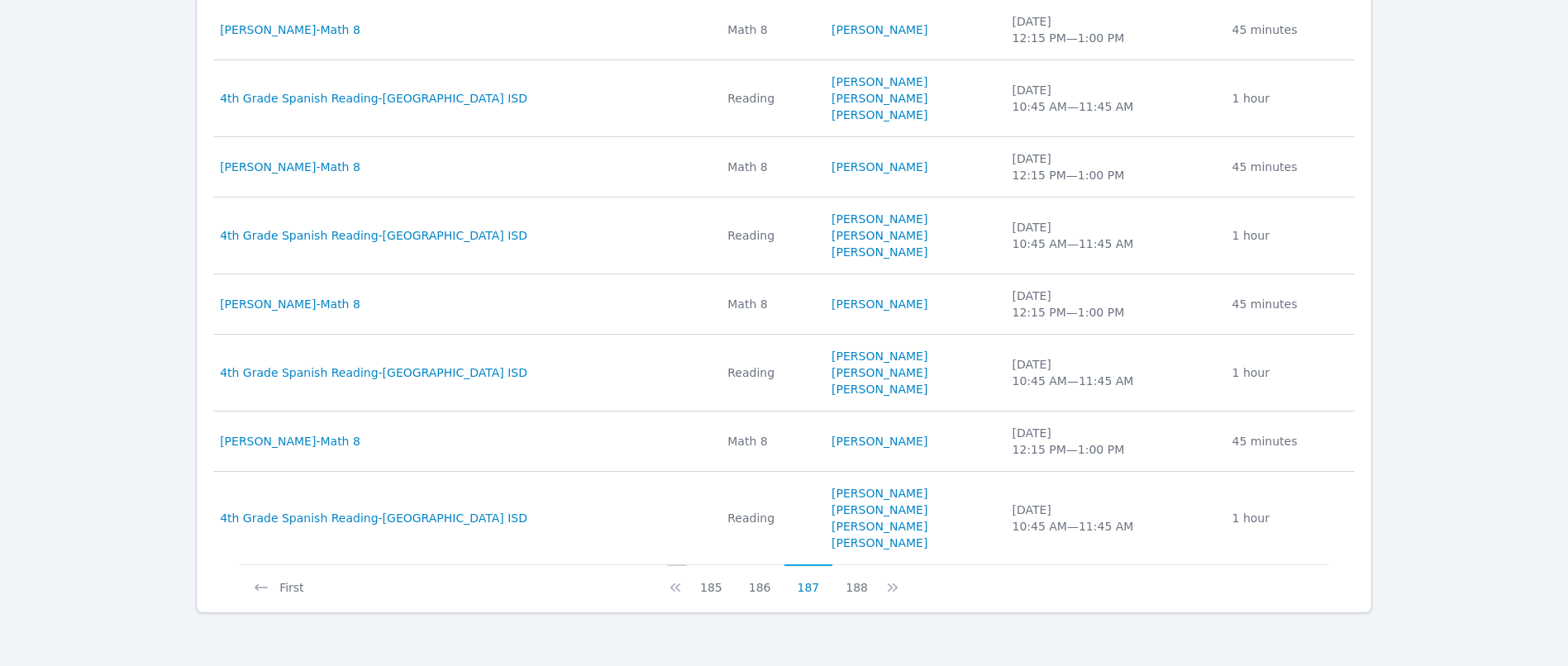
click at [681, 587] on icon at bounding box center [675, 588] width 10 height 9
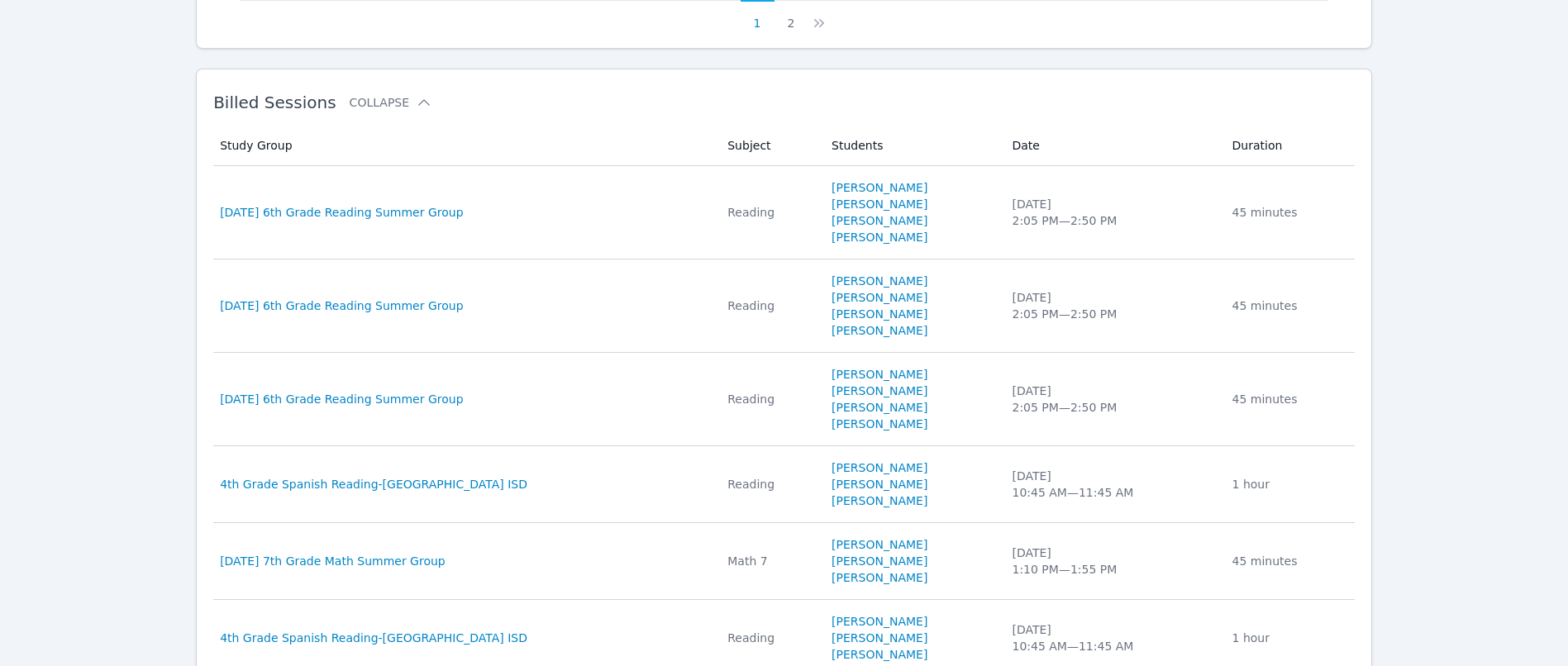
scroll to position [1417, 0]
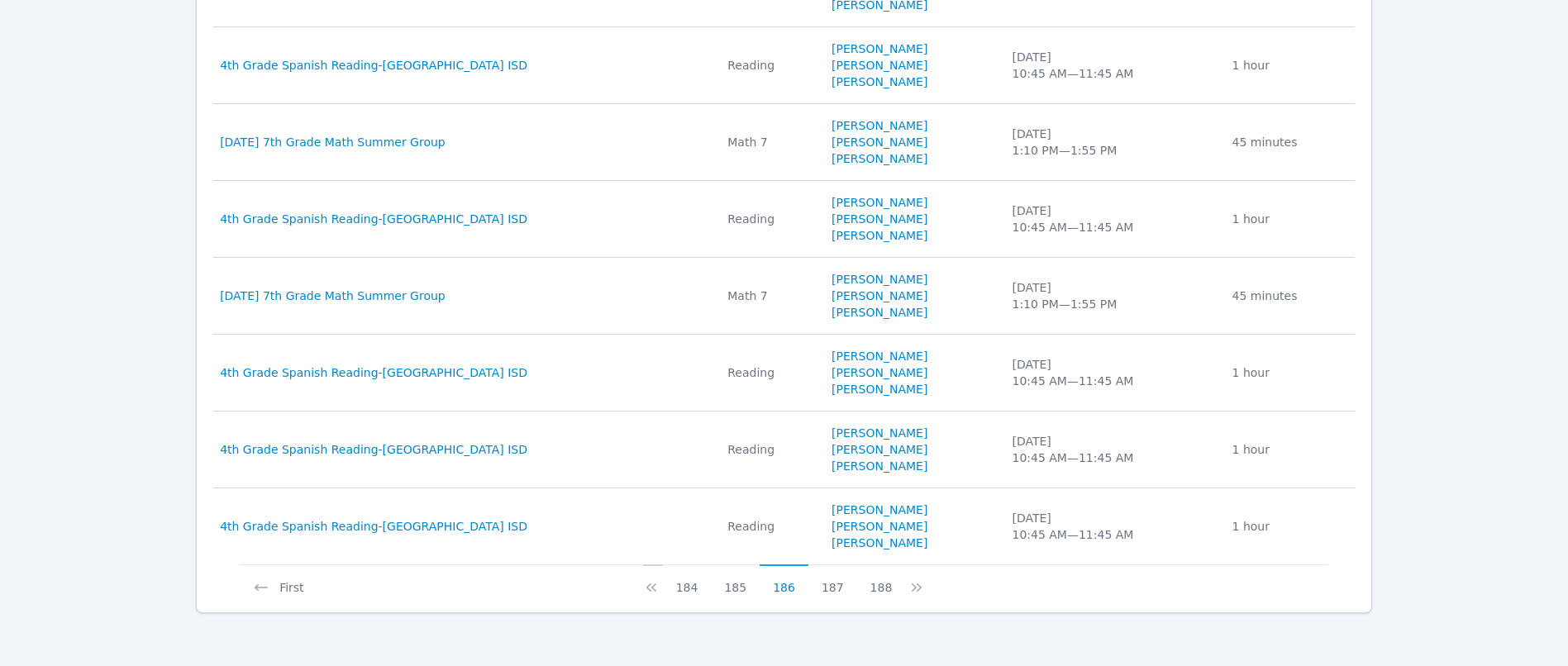
click at [656, 591] on icon at bounding box center [651, 588] width 10 height 9
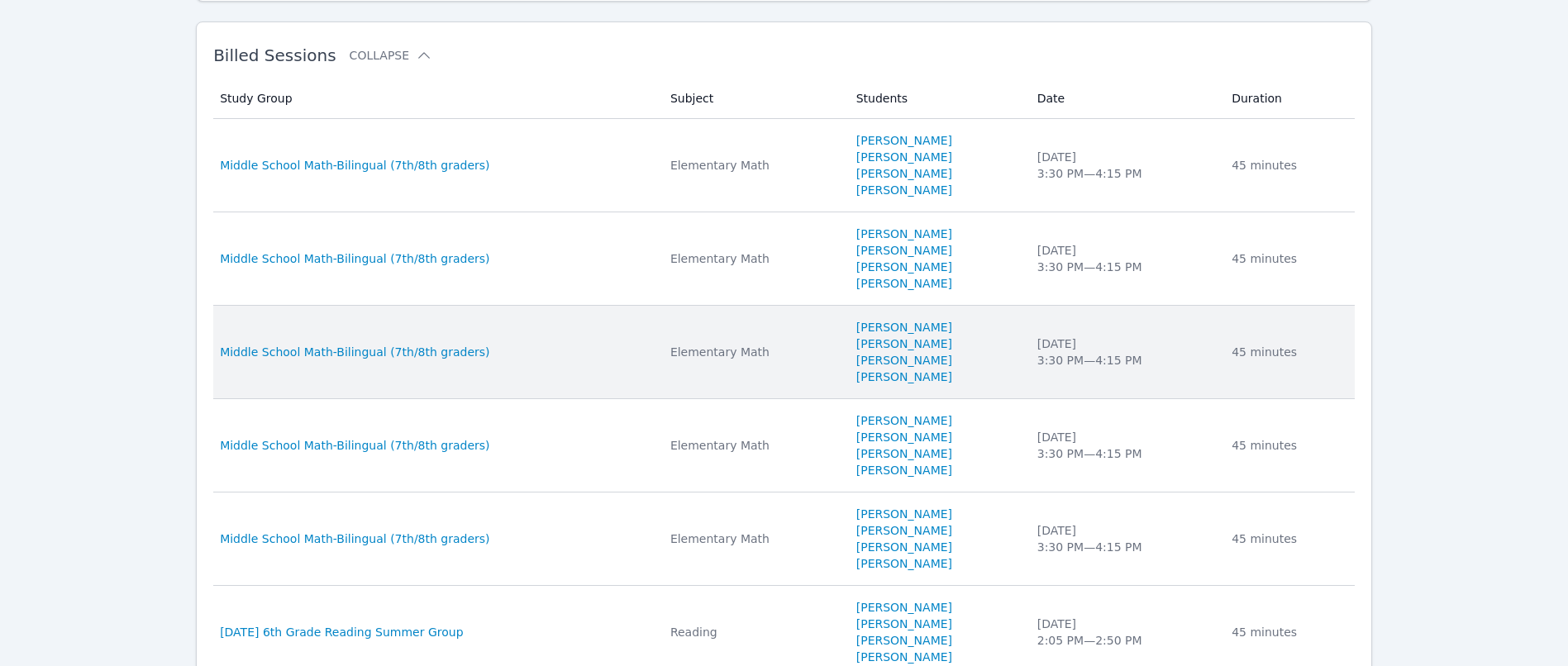
scroll to position [1532, 0]
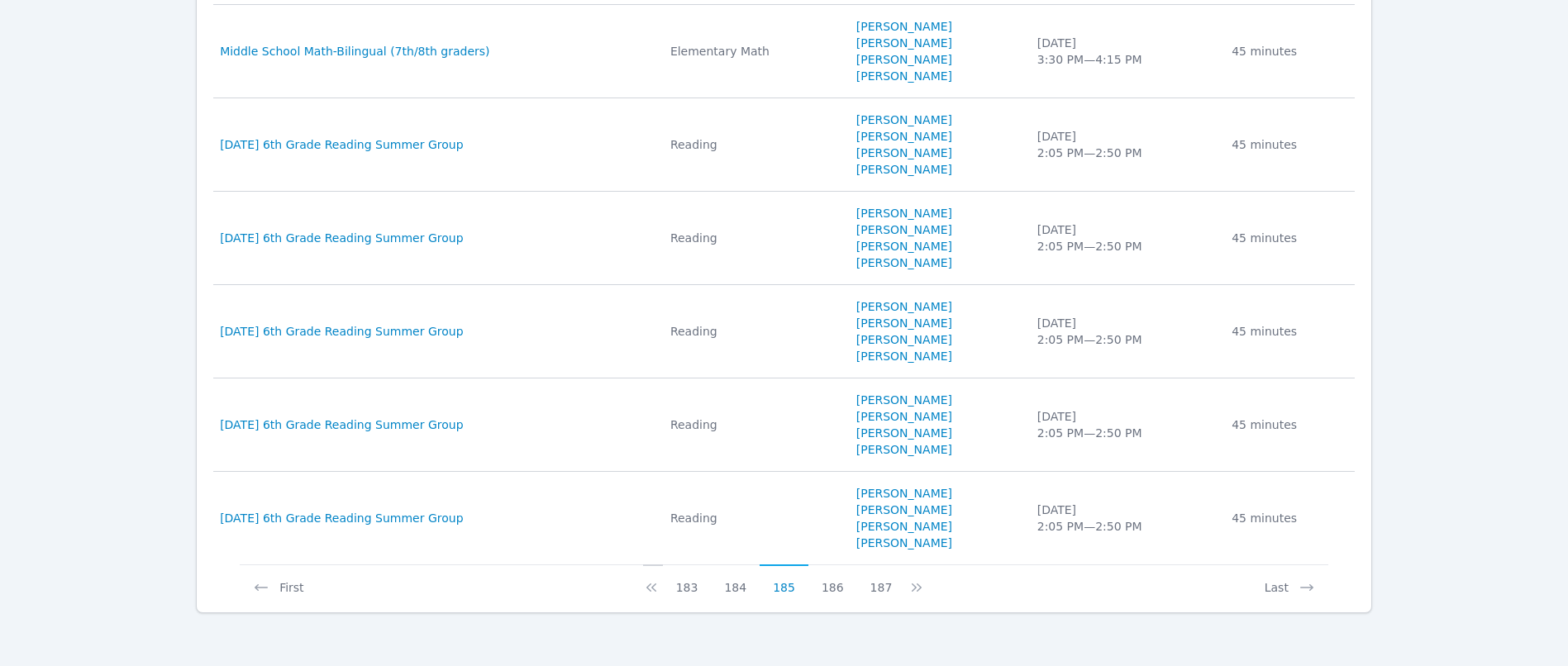
click at [660, 588] on icon at bounding box center [651, 587] width 16 height 16
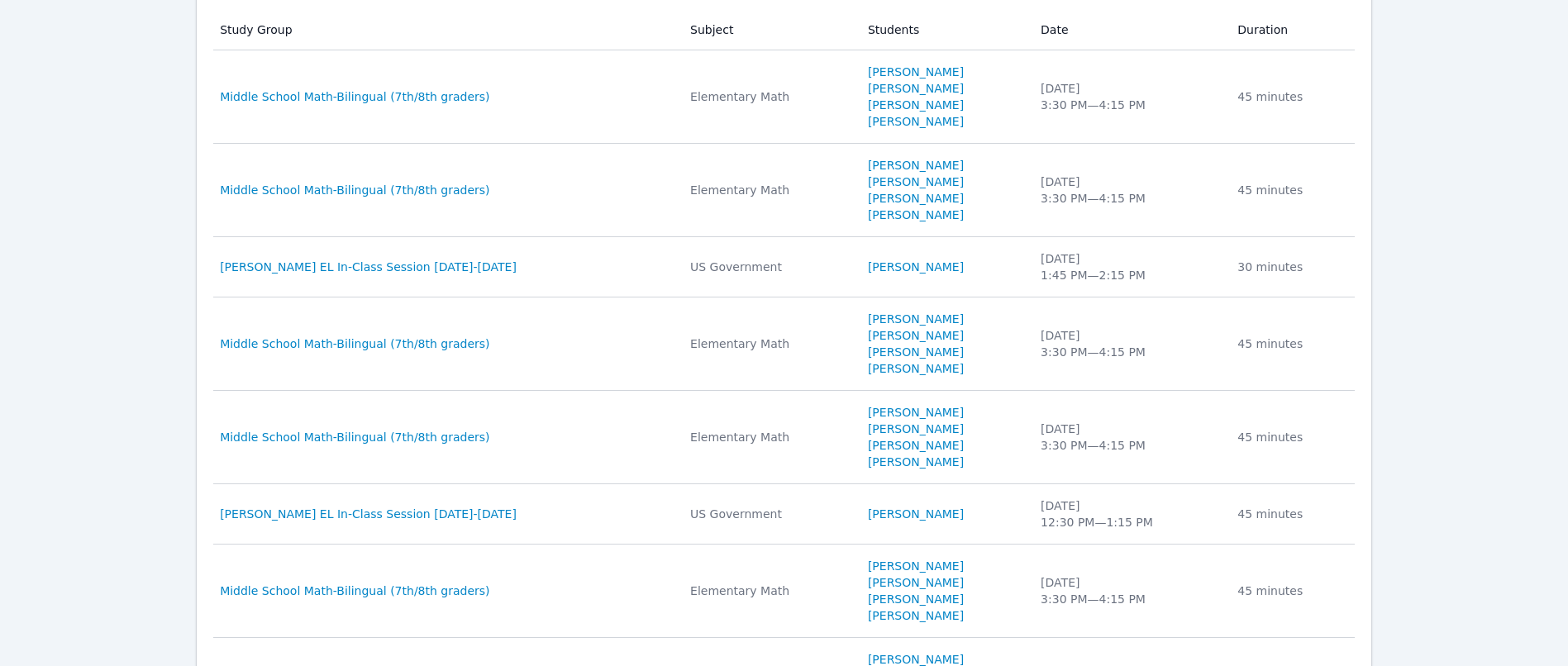
scroll to position [1433, 0]
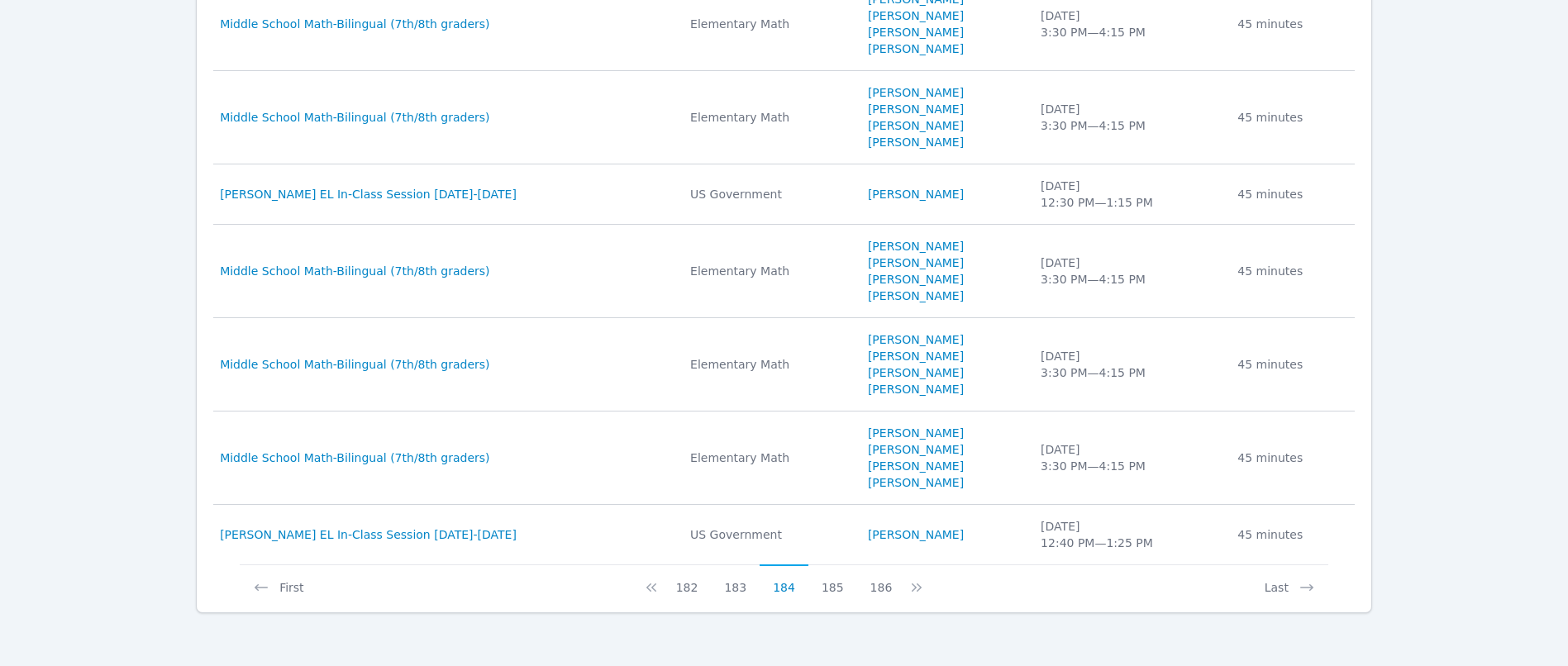
click at [660, 588] on icon at bounding box center [651, 587] width 16 height 16
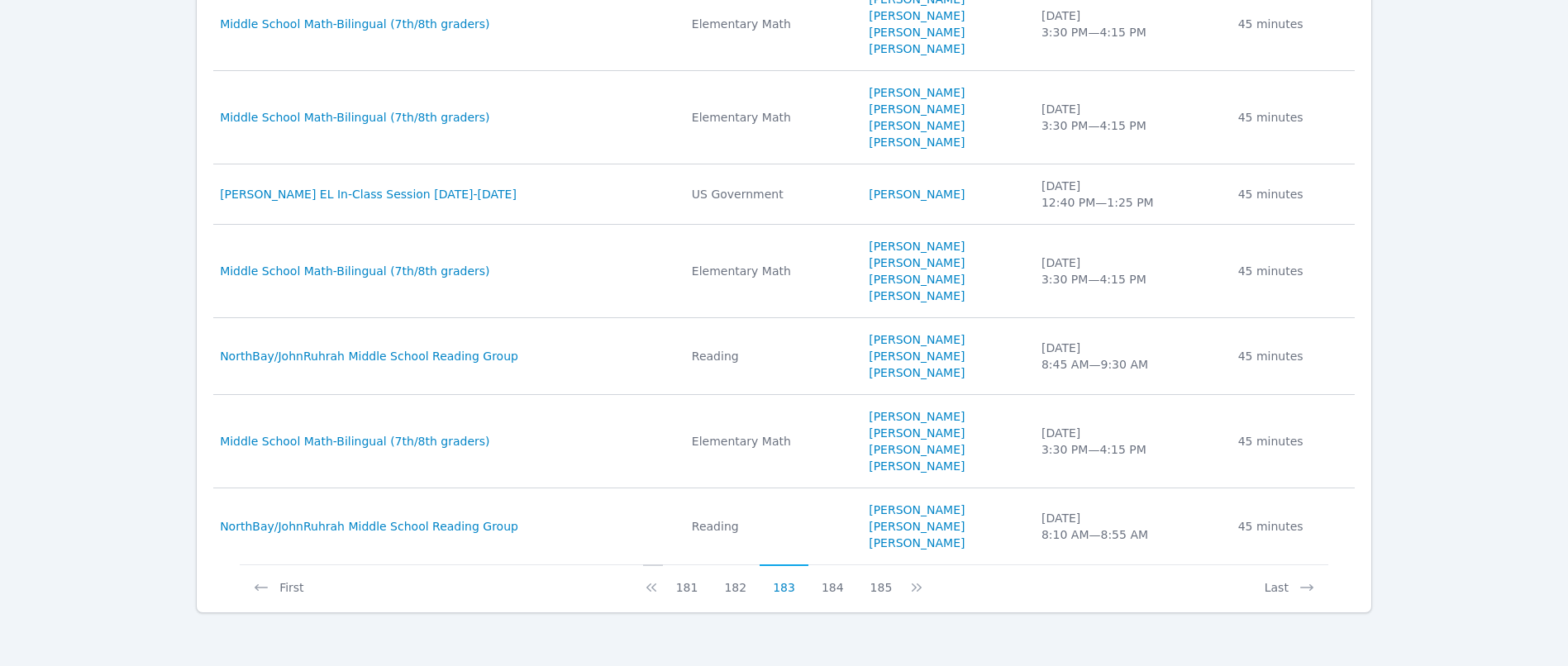
click at [660, 592] on icon at bounding box center [651, 587] width 16 height 16
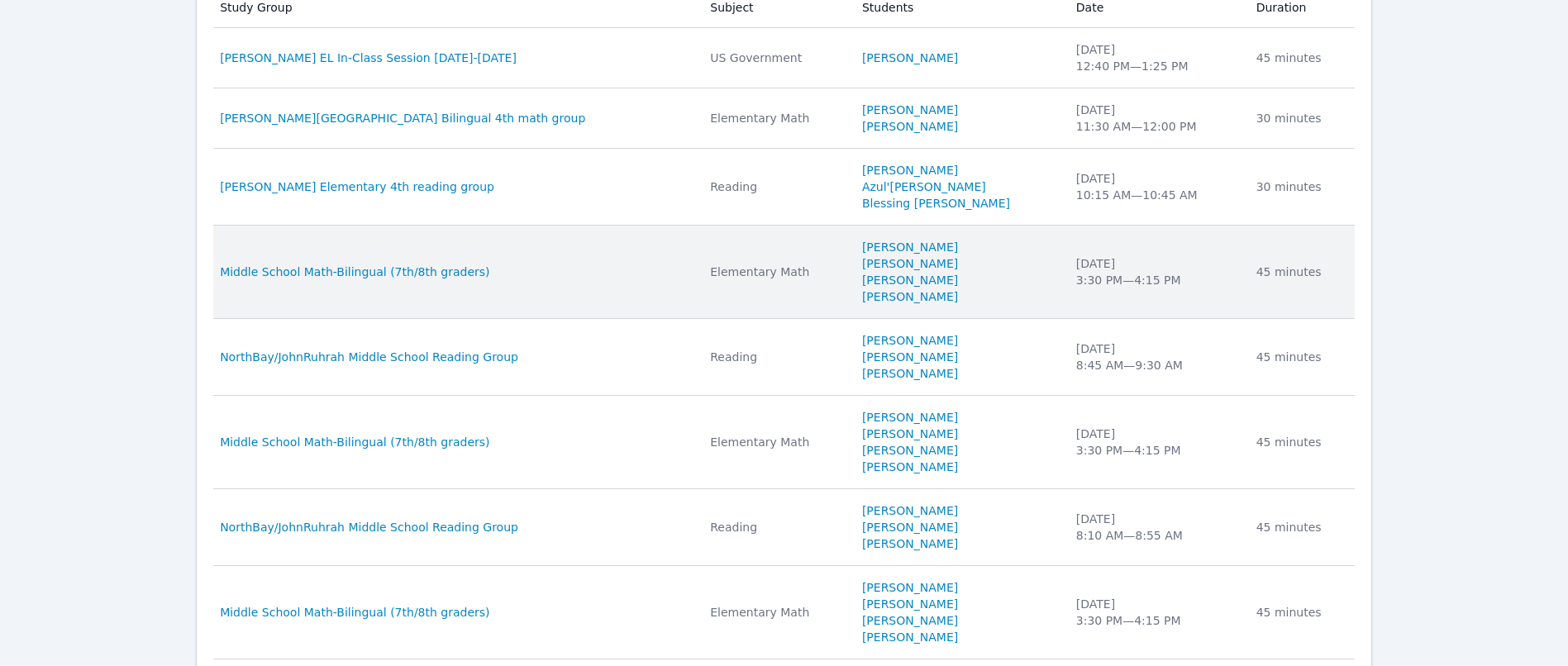
scroll to position [1383, 0]
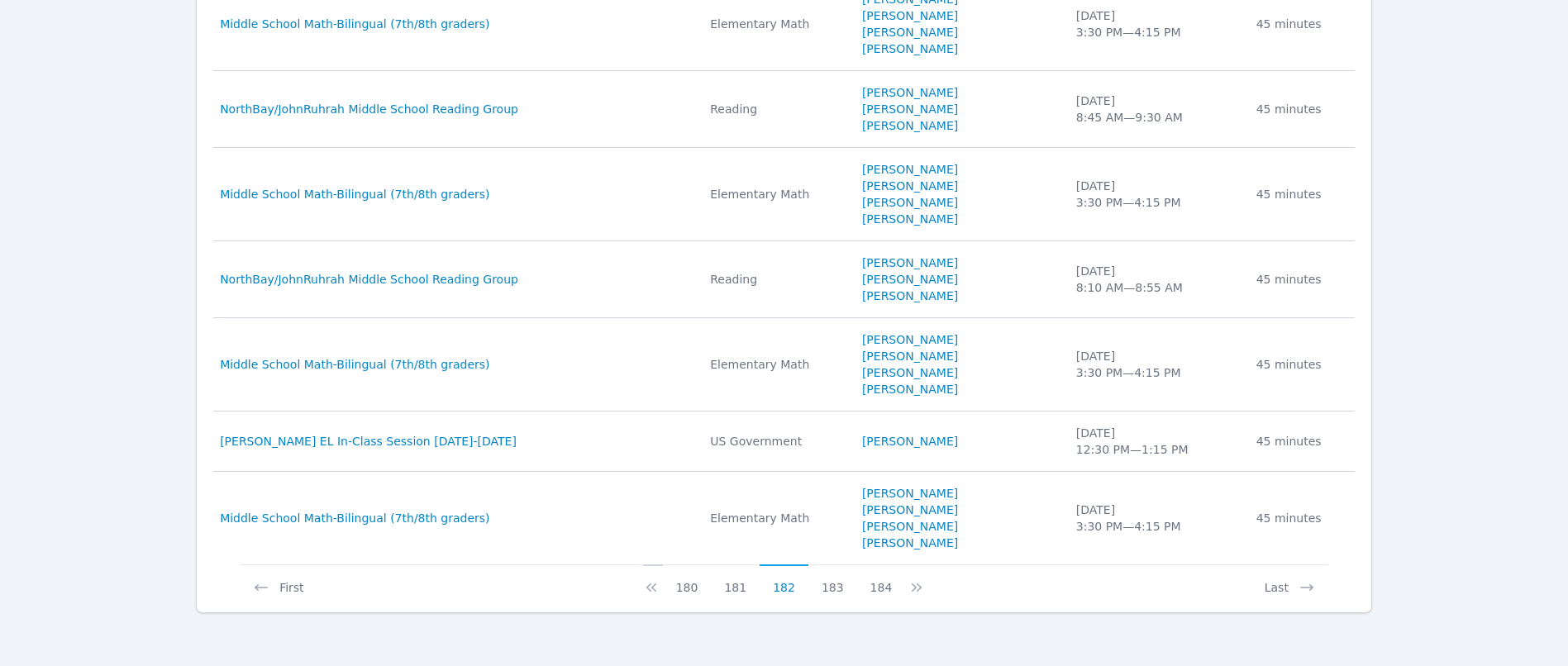
click at [658, 590] on icon at bounding box center [651, 587] width 16 height 16
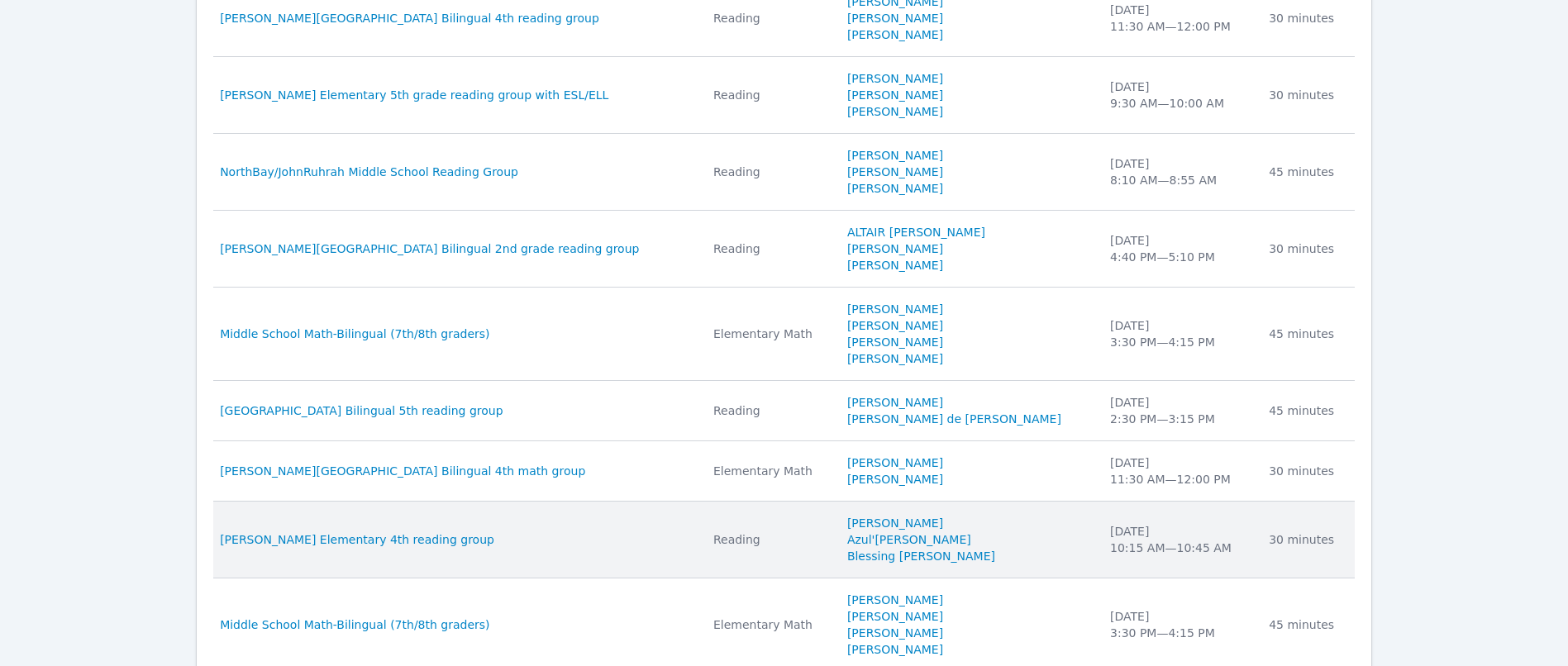
scroll to position [1350, 0]
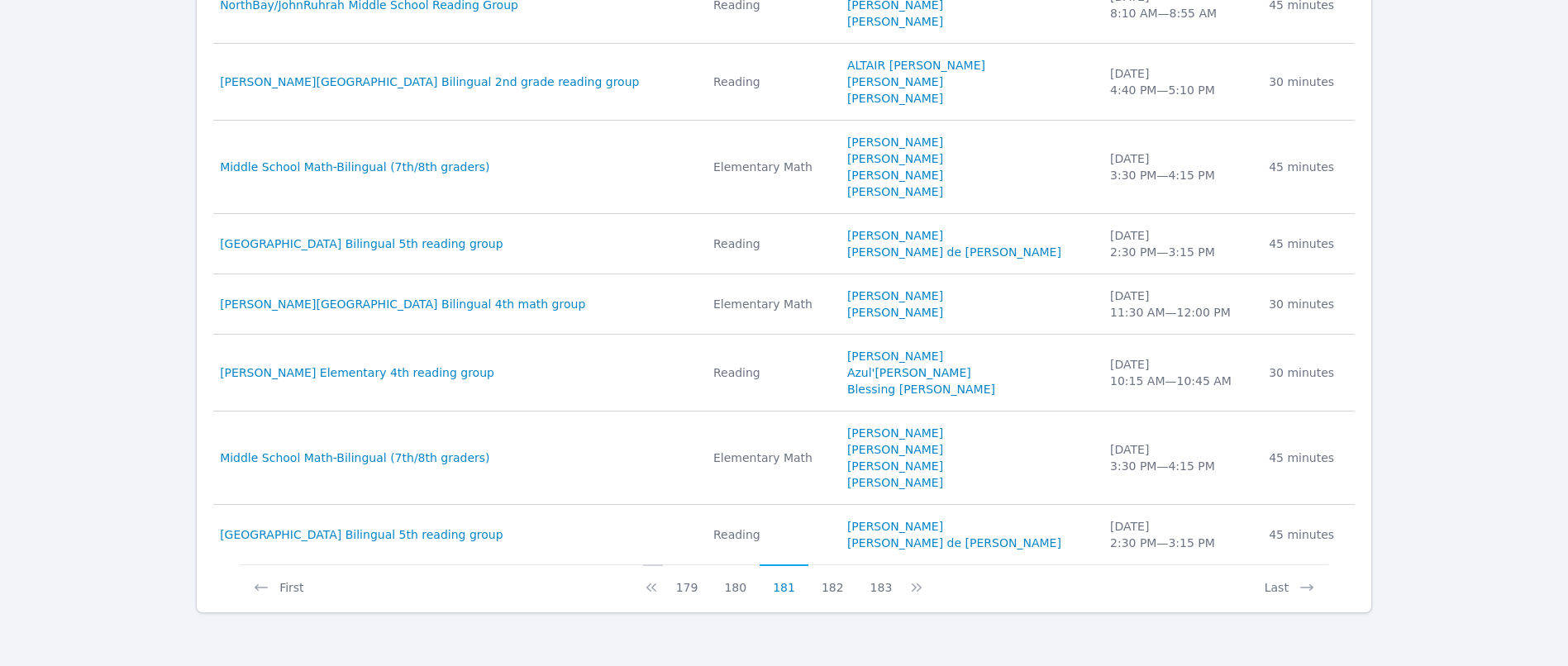
click at [656, 588] on icon at bounding box center [651, 588] width 10 height 9
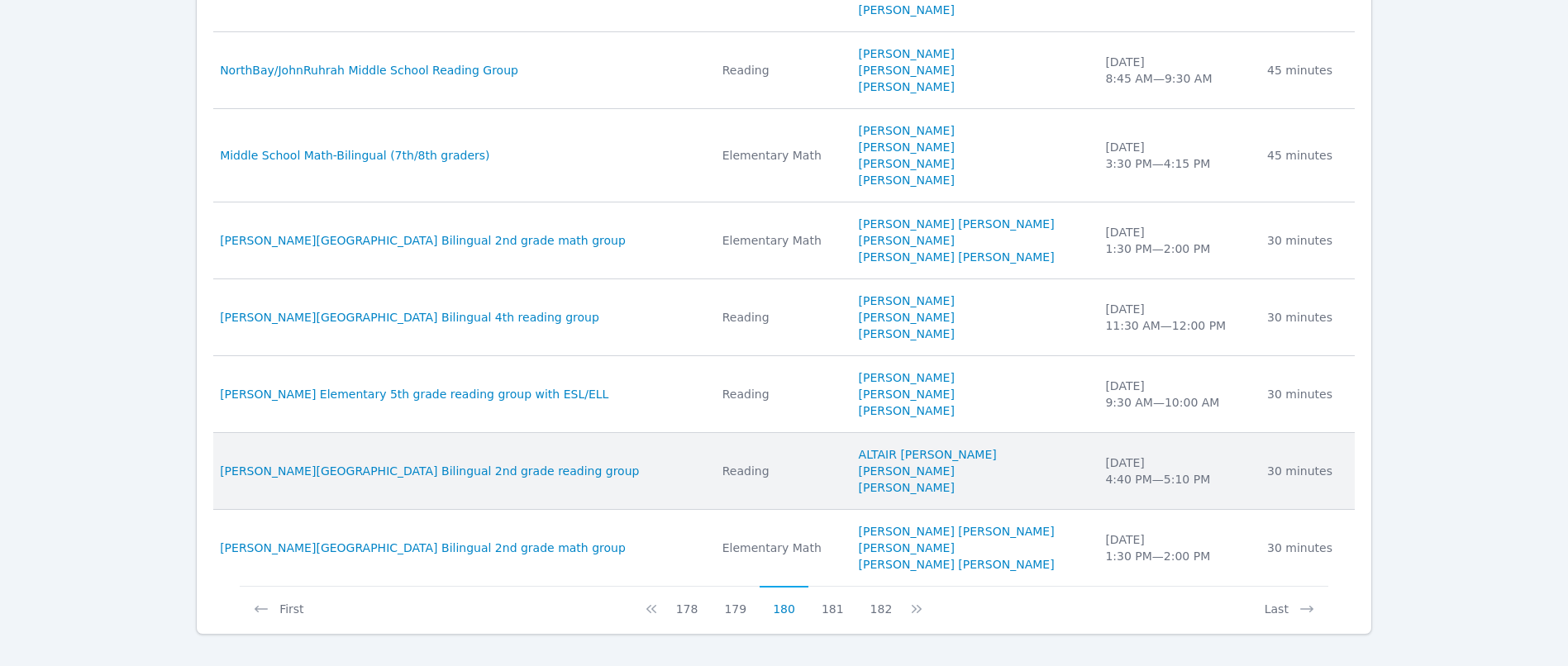
scroll to position [1417, 0]
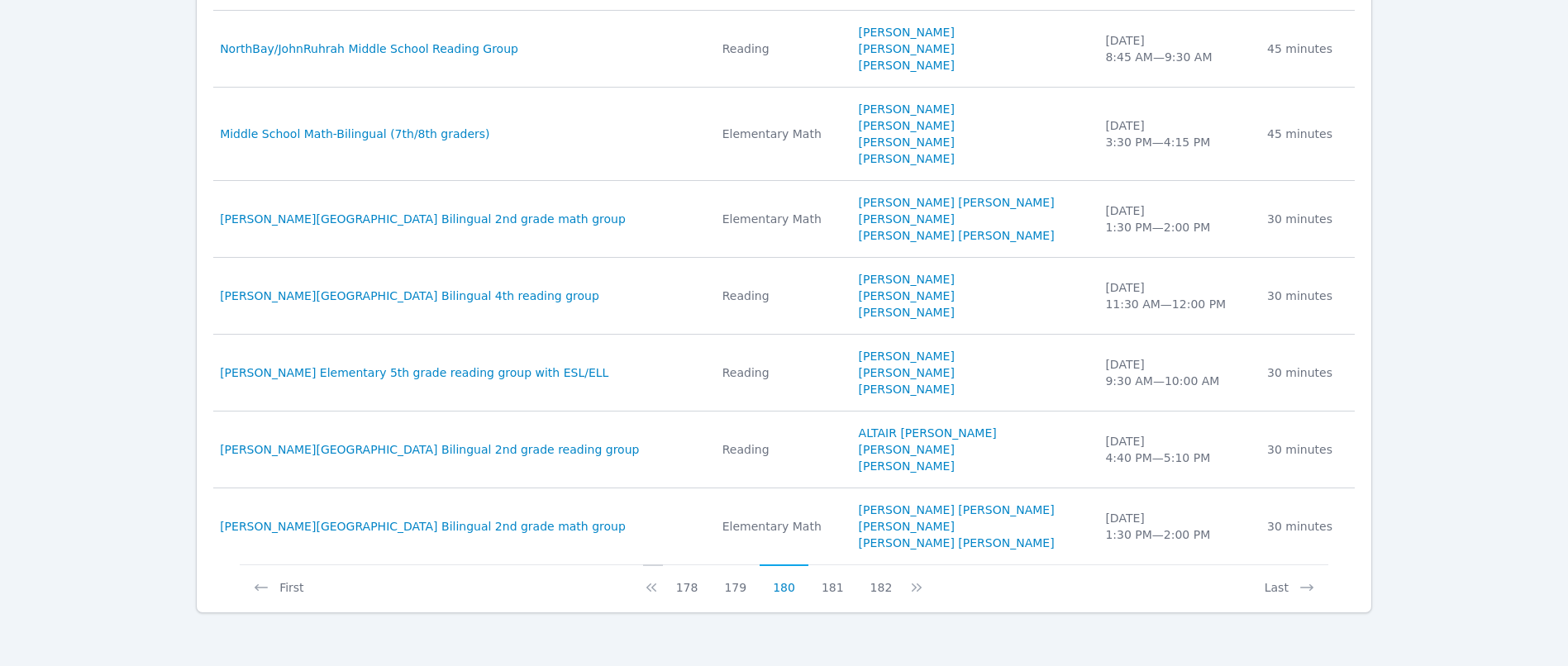
click at [660, 584] on icon at bounding box center [651, 587] width 16 height 16
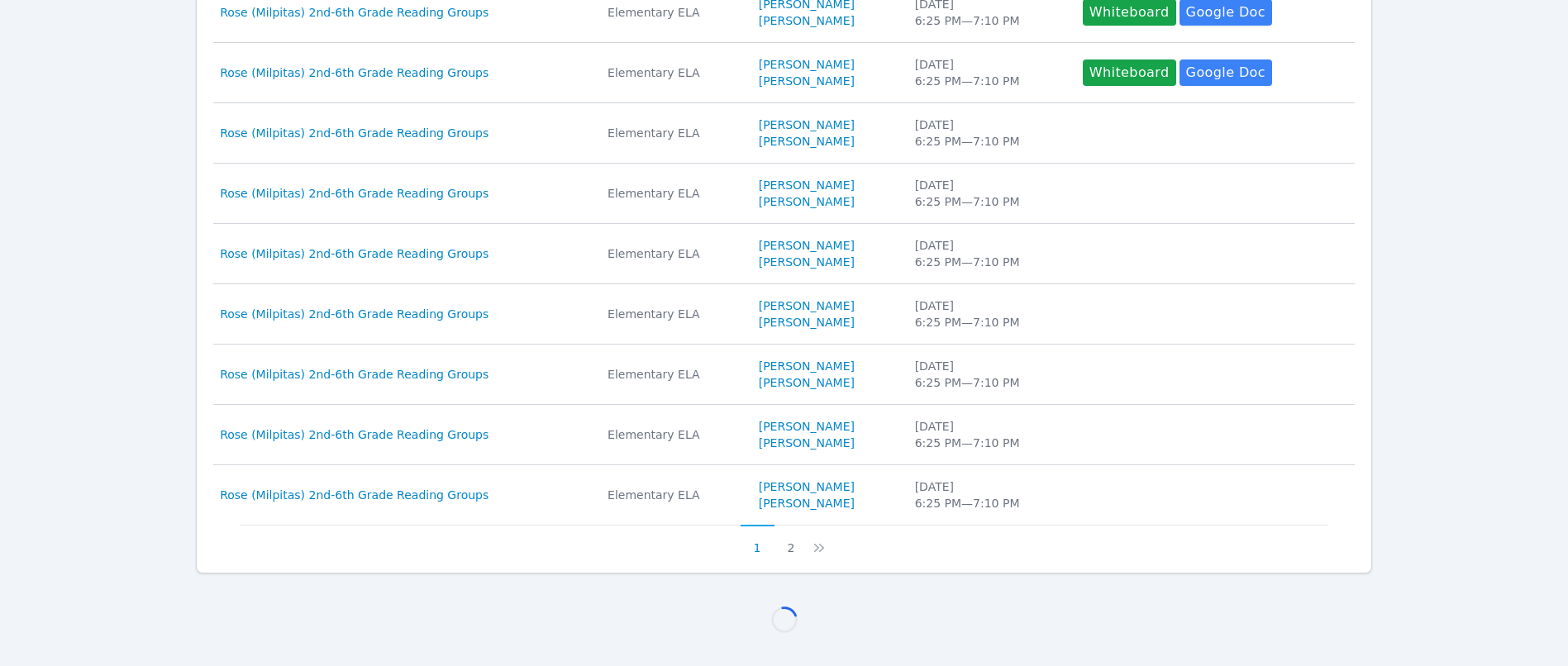
scroll to position [1367, 0]
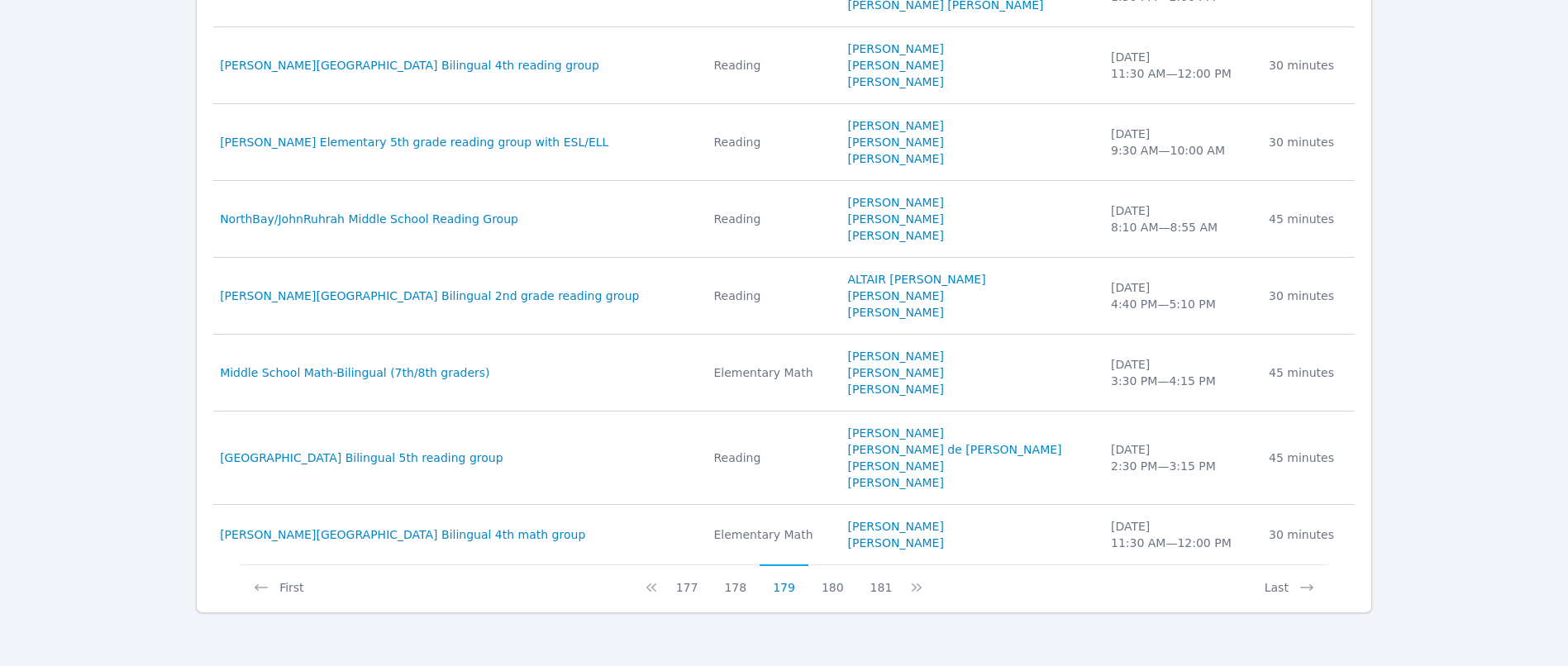
click at [660, 584] on icon at bounding box center [651, 587] width 16 height 16
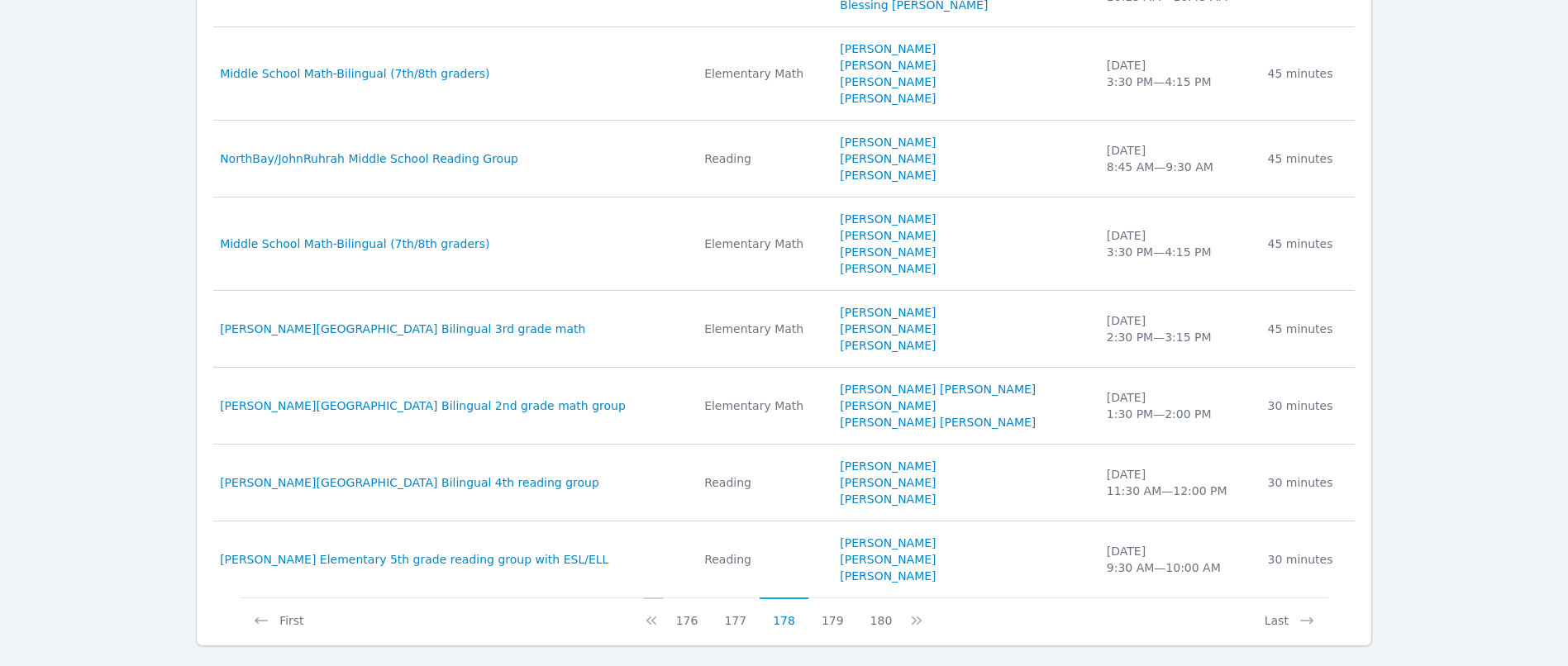
click at [660, 624] on icon at bounding box center [651, 620] width 16 height 16
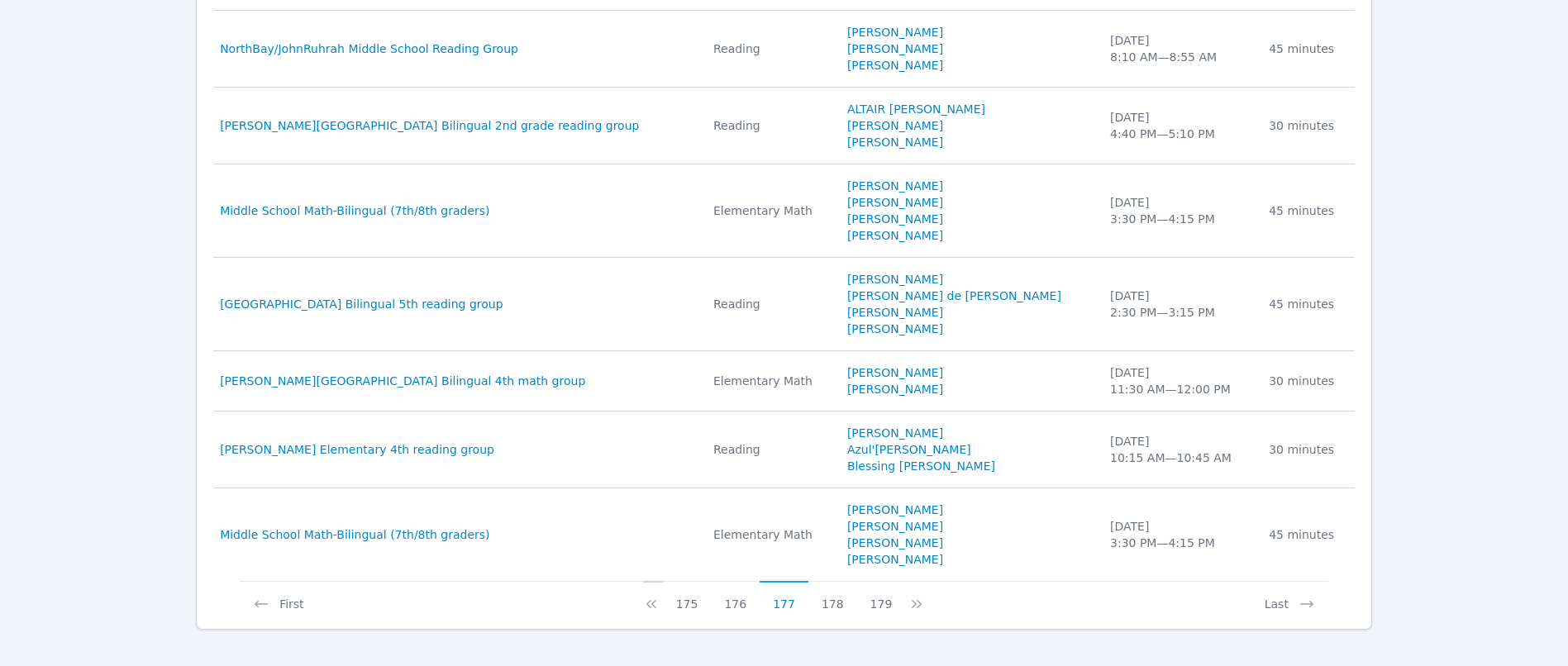
click at [657, 608] on icon at bounding box center [651, 604] width 16 height 16
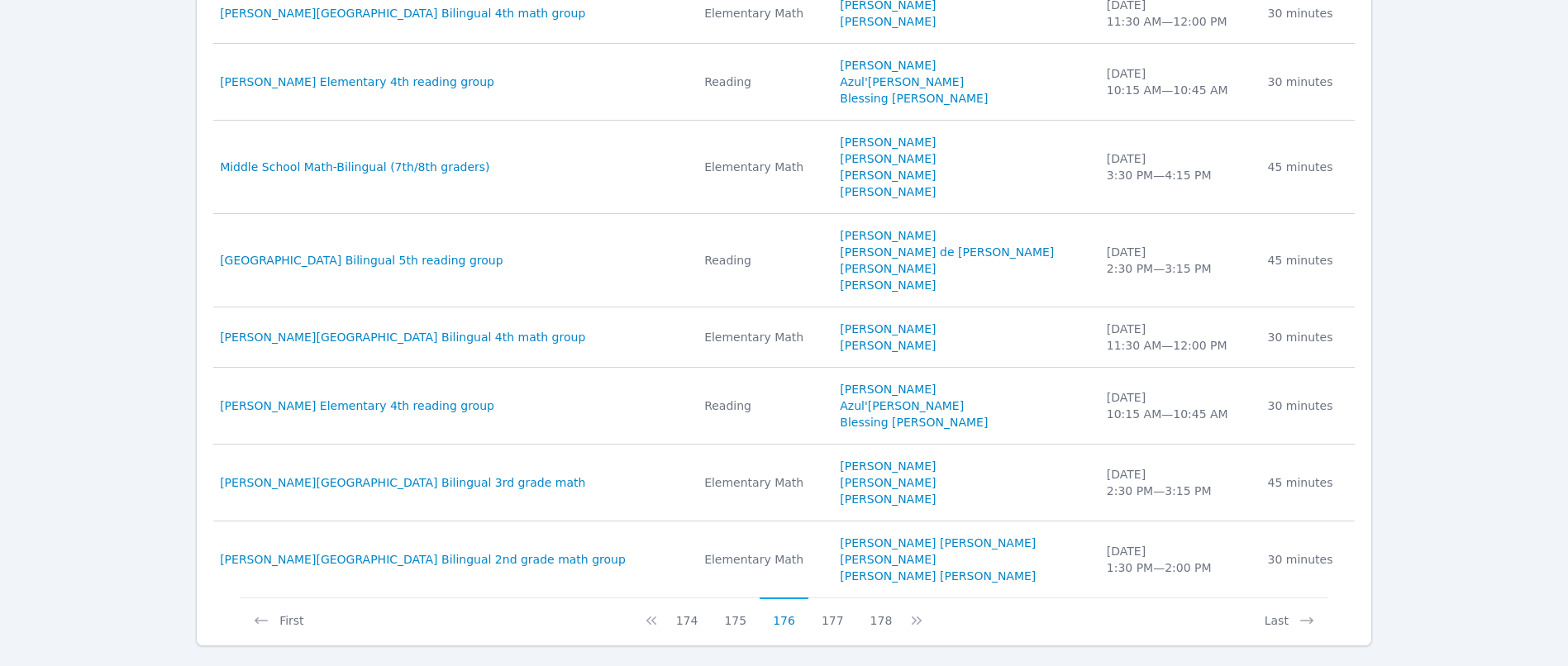
click at [657, 608] on button at bounding box center [653, 613] width 20 height 31
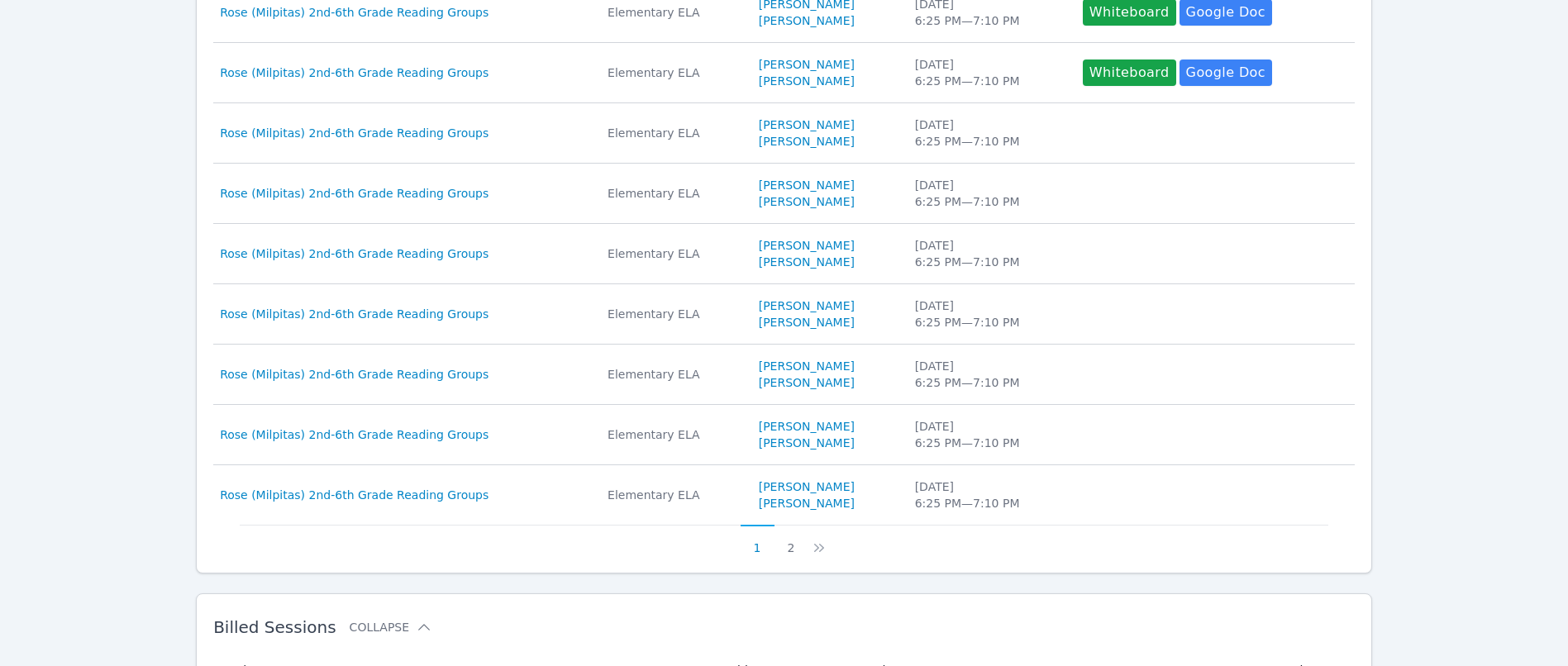
scroll to position [1350, 0]
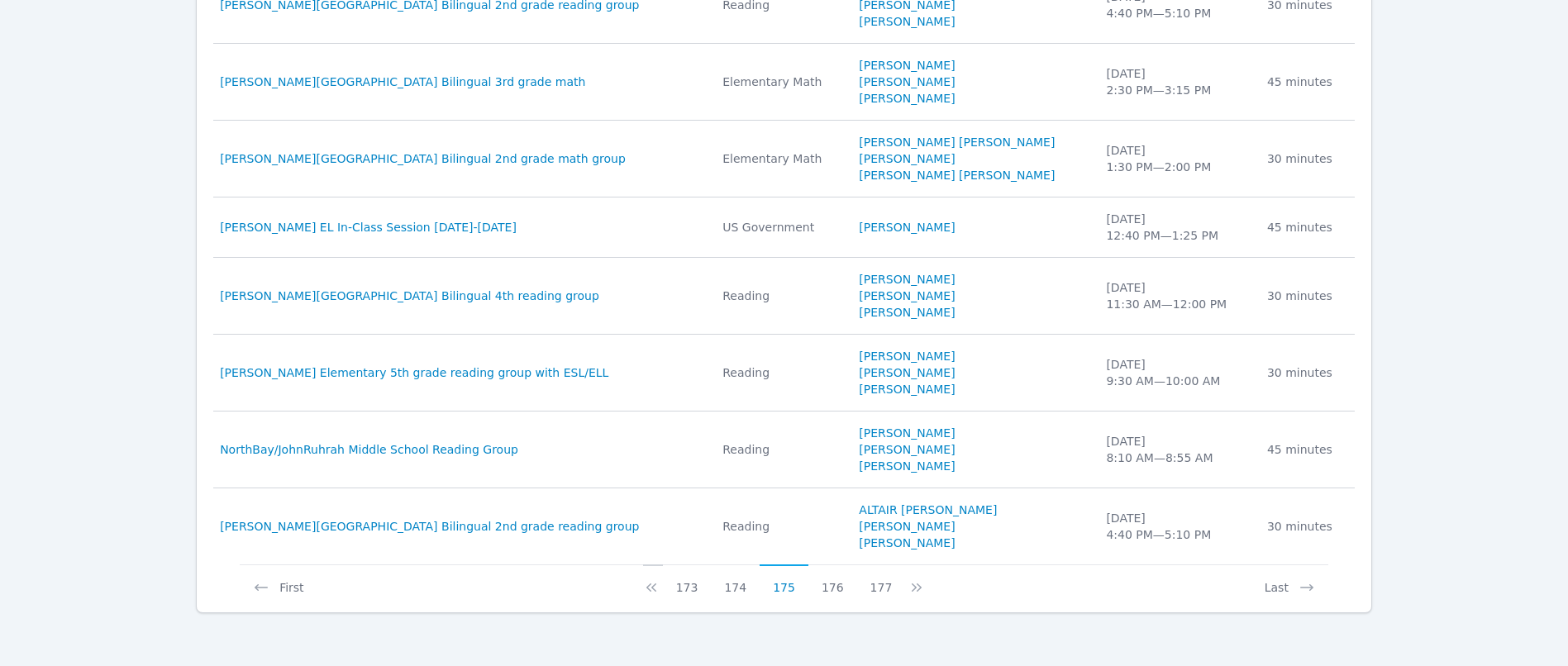
click at [660, 585] on icon at bounding box center [651, 587] width 16 height 16
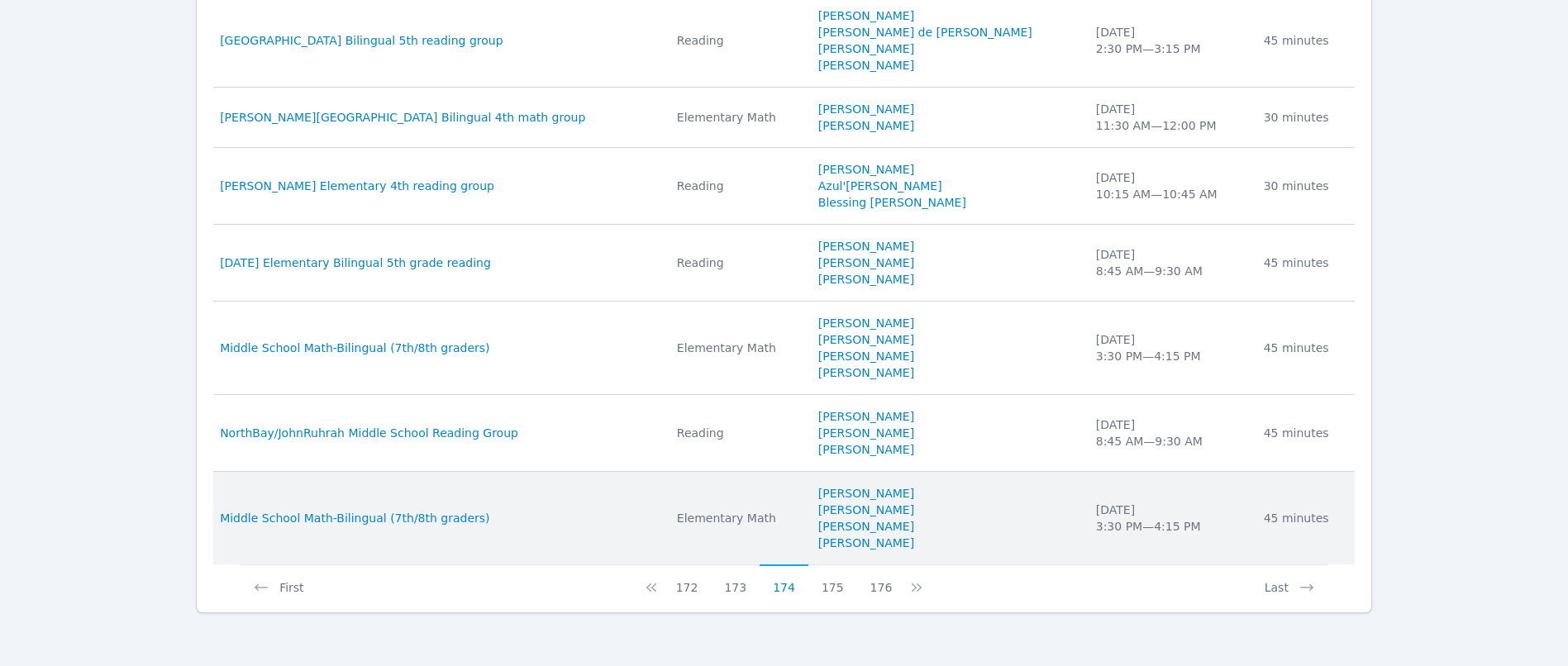
click at [660, 583] on icon at bounding box center [651, 587] width 16 height 16
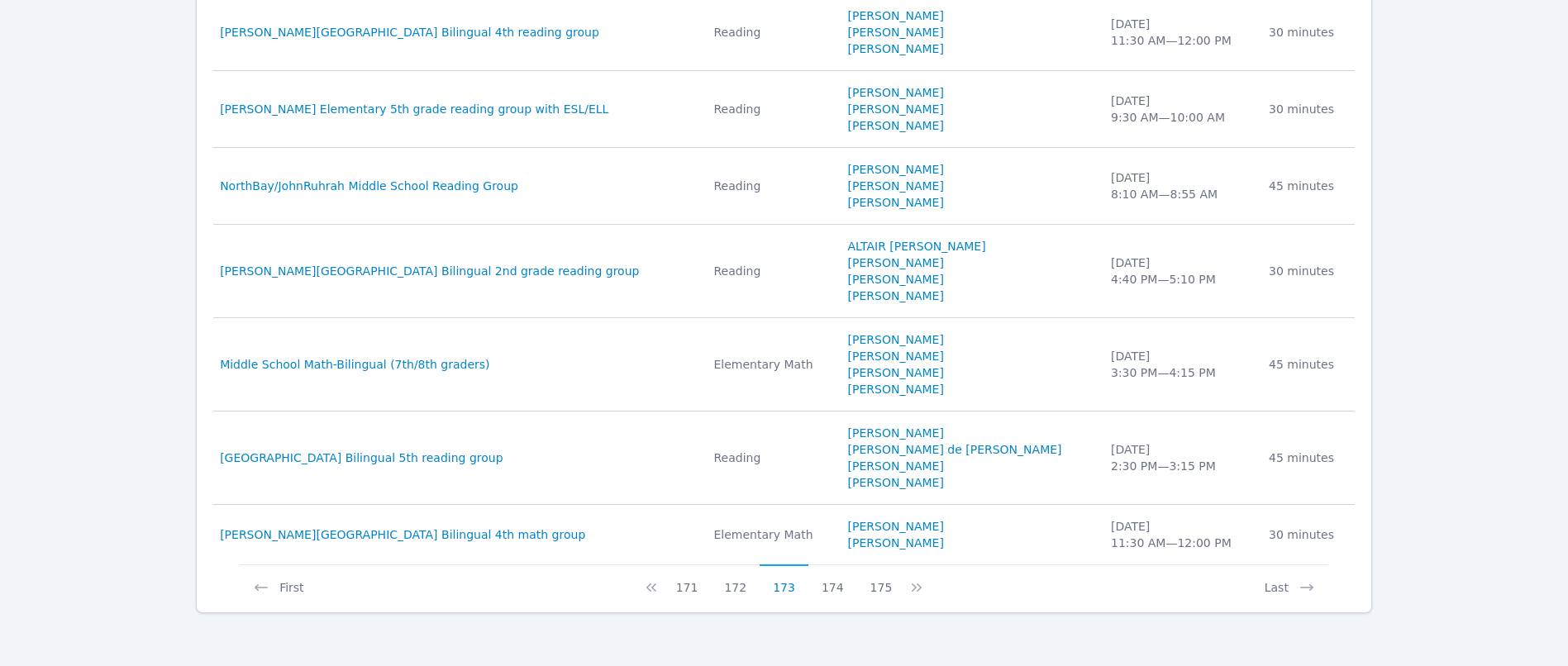
click at [660, 583] on icon at bounding box center [651, 587] width 16 height 16
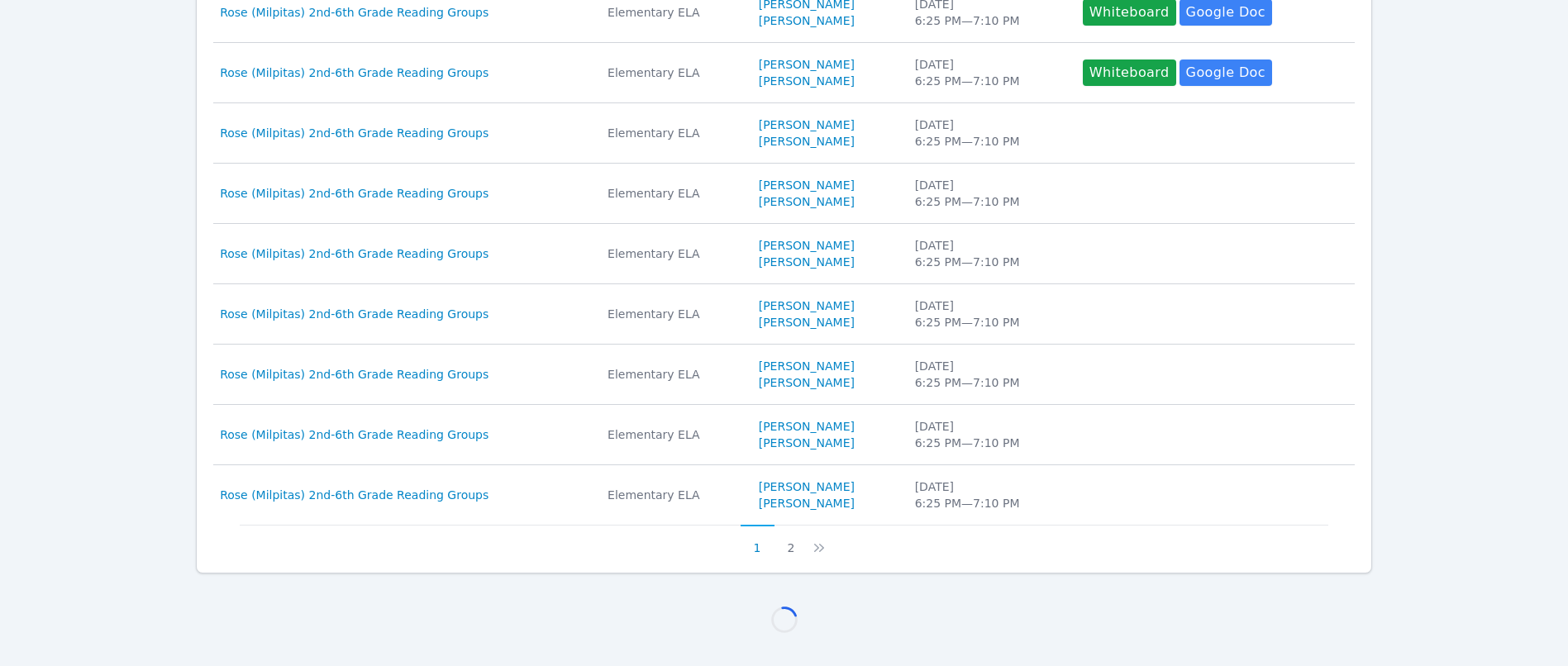
click at [666, 583] on div "Home Sessions Unbilled Sessions Collapse Study Group Subject Students Date Esti…" at bounding box center [784, 127] width 1176 height 1079
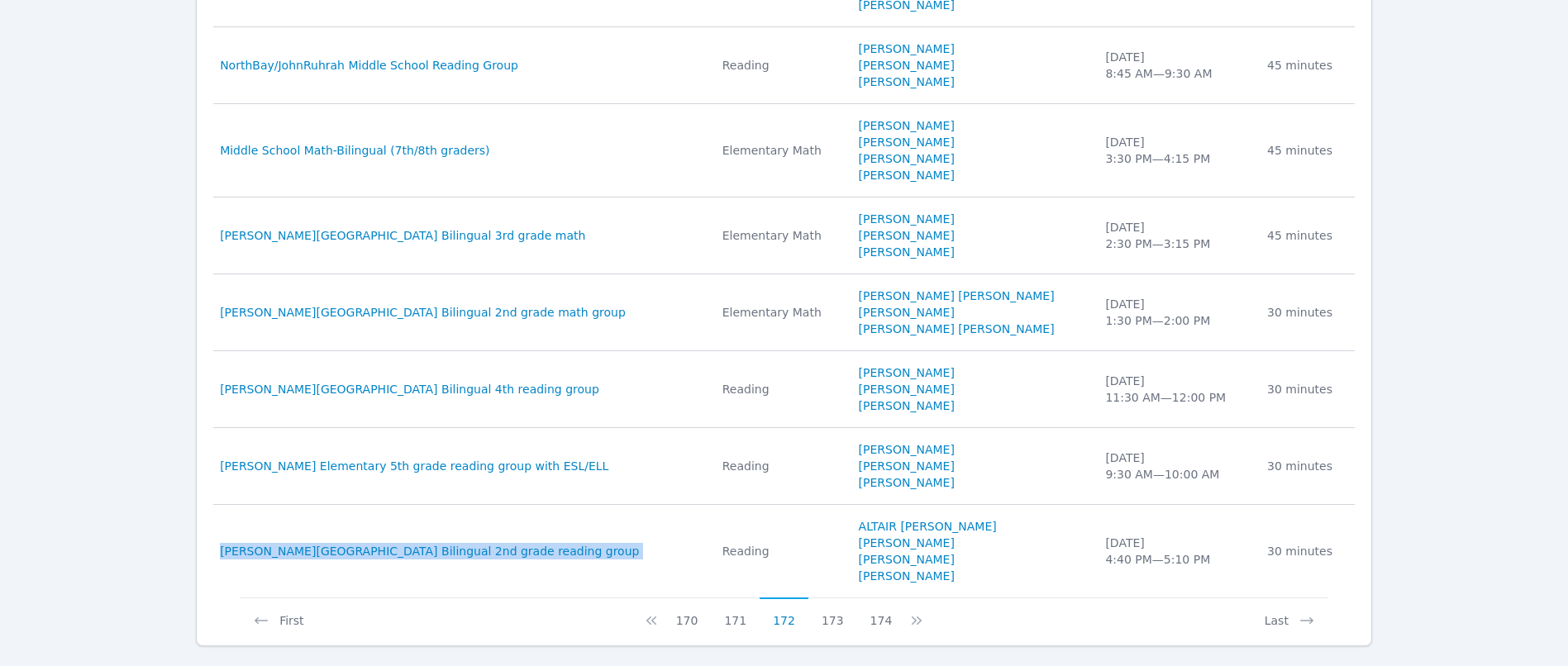
click at [666, 583] on td "Study Group Dowling Elementary Bilingual 2nd grade reading group" at bounding box center [463, 551] width 499 height 93
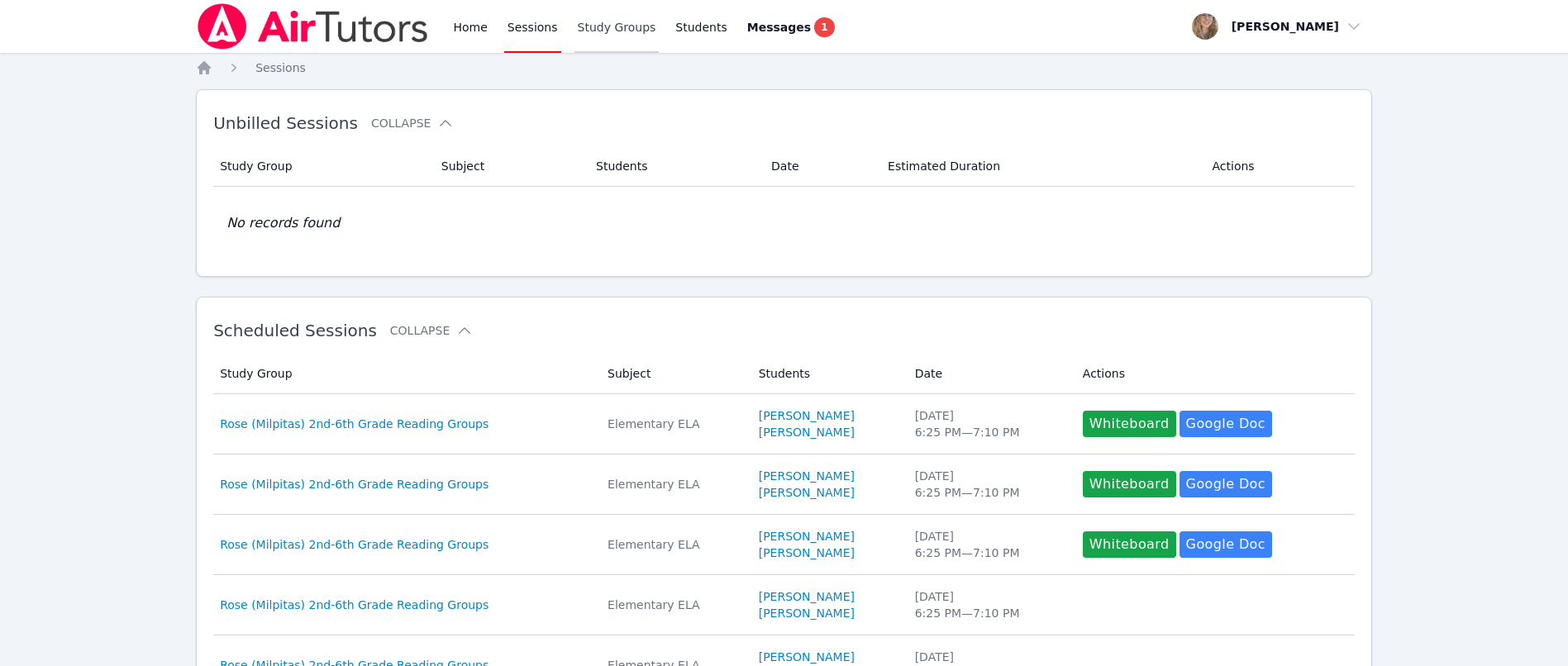
click at [610, 15] on link "Study Groups" at bounding box center [617, 26] width 85 height 53
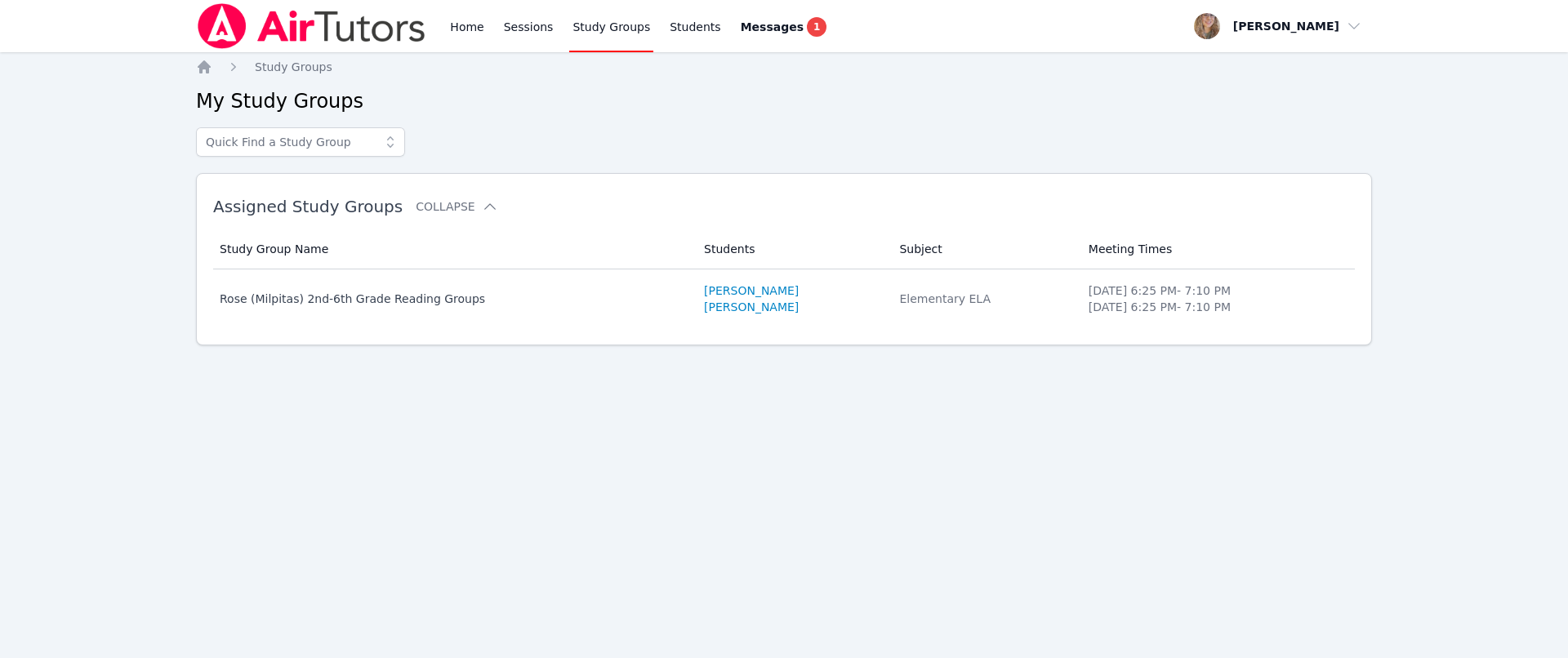
click at [386, 145] on icon at bounding box center [390, 142] width 16 height 16
click at [549, 114] on h2 "My Study Groups" at bounding box center [784, 101] width 1177 height 26
click at [684, 32] on link "Students" at bounding box center [695, 26] width 57 height 52
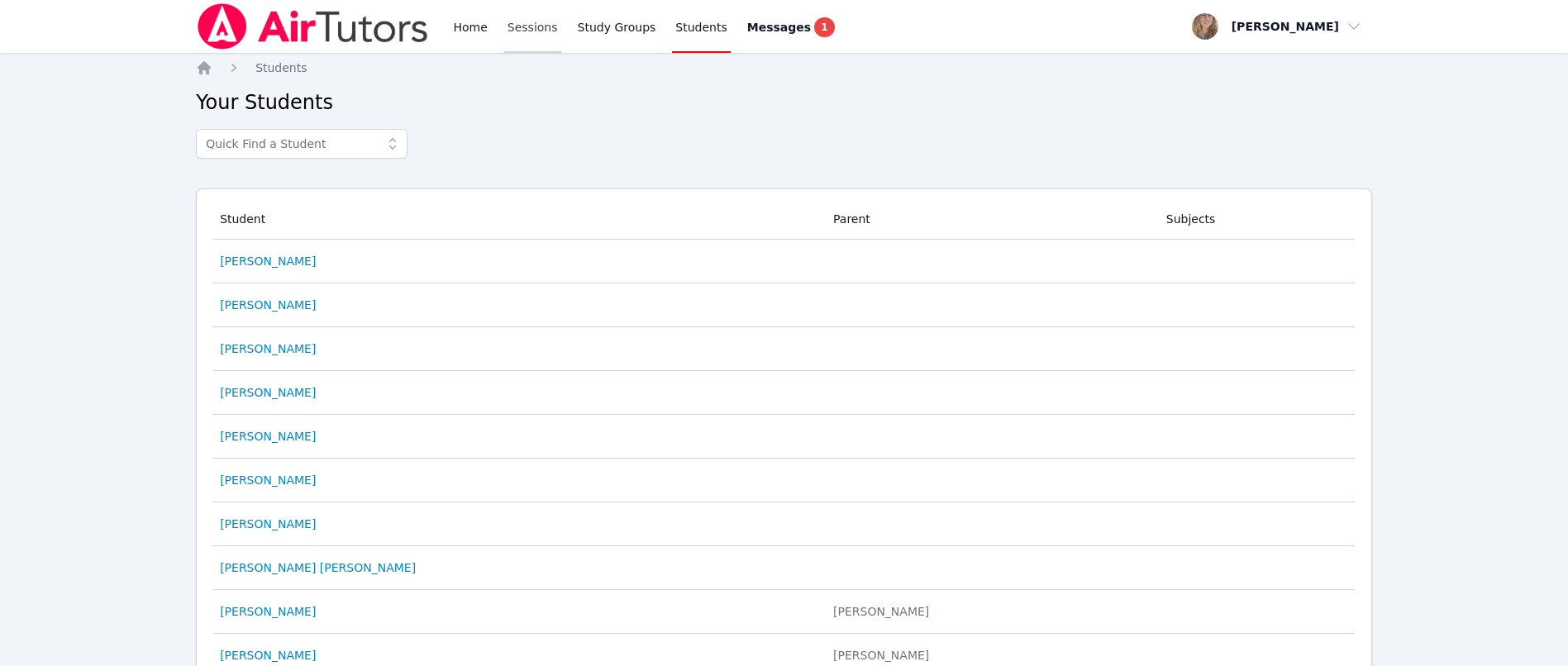
click at [511, 34] on link "Sessions" at bounding box center [533, 26] width 57 height 53
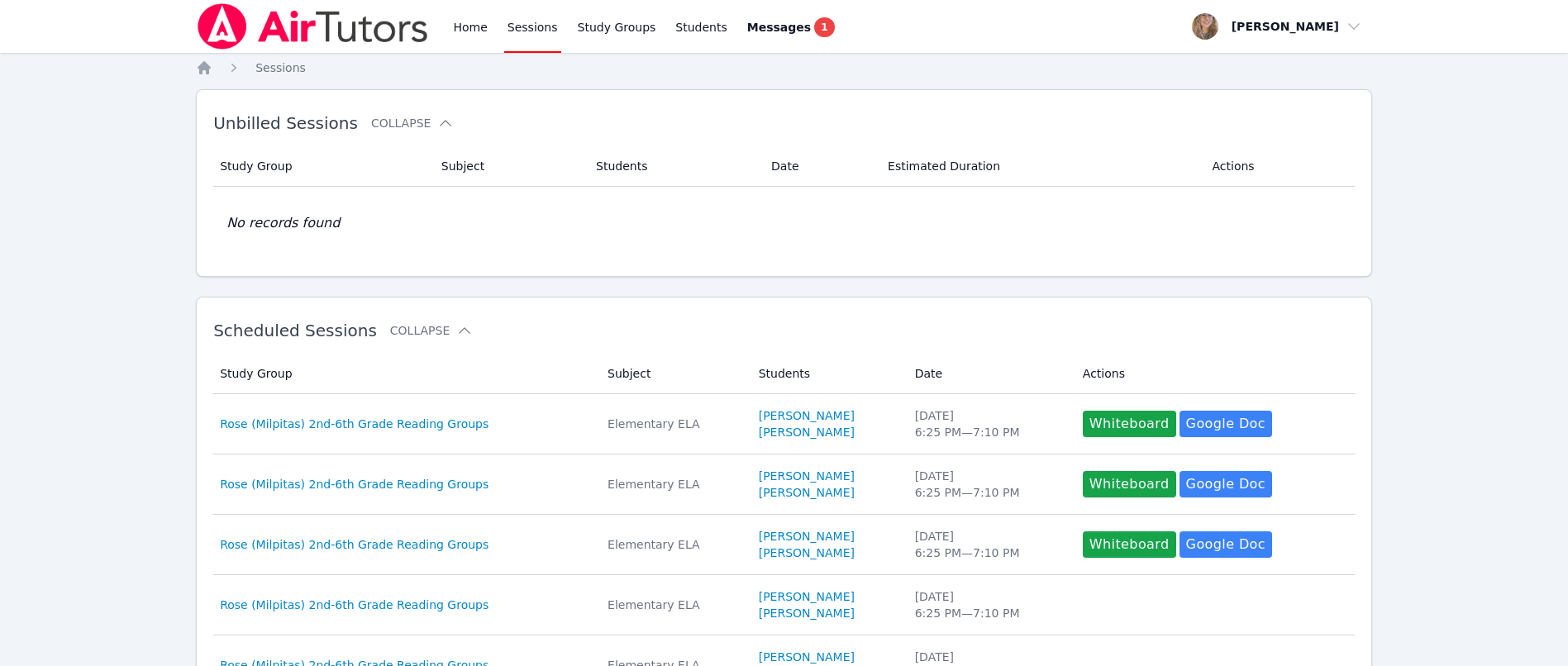
scroll to position [534, 0]
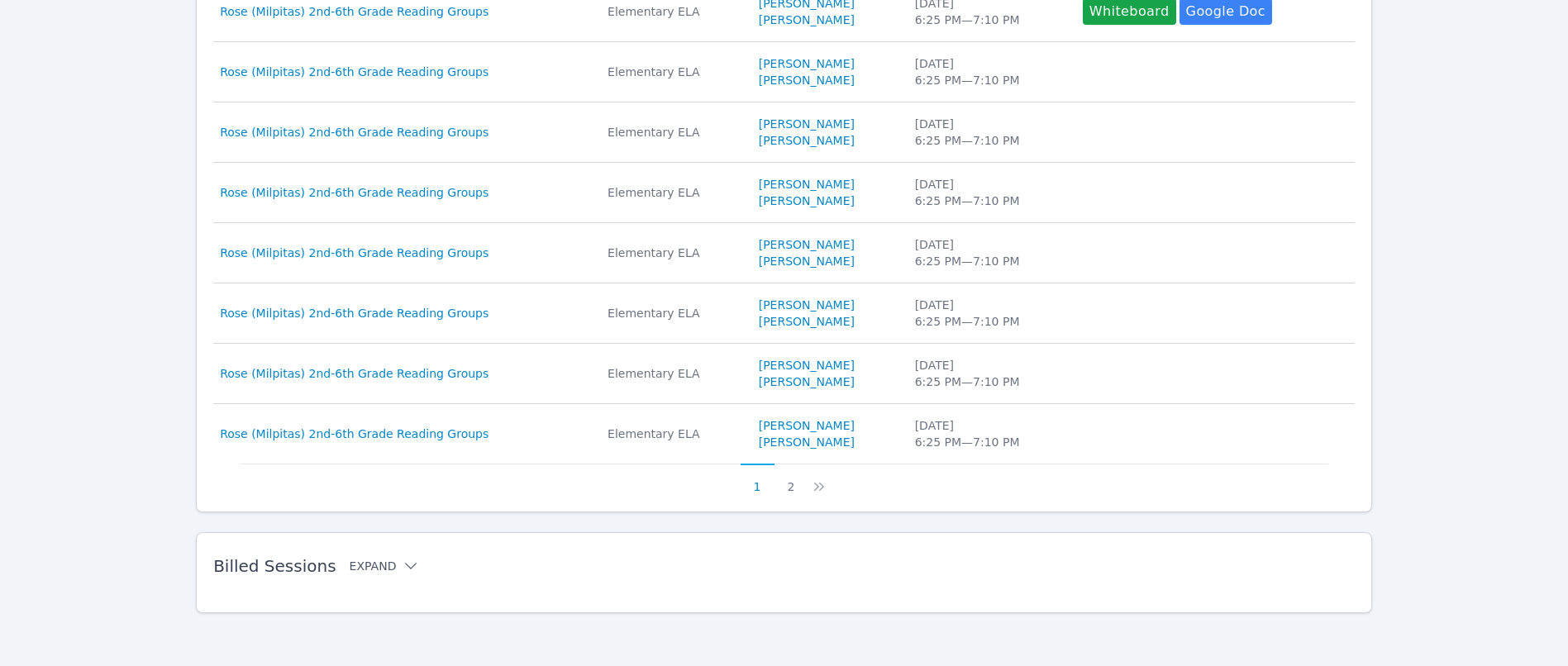
click at [403, 570] on icon at bounding box center [411, 566] width 16 height 16
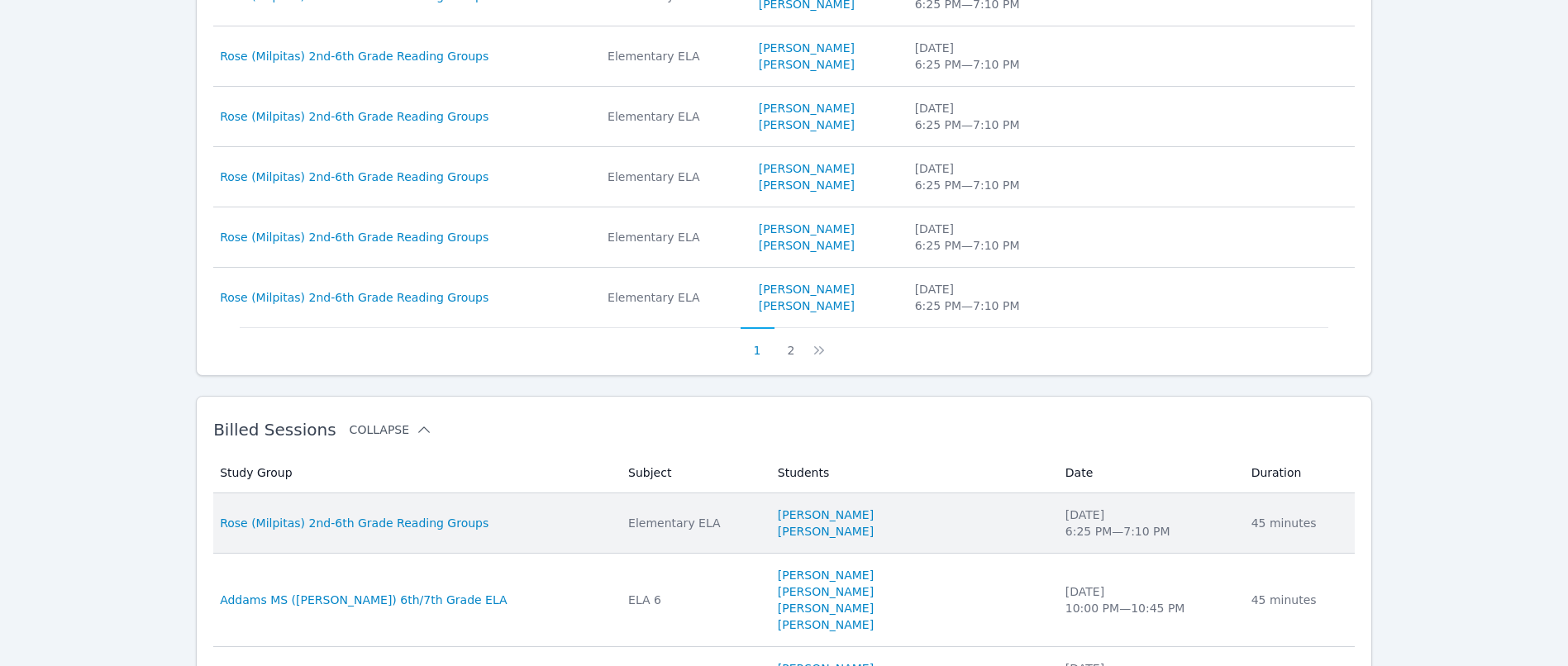
scroll to position [906, 0]
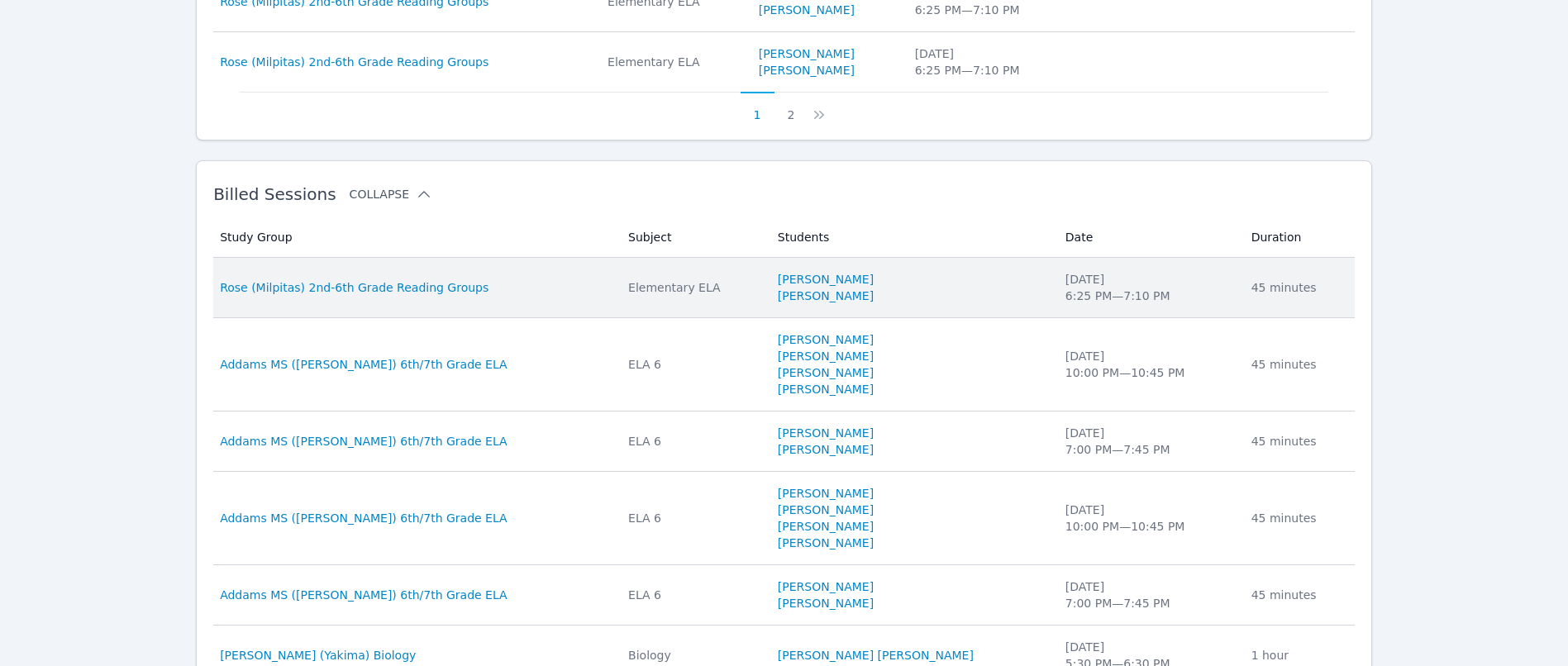
click at [496, 281] on div "Rose (Milpitas) 2nd-6th Grade Reading Groups" at bounding box center [413, 287] width 388 height 16
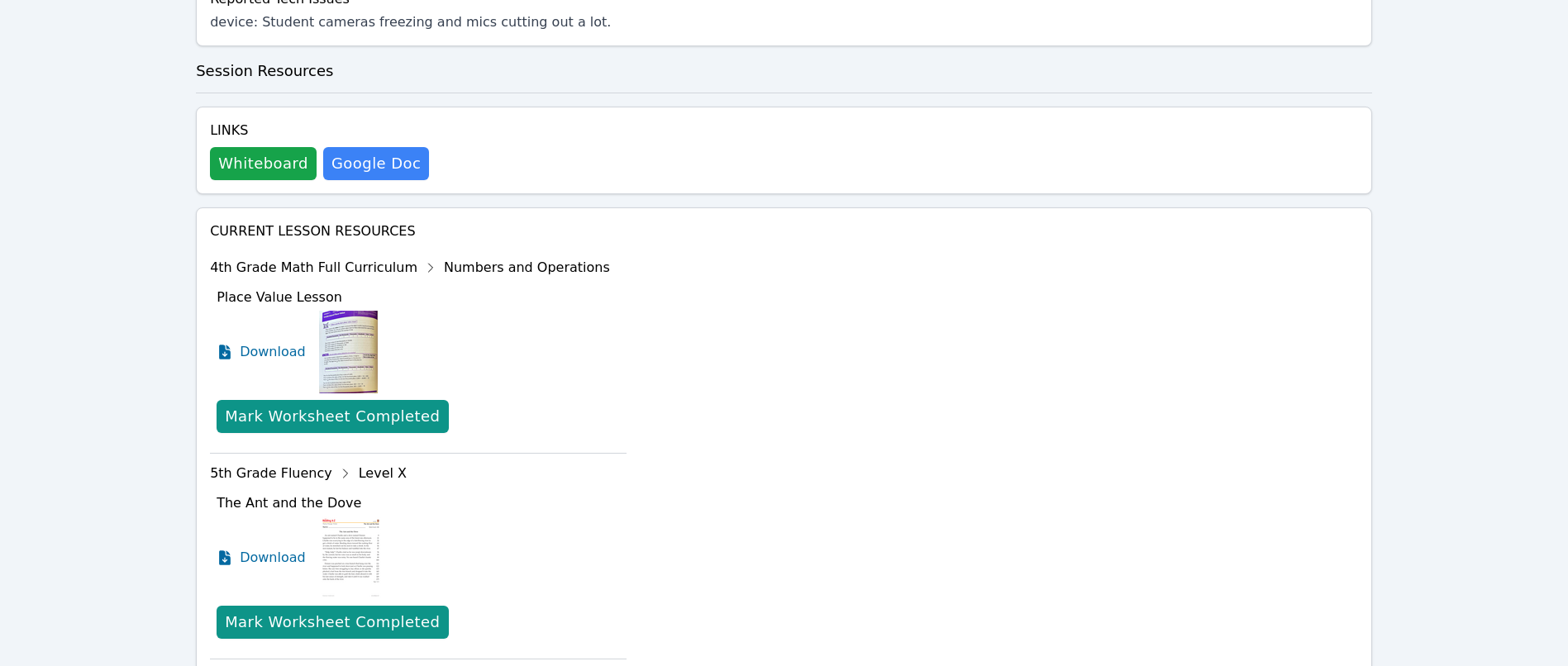
scroll to position [868, 0]
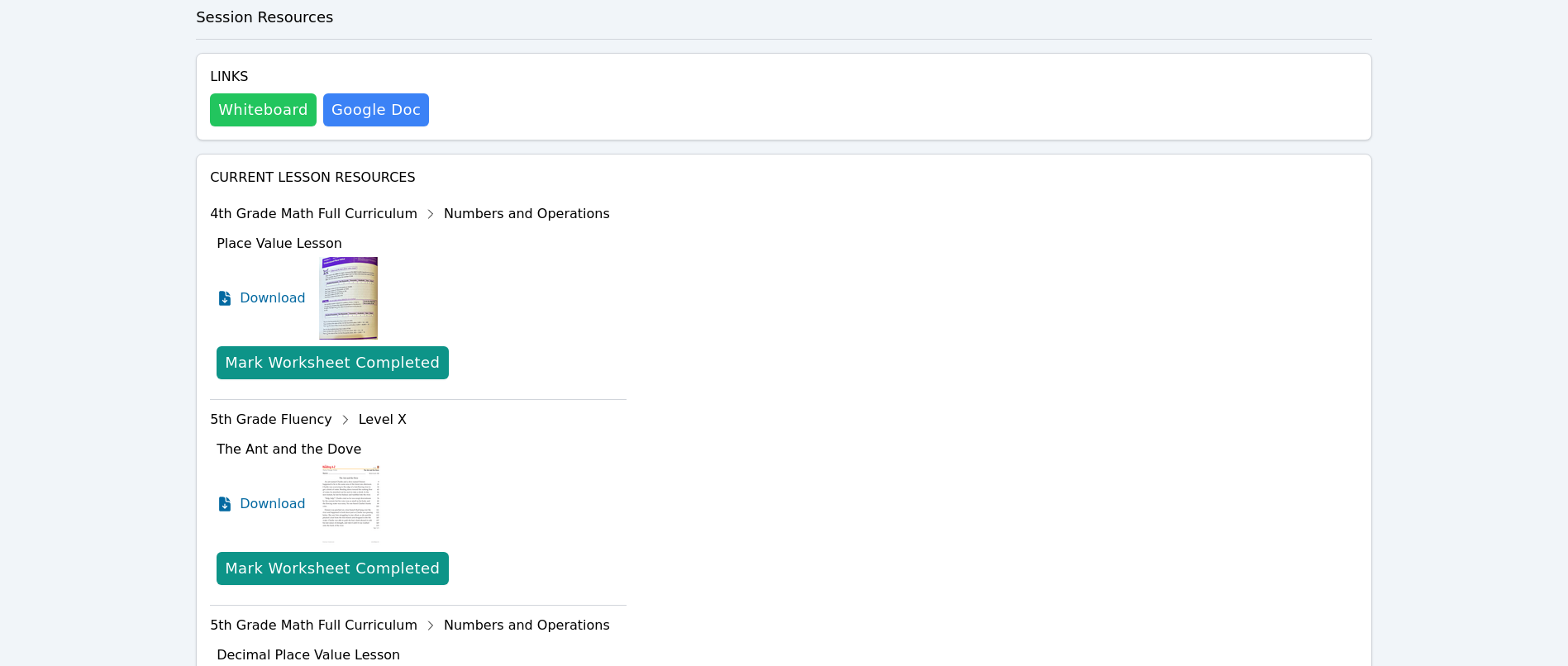
click at [249, 95] on button "Whiteboard" at bounding box center [263, 110] width 106 height 33
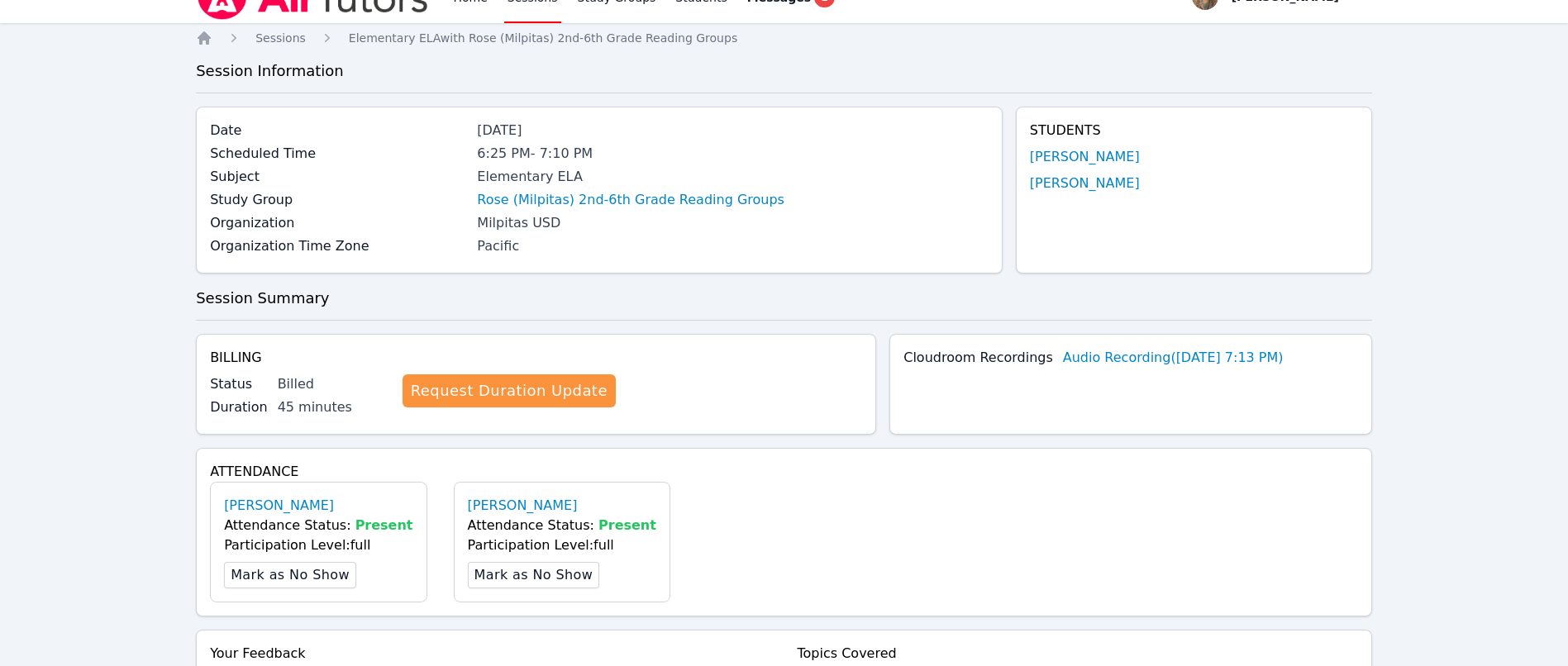
scroll to position [0, 0]
